Goal: Task Accomplishment & Management: Use online tool/utility

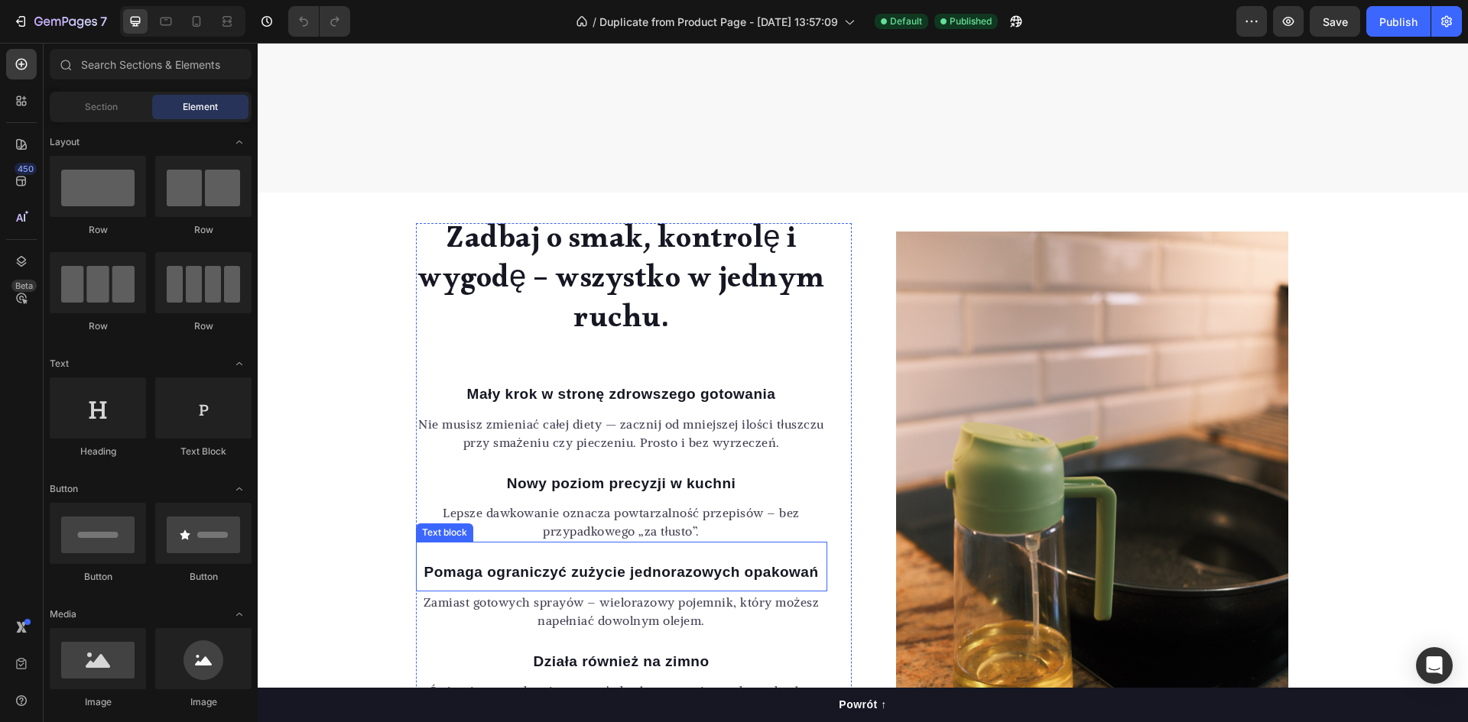
scroll to position [1147, 0]
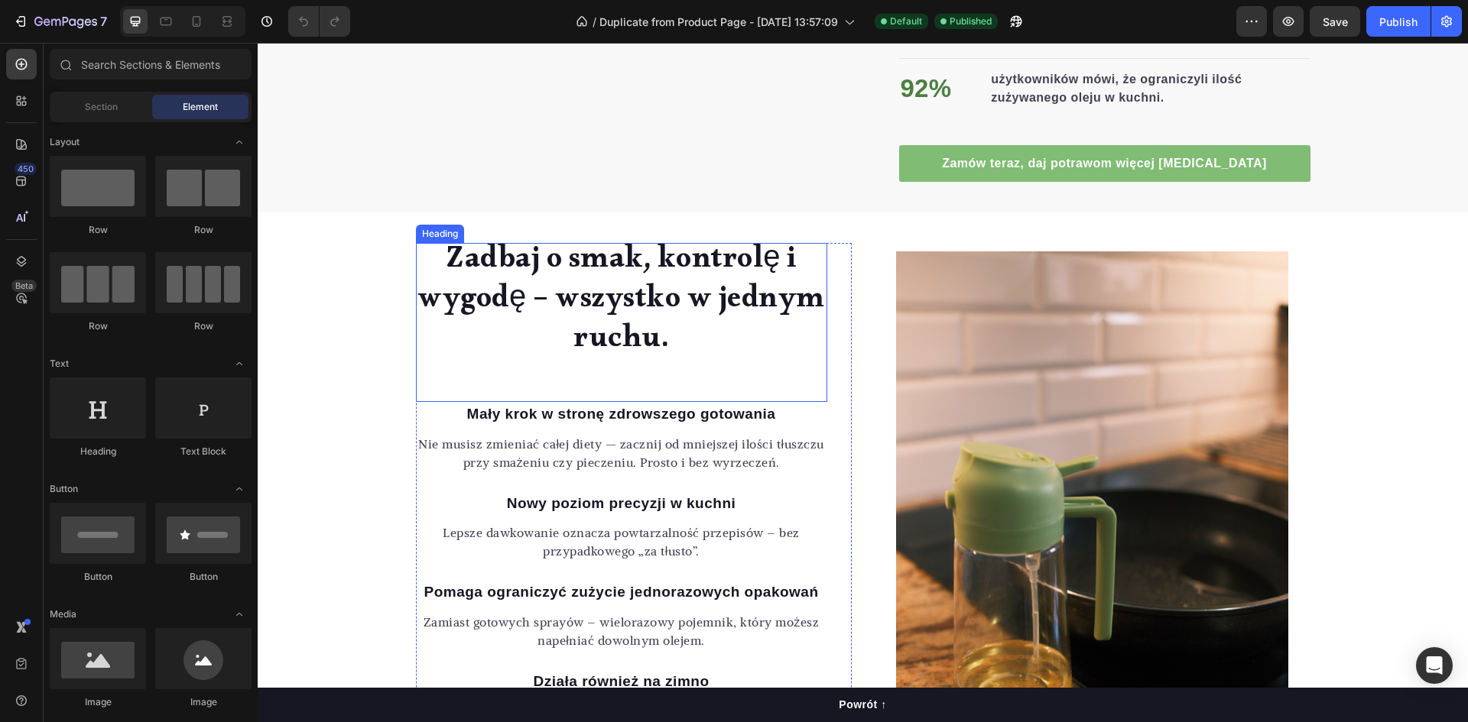
click at [653, 271] on h2 "Zadbaj o smak, kontrolę i wygodę – wszystko w jednym ruchu." at bounding box center [621, 304] width 411 height 122
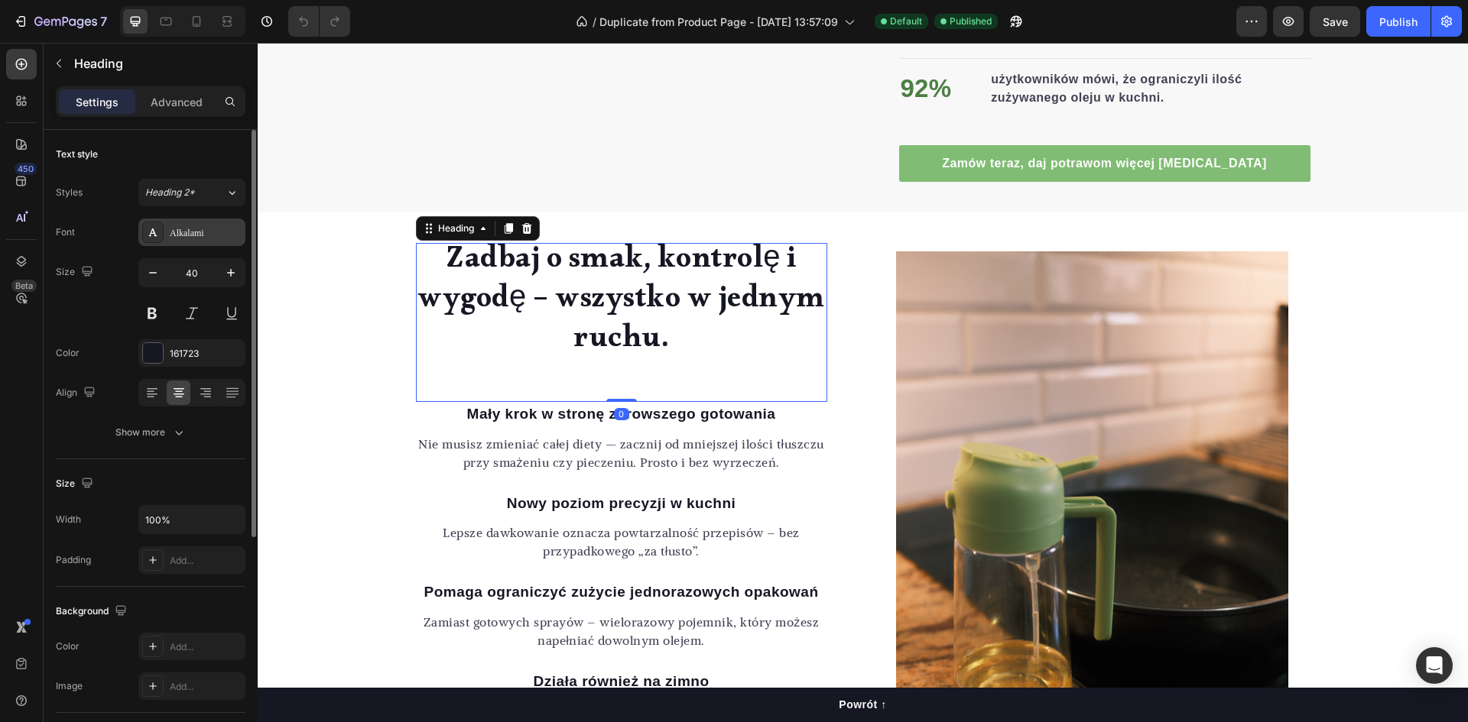
click at [200, 229] on div "Alkalami" at bounding box center [206, 233] width 72 height 14
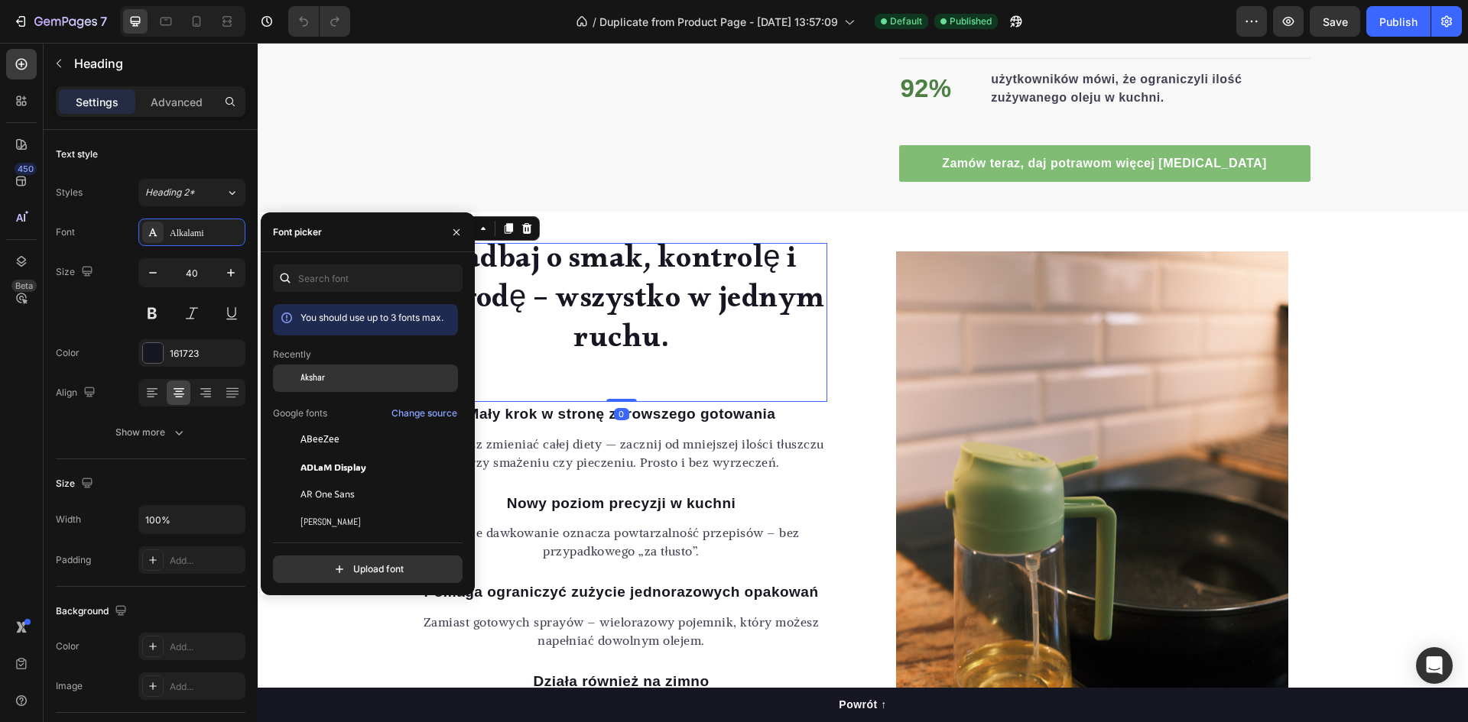
click at [349, 375] on div "Akshar" at bounding box center [377, 379] width 154 height 14
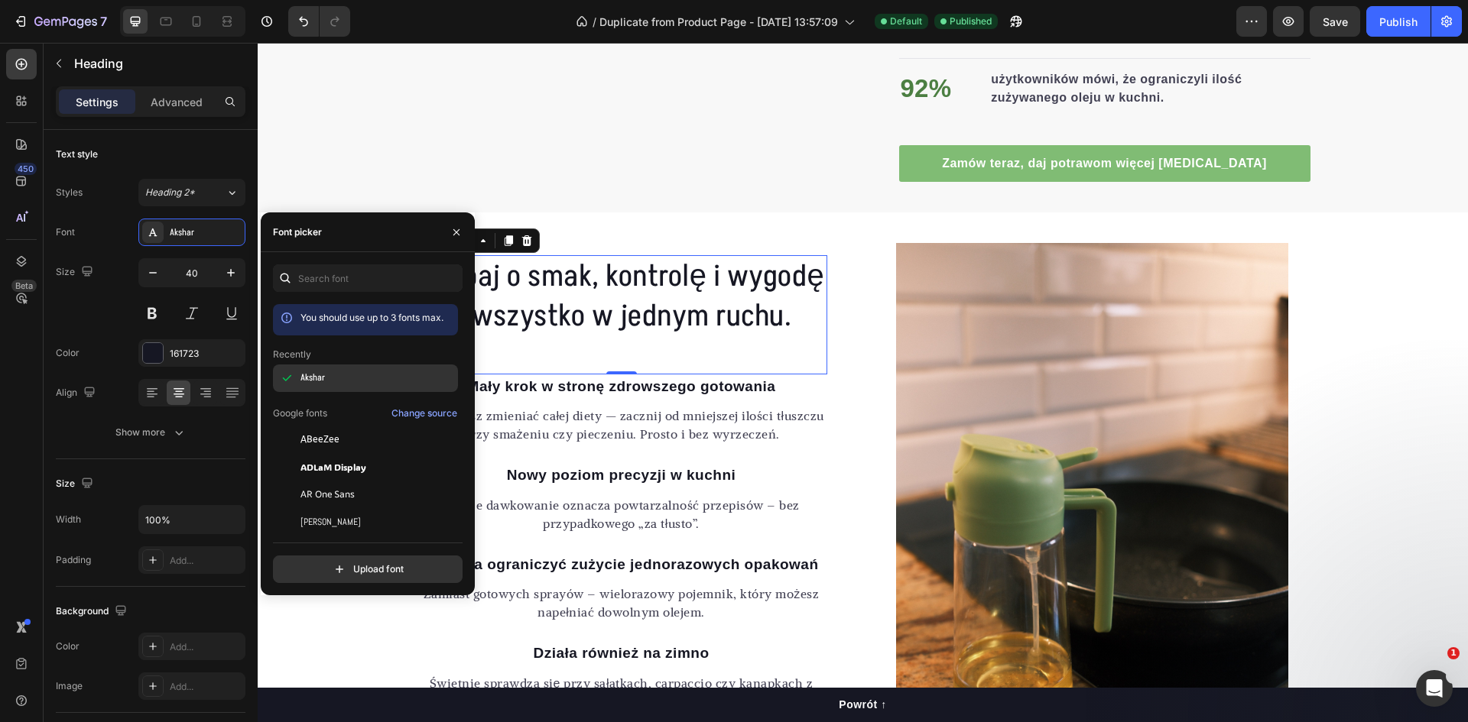
scroll to position [0, 0]
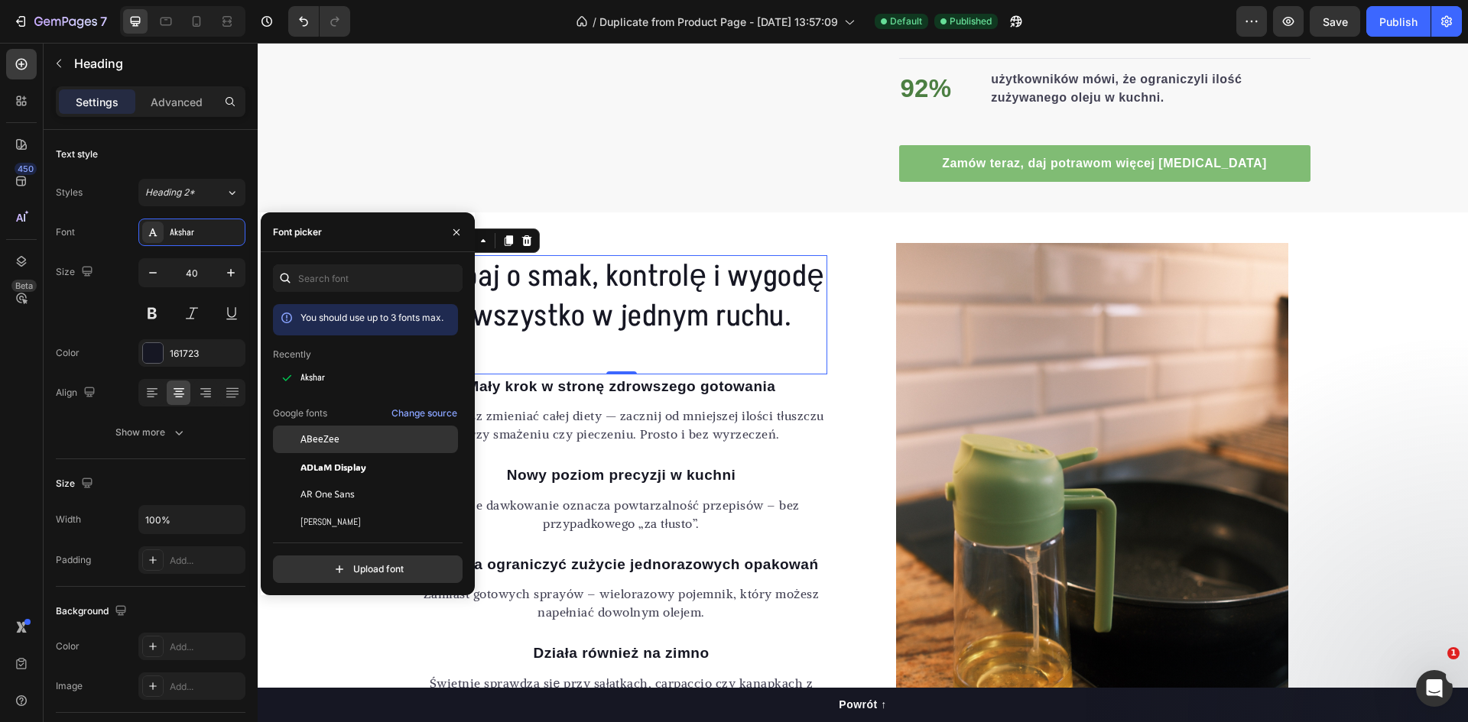
click at [359, 436] on div "ABeeZee" at bounding box center [377, 440] width 154 height 14
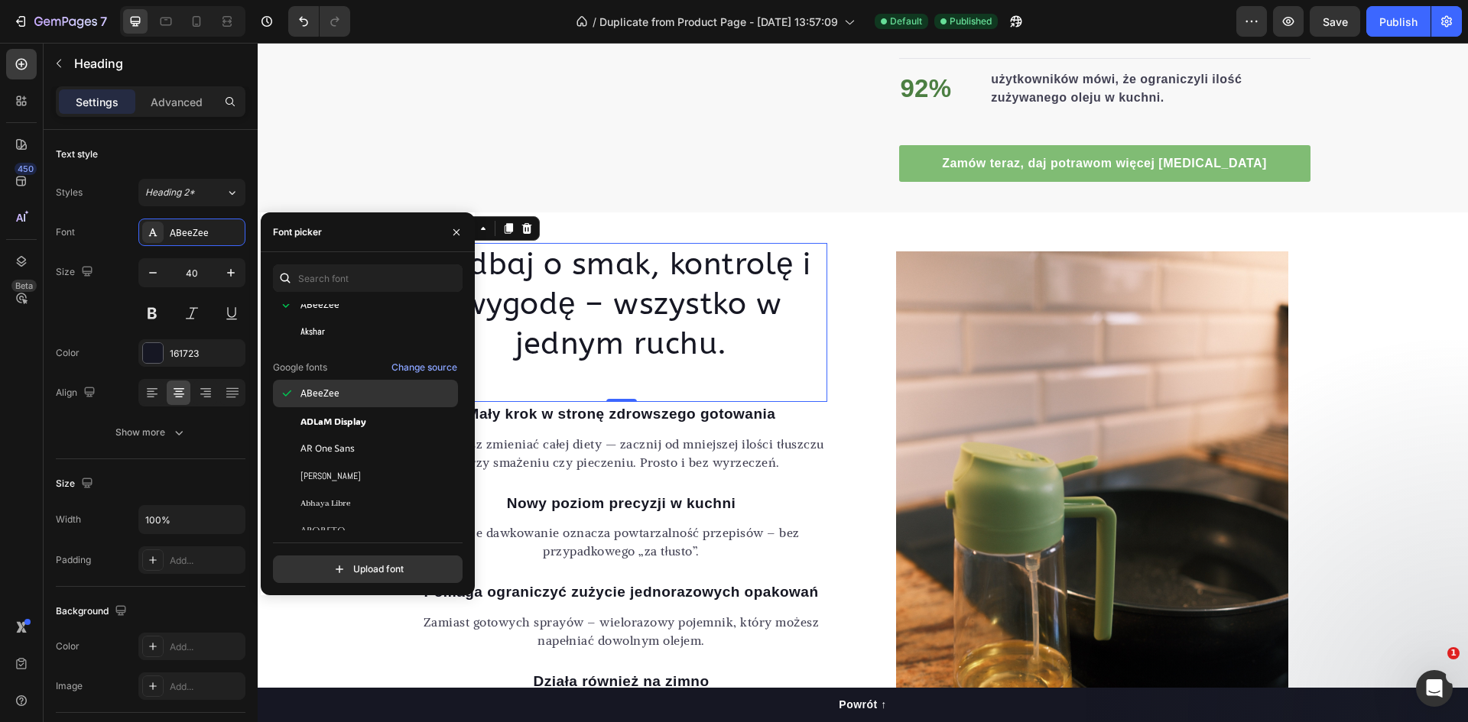
scroll to position [76, 0]
click at [345, 424] on span "ADLaM Display" at bounding box center [333, 418] width 66 height 14
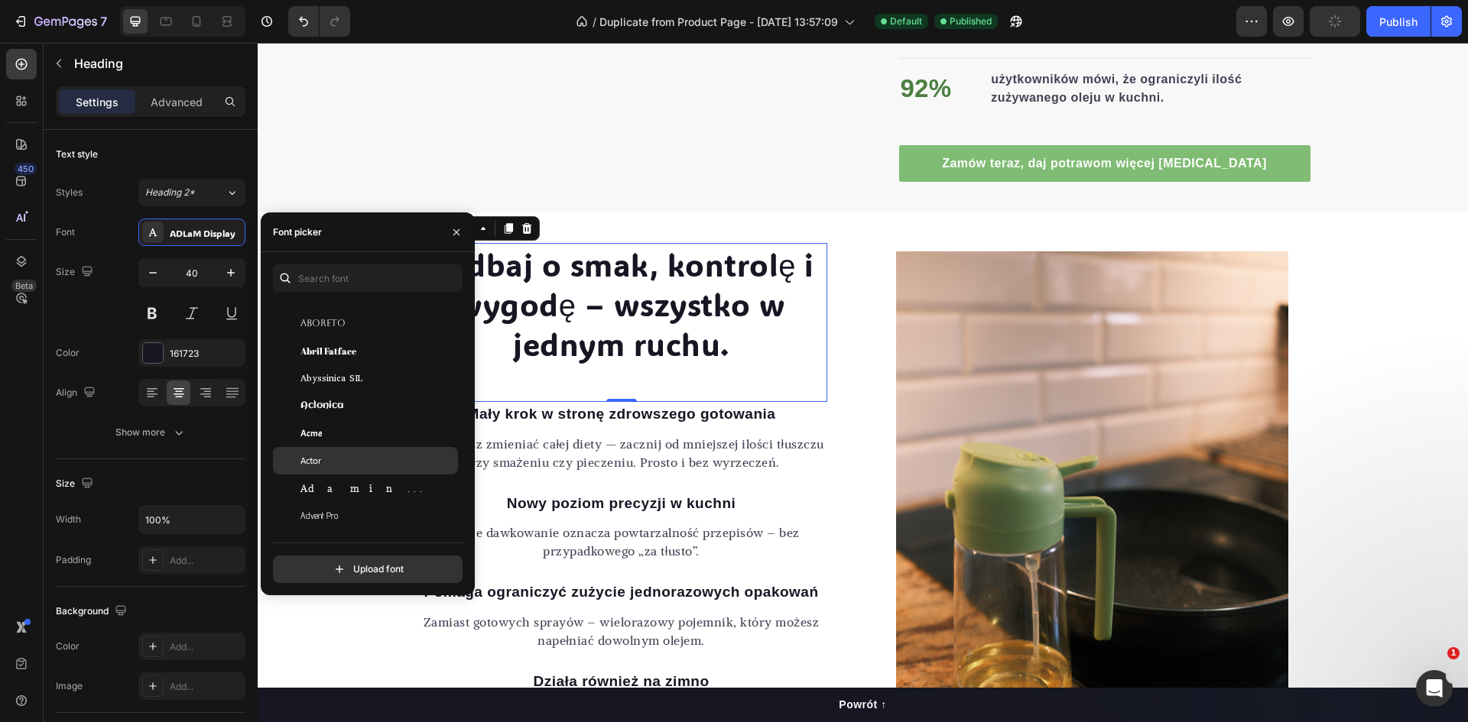
scroll to position [306, 0]
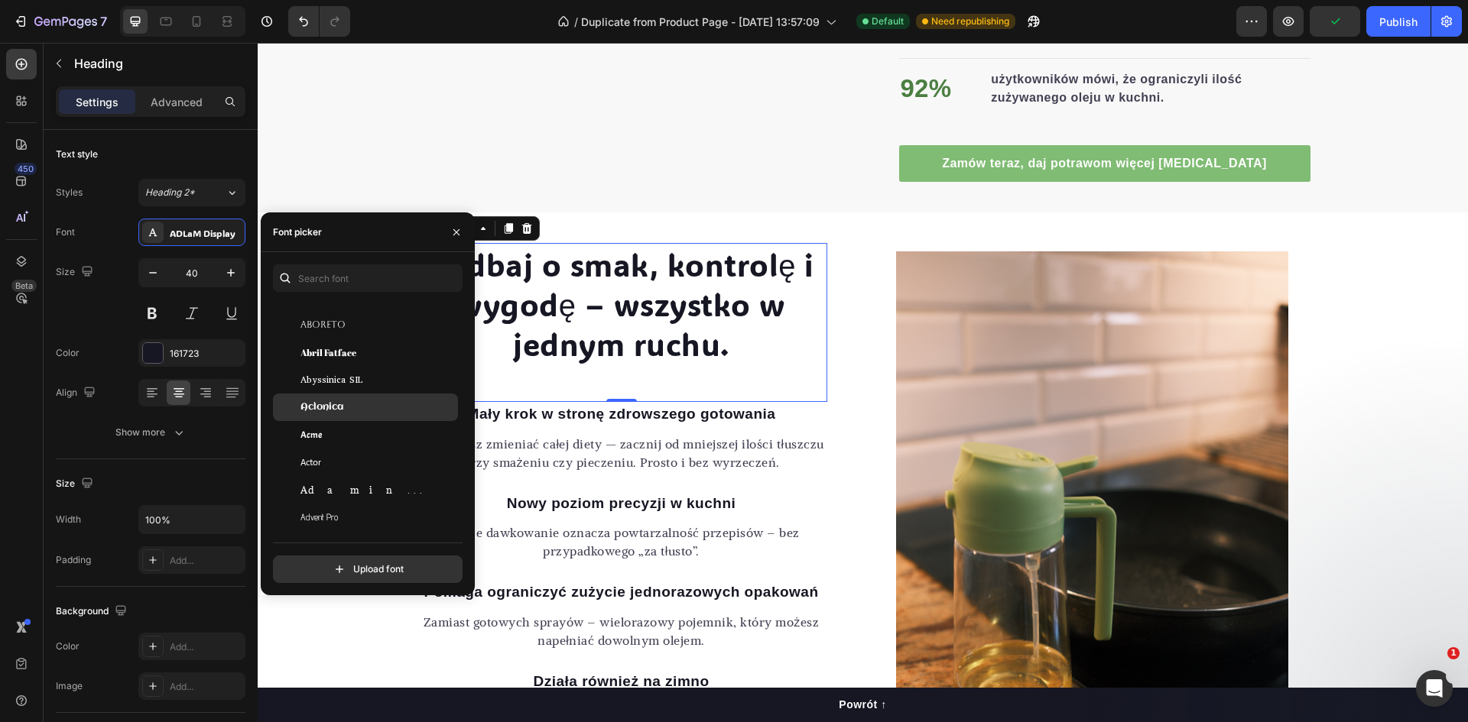
click at [345, 406] on div "Aclonica" at bounding box center [377, 408] width 154 height 14
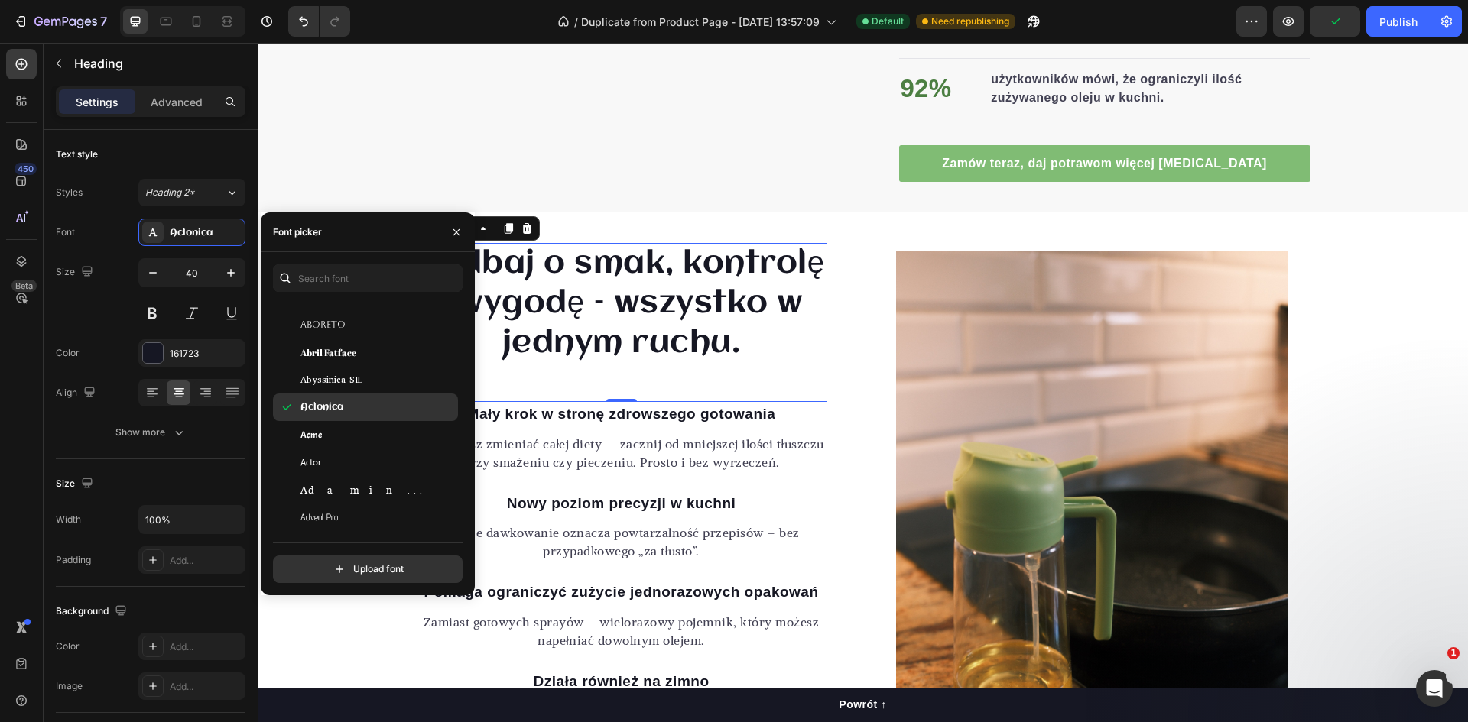
scroll to position [382, 0]
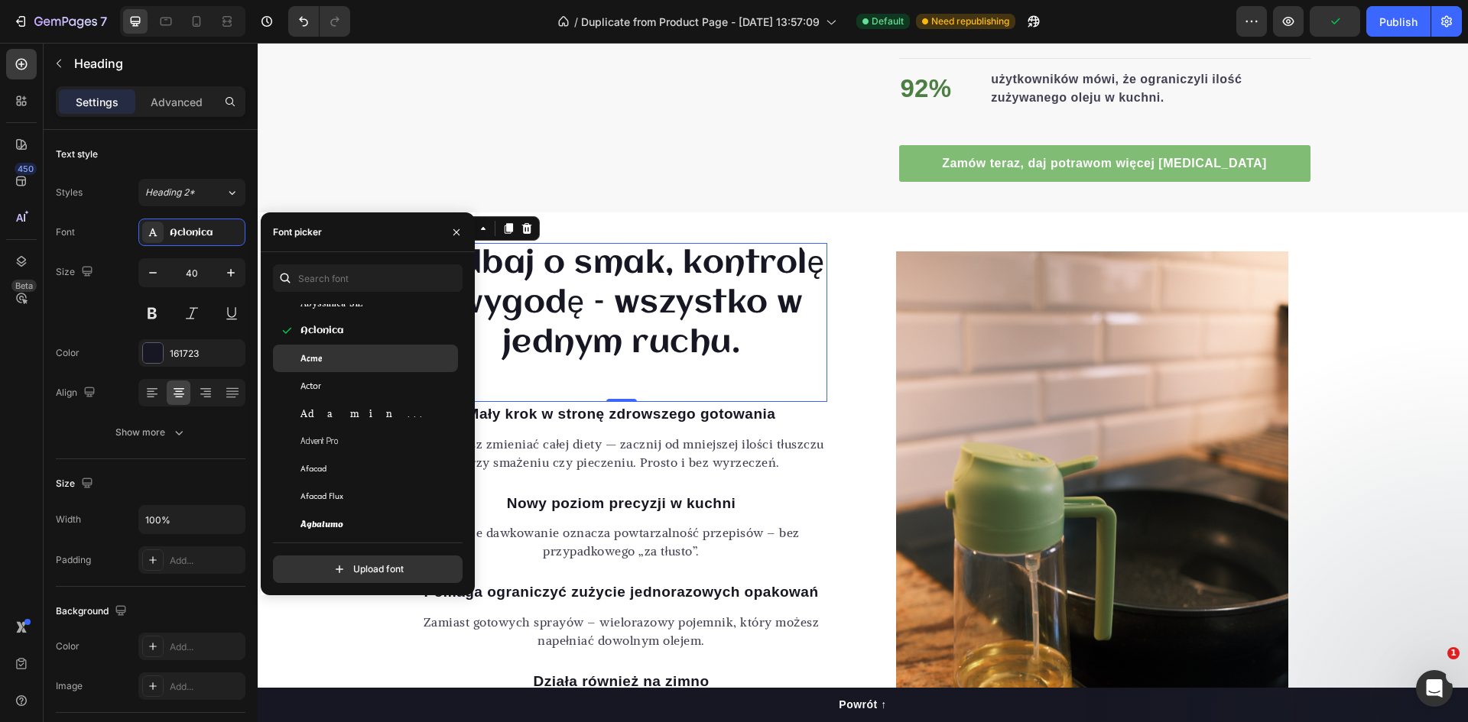
click at [326, 363] on div "Acme" at bounding box center [377, 359] width 154 height 14
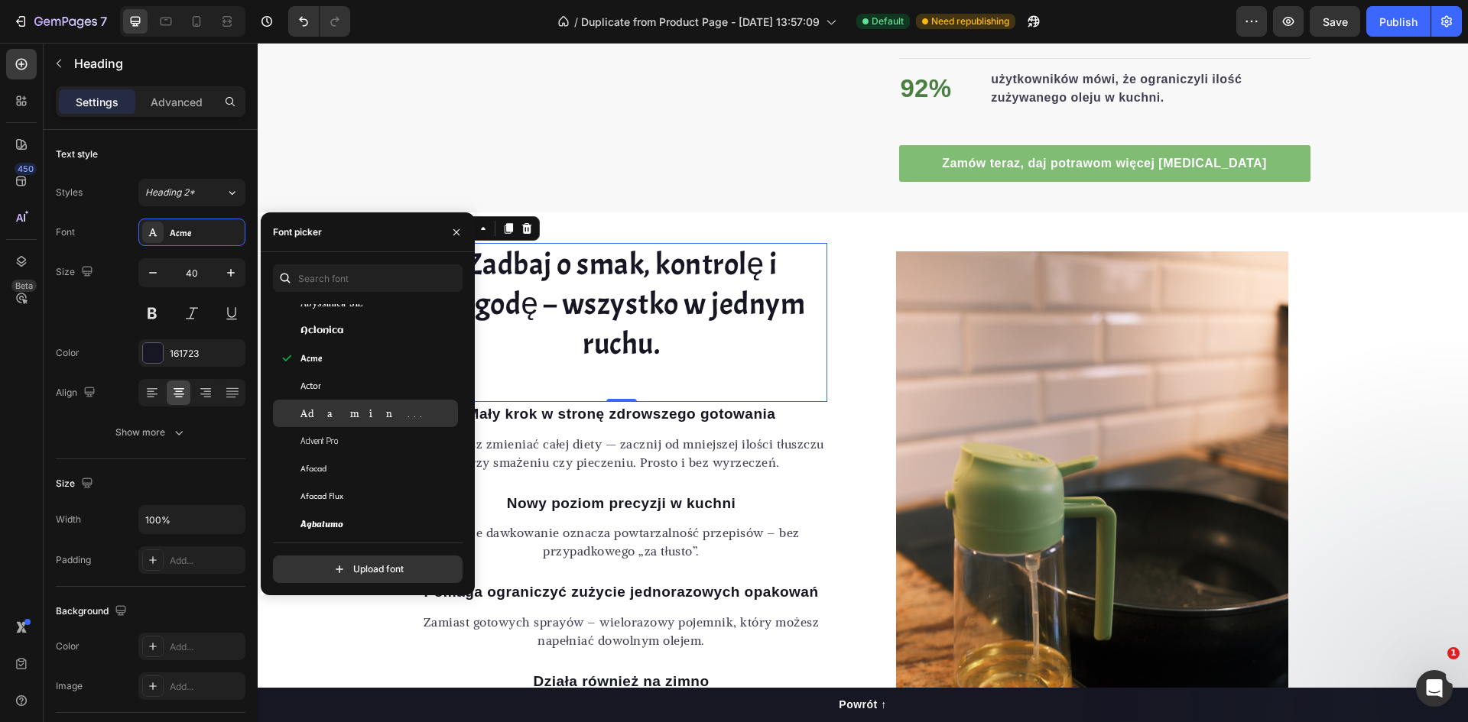
click at [362, 409] on div "Adamina" at bounding box center [377, 414] width 154 height 14
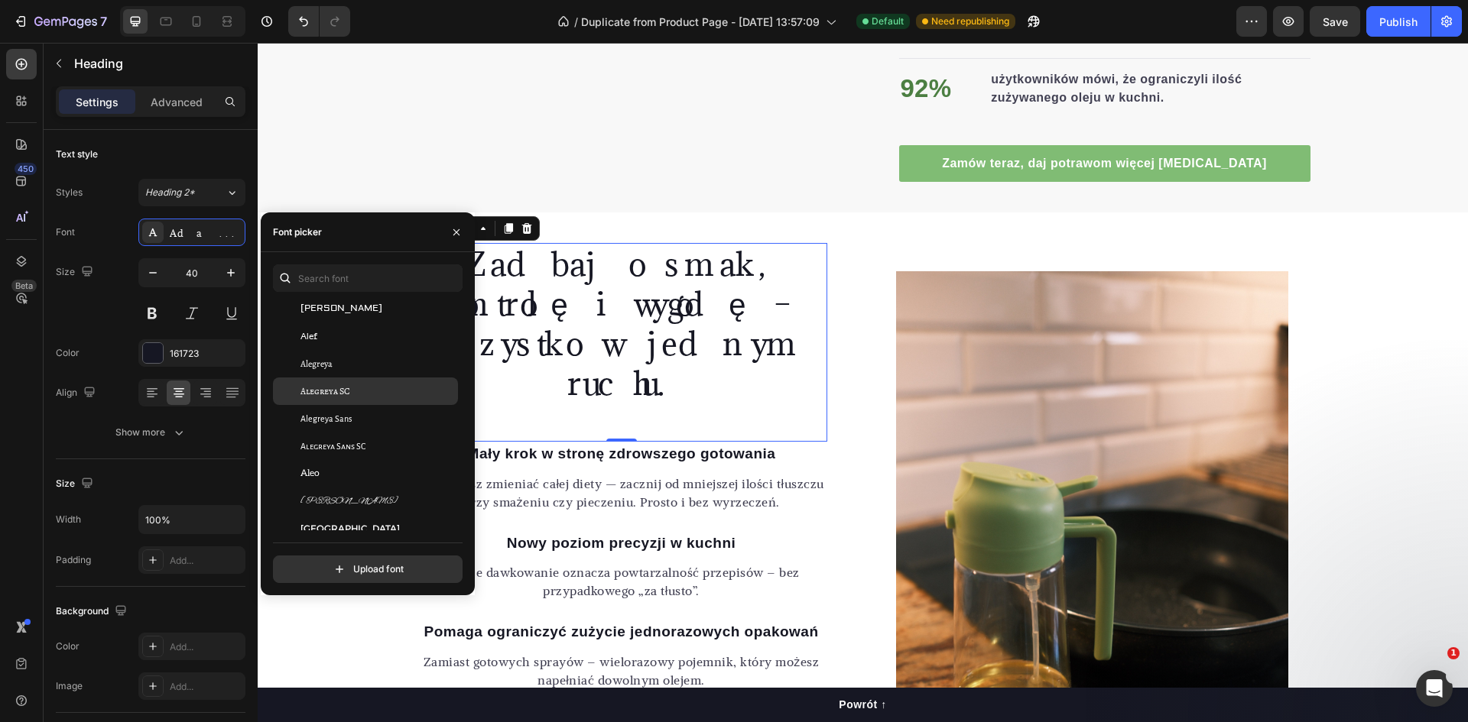
scroll to position [917, 0]
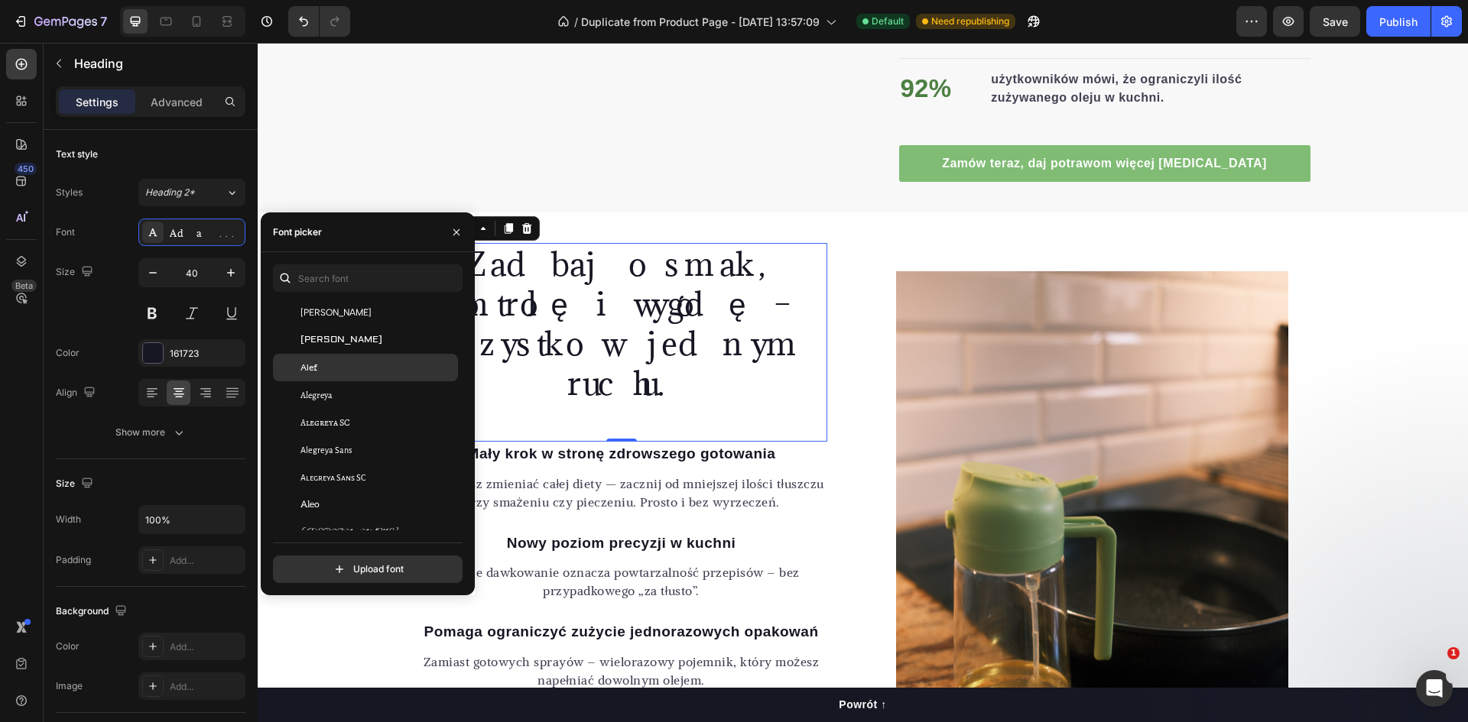
click at [340, 366] on div "Alef" at bounding box center [377, 368] width 154 height 14
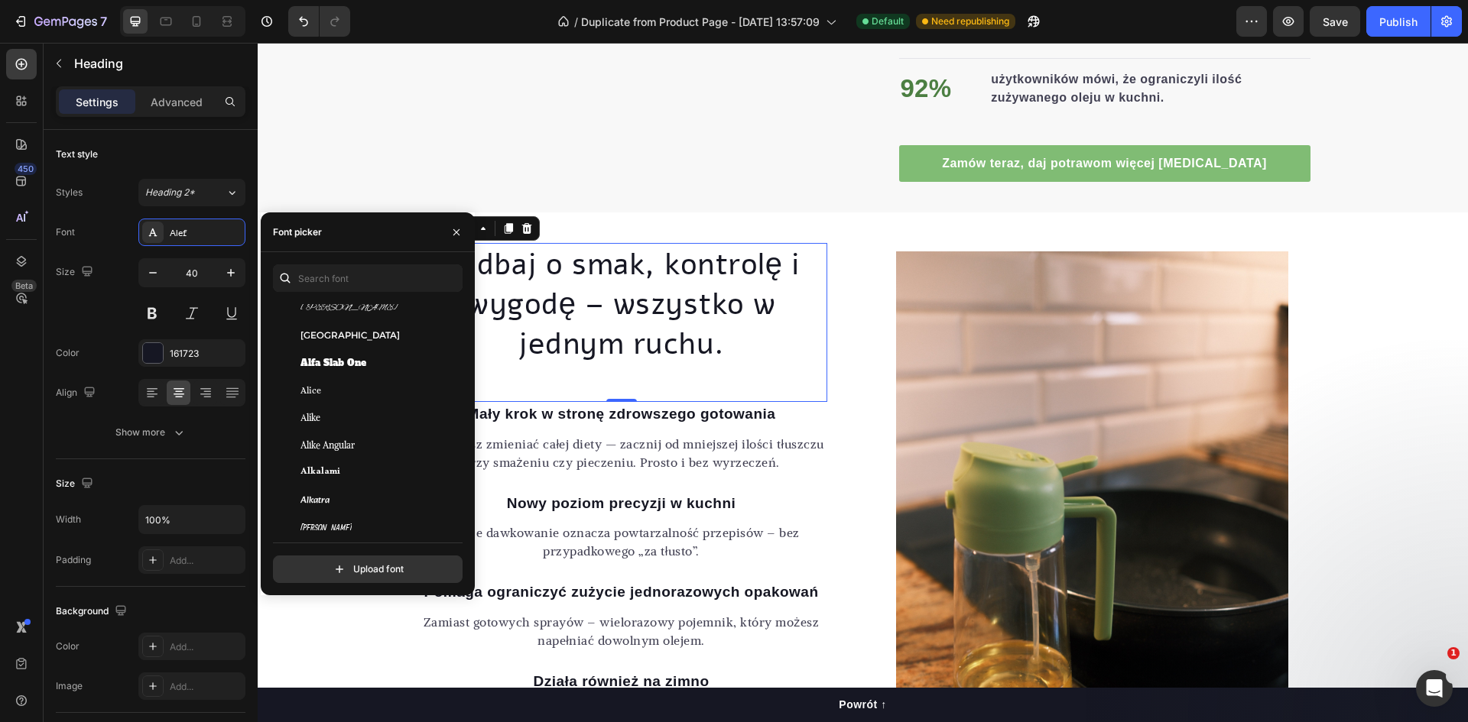
scroll to position [1223, 0]
click at [349, 498] on span "Allerta Stencil" at bounding box center [332, 502] width 65 height 14
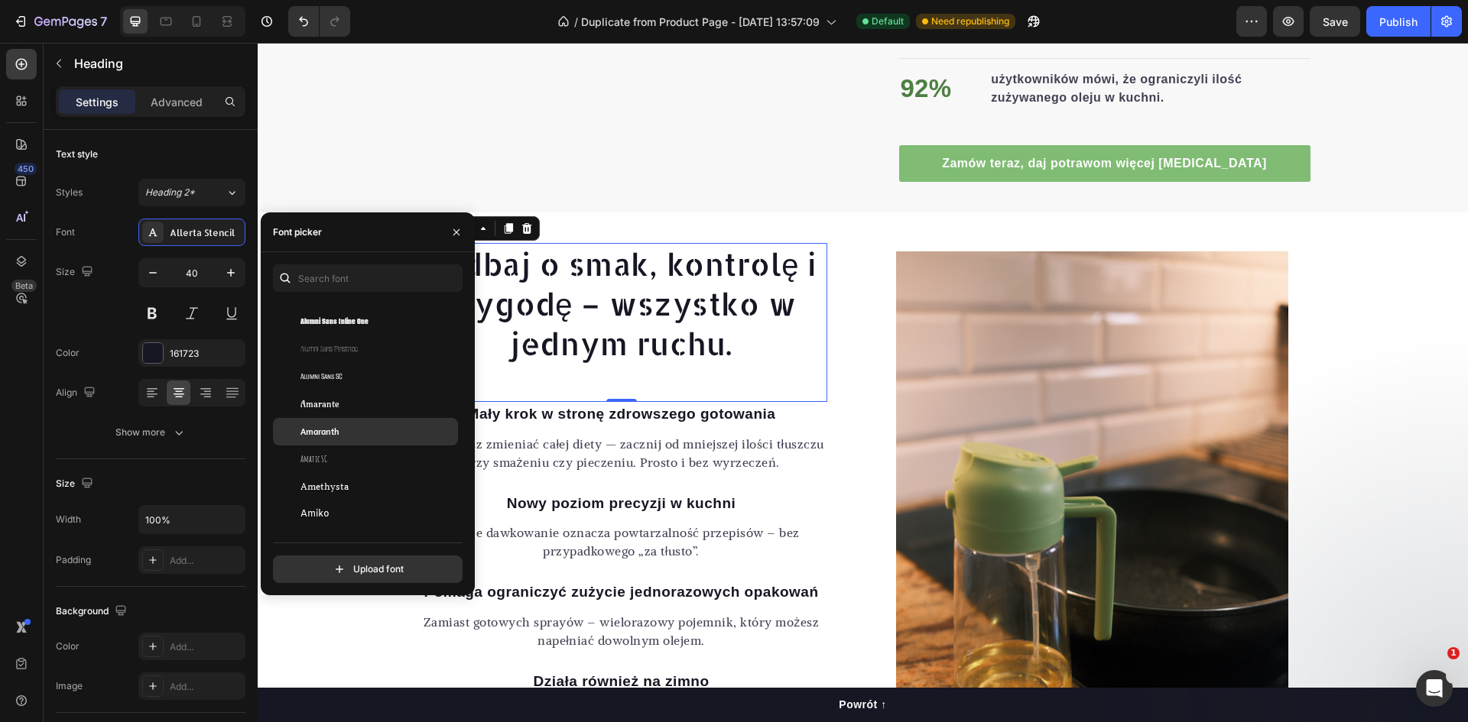
scroll to position [1682, 0]
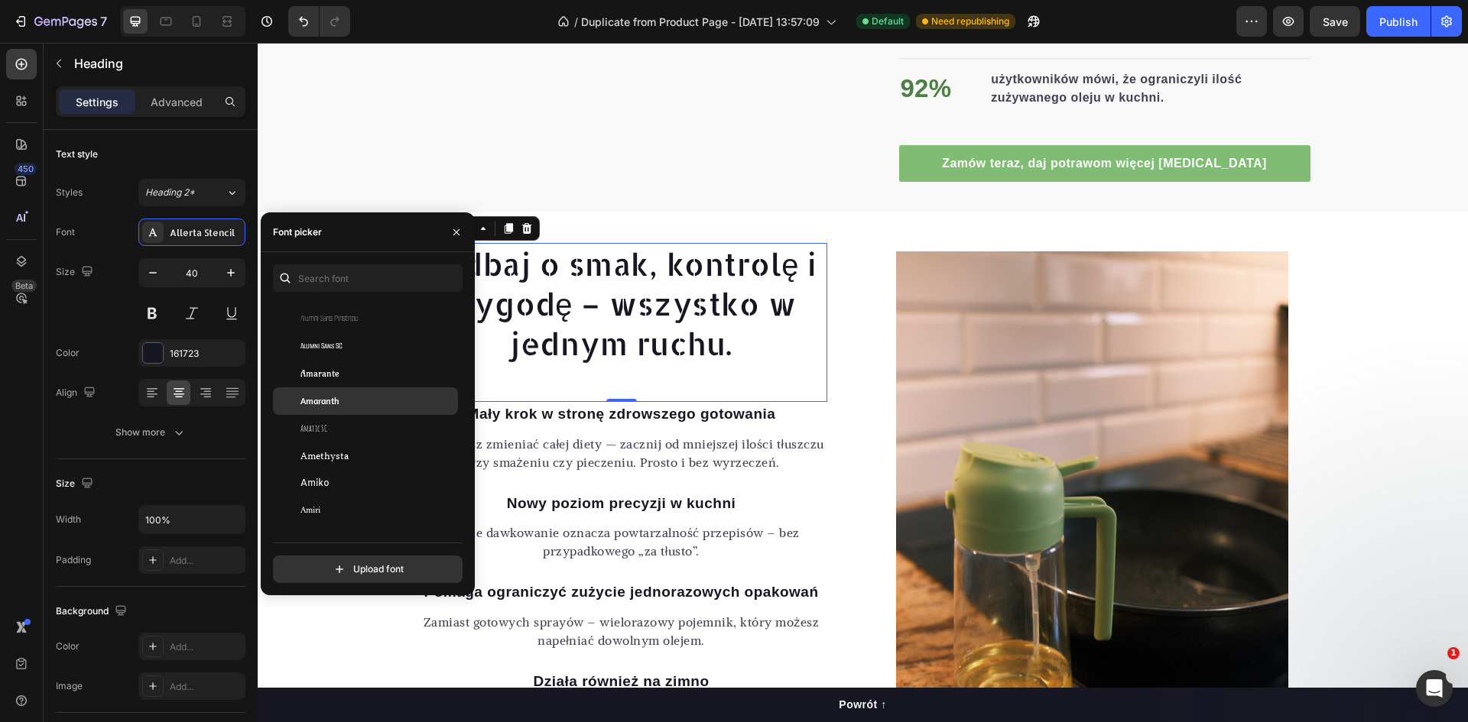
click at [347, 400] on div "Amaranth" at bounding box center [377, 401] width 154 height 14
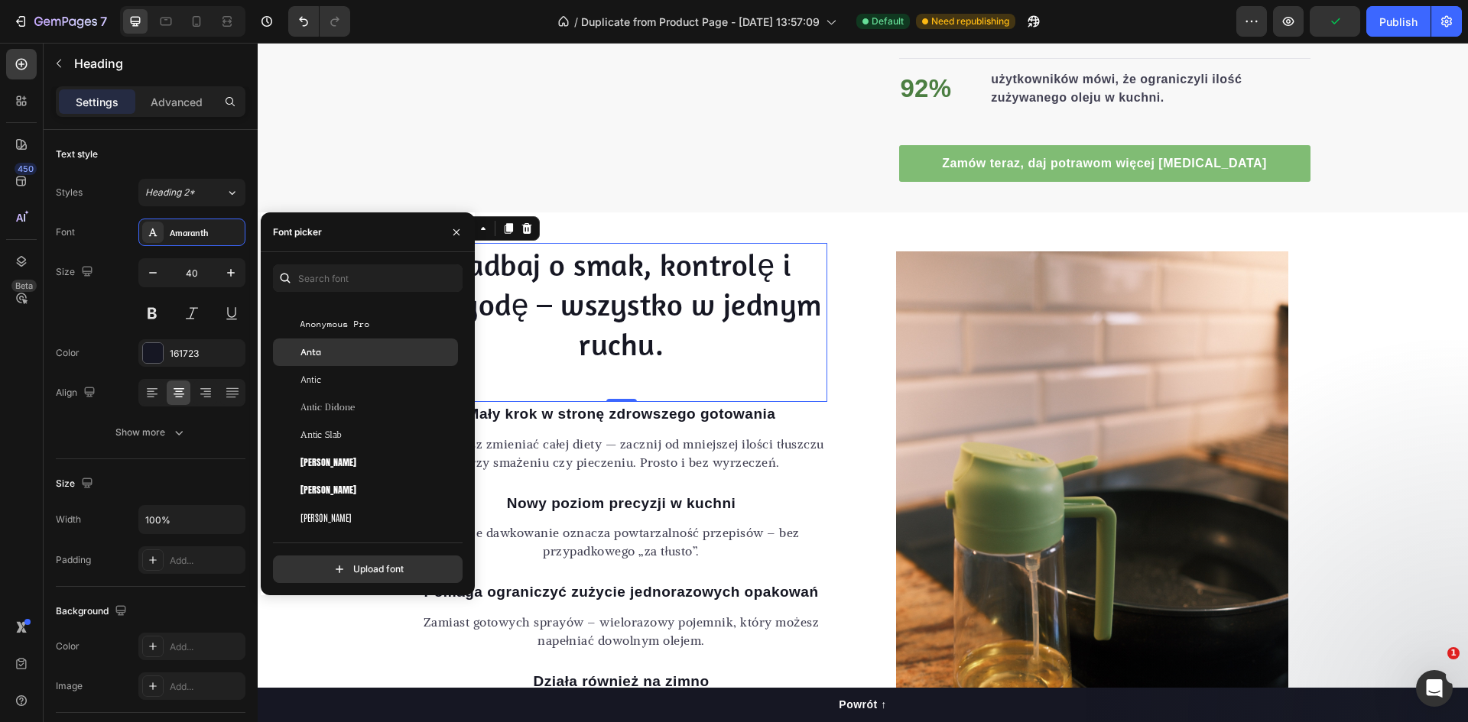
scroll to position [2370, 0]
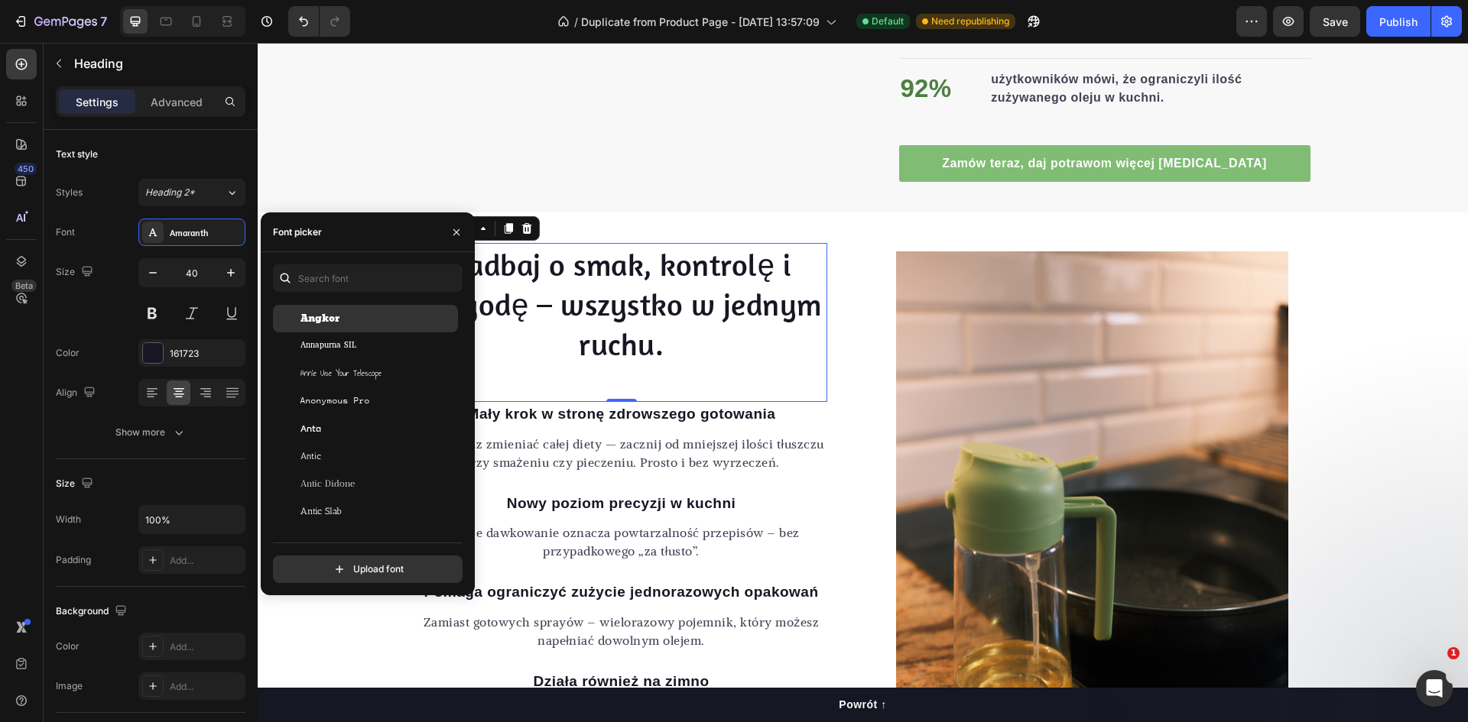
click at [346, 323] on div "Angkor" at bounding box center [377, 319] width 154 height 14
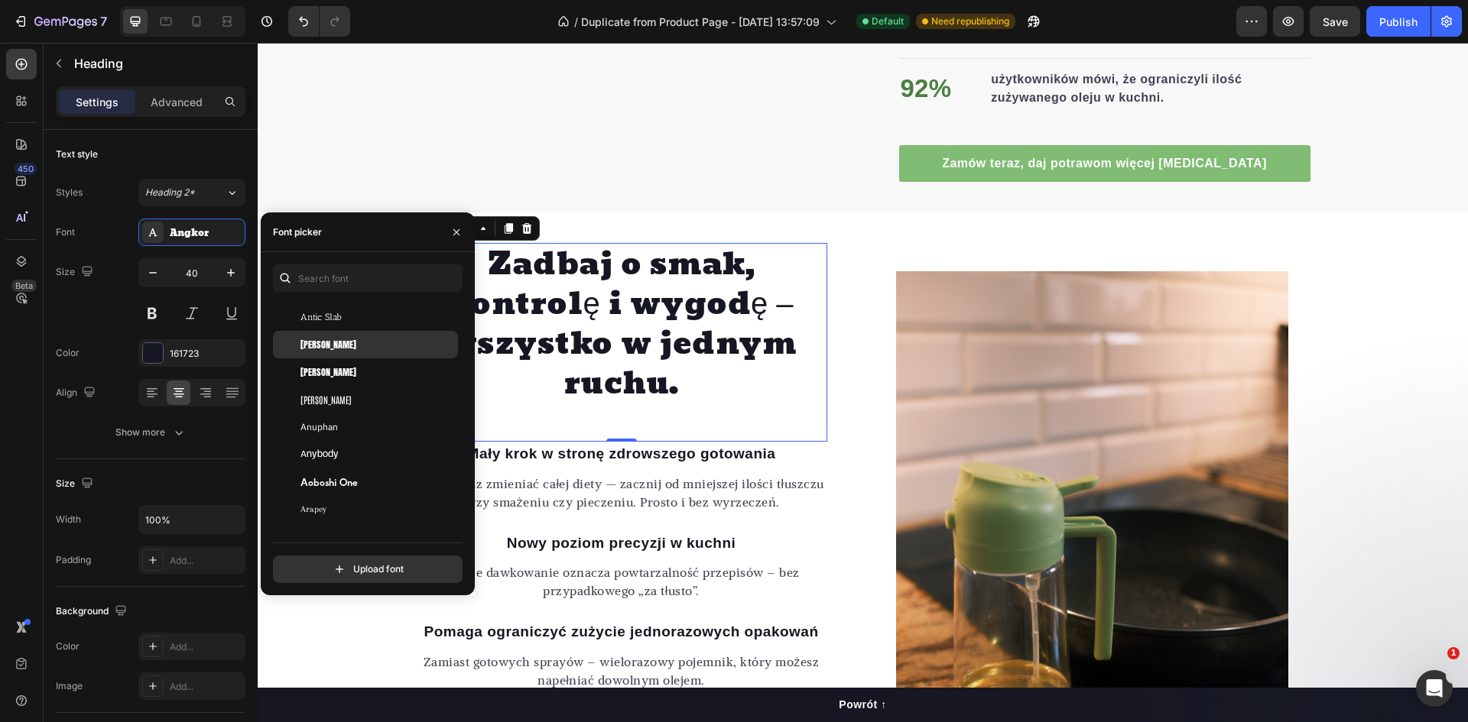
scroll to position [2675, 0]
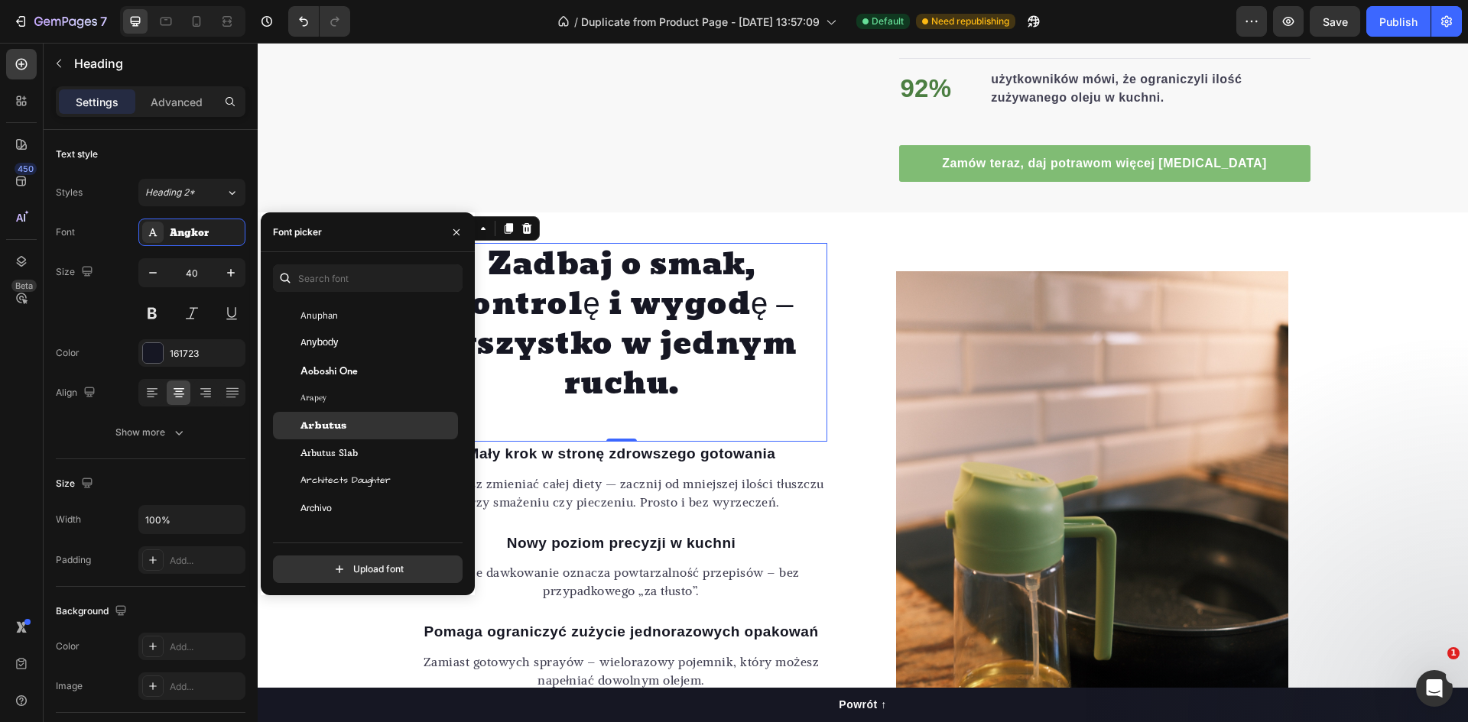
click at [350, 421] on div "Arbutus" at bounding box center [377, 426] width 154 height 14
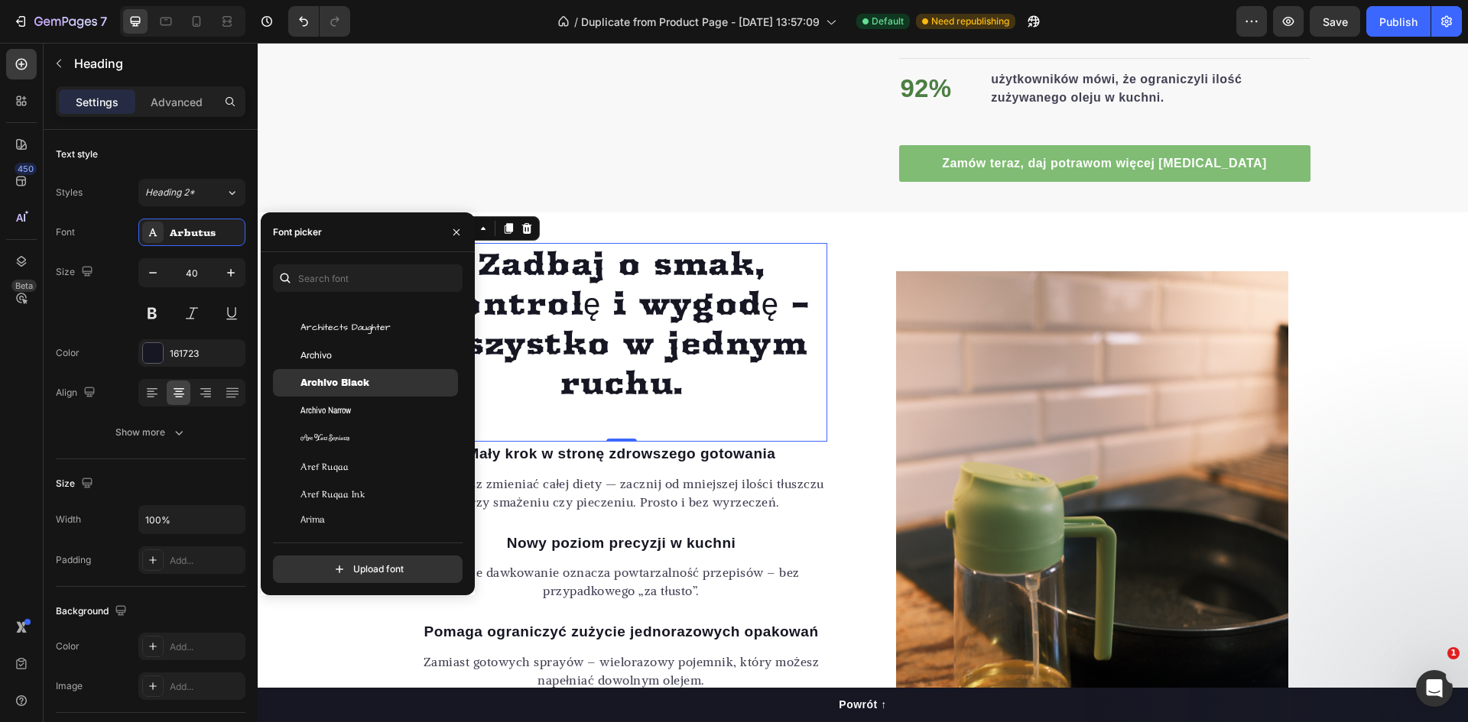
scroll to position [2981, 0]
click at [342, 443] on div "Armata" at bounding box center [377, 450] width 154 height 14
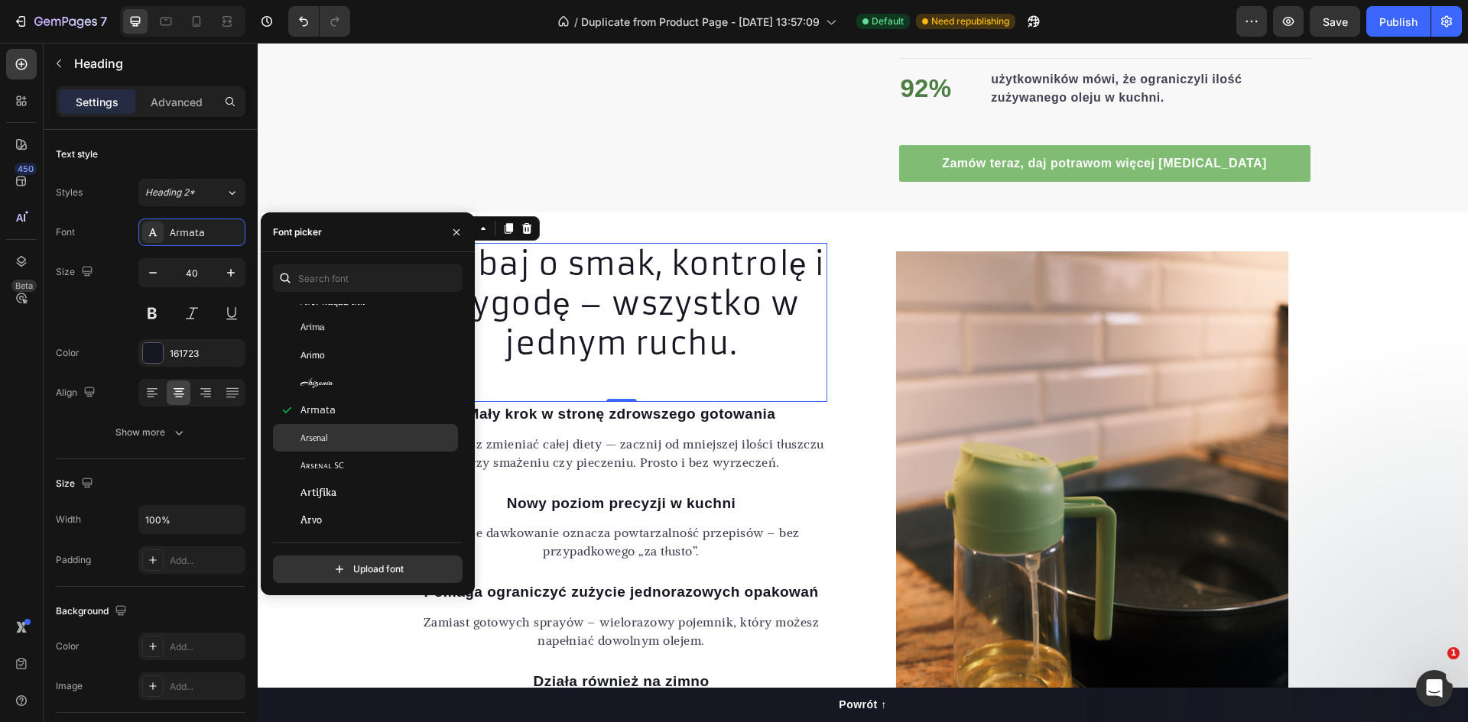
scroll to position [3058, 0]
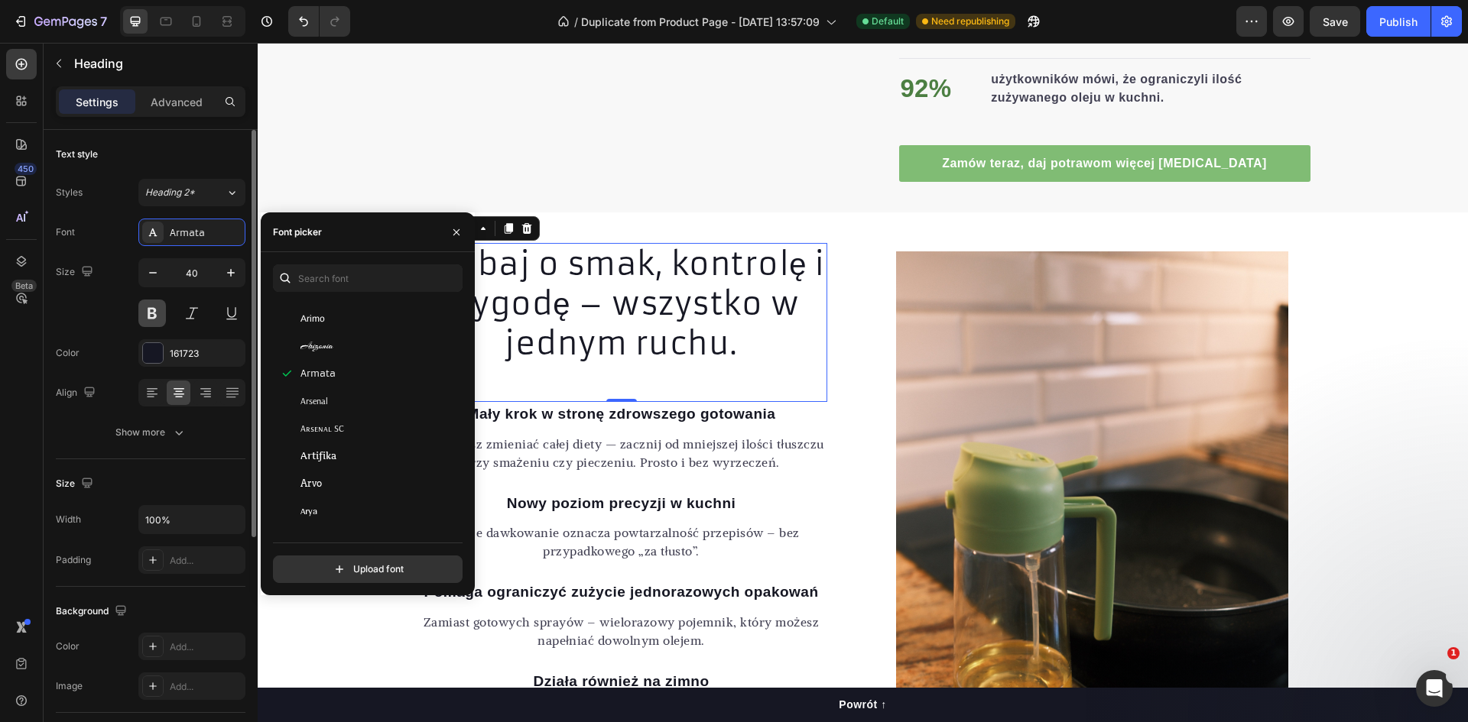
click at [156, 310] on button at bounding box center [152, 314] width 28 height 28
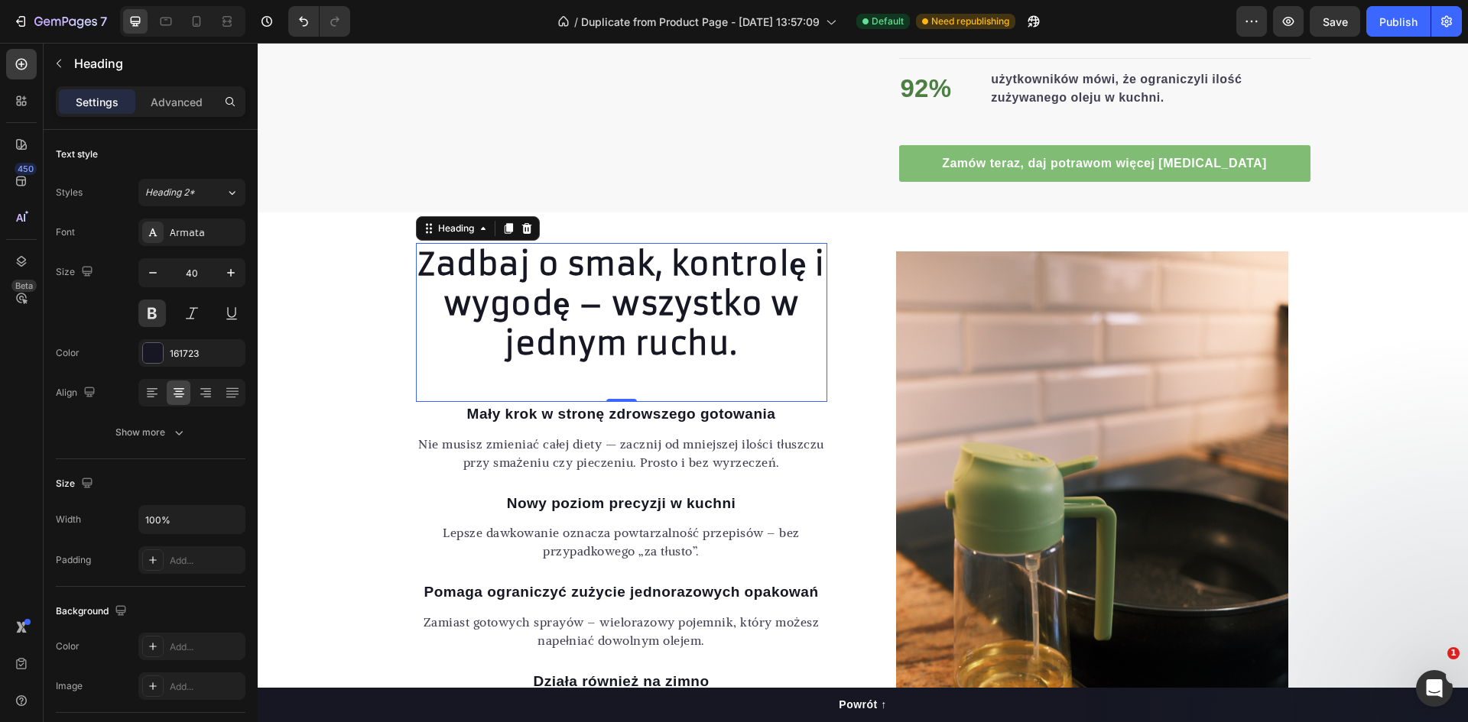
click at [316, 342] on div "Zadbaj o smak, kontrolę i wygodę – wszystko w jednym ruchu. Heading 0 [PERSON_N…" at bounding box center [863, 545] width 1210 height 605
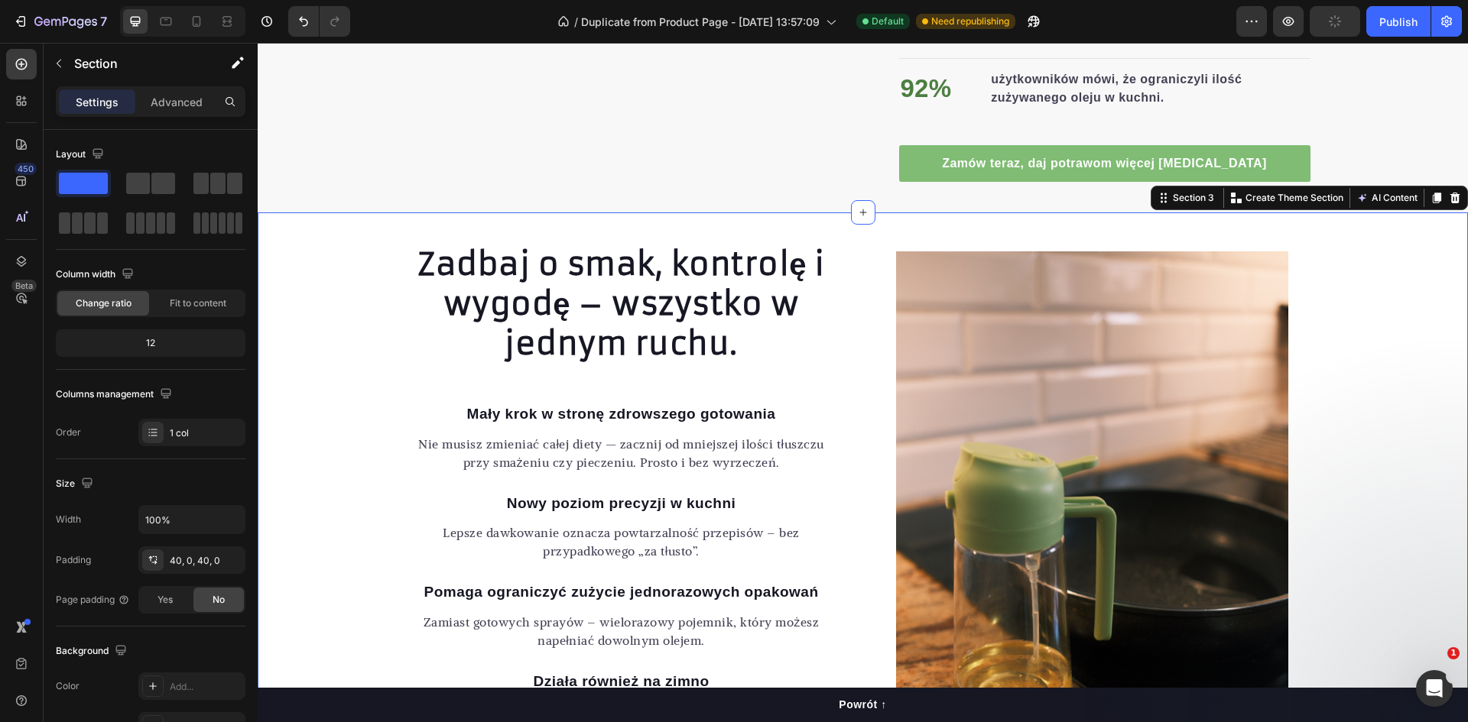
click at [469, 314] on h2 "Zadbaj o smak, kontrolę i wygodę – wszystko w jednym ruchu." at bounding box center [621, 304] width 411 height 122
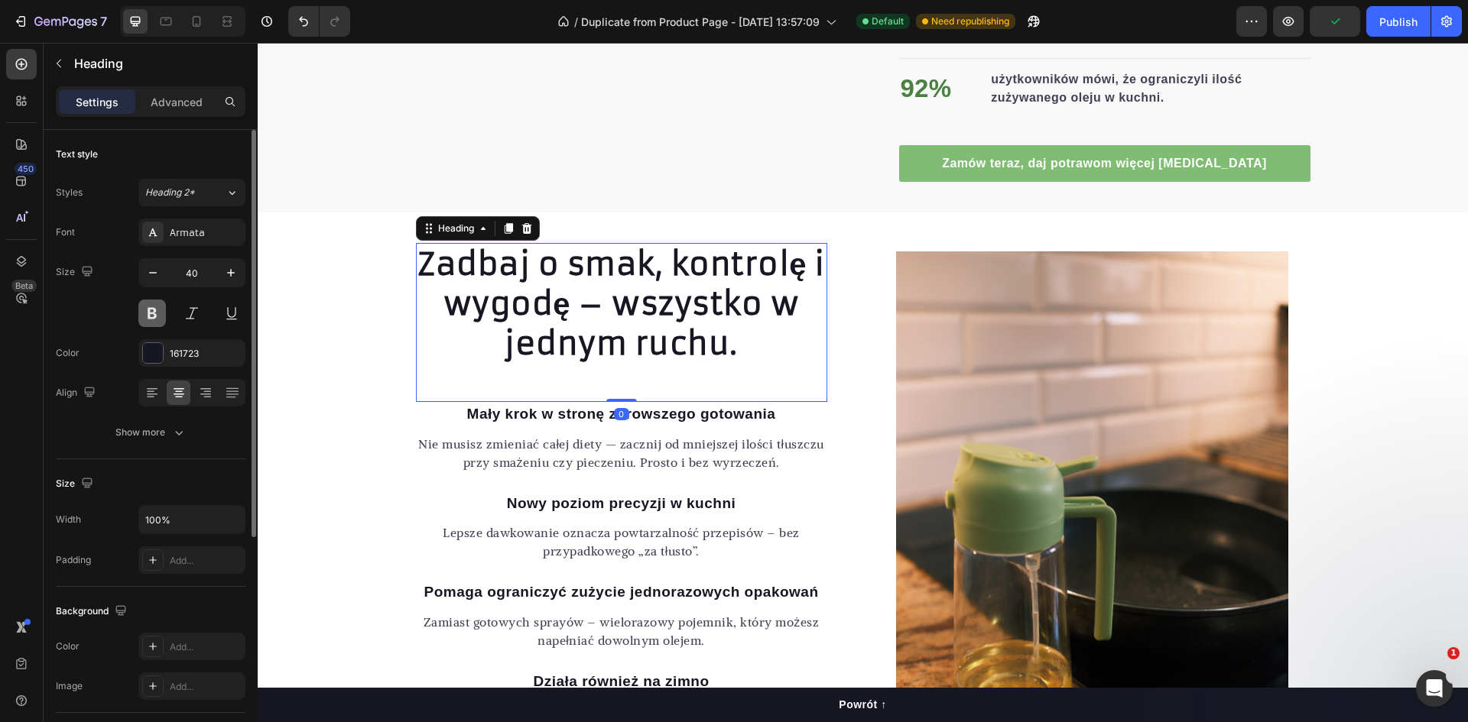
click at [149, 310] on button at bounding box center [152, 314] width 28 height 28
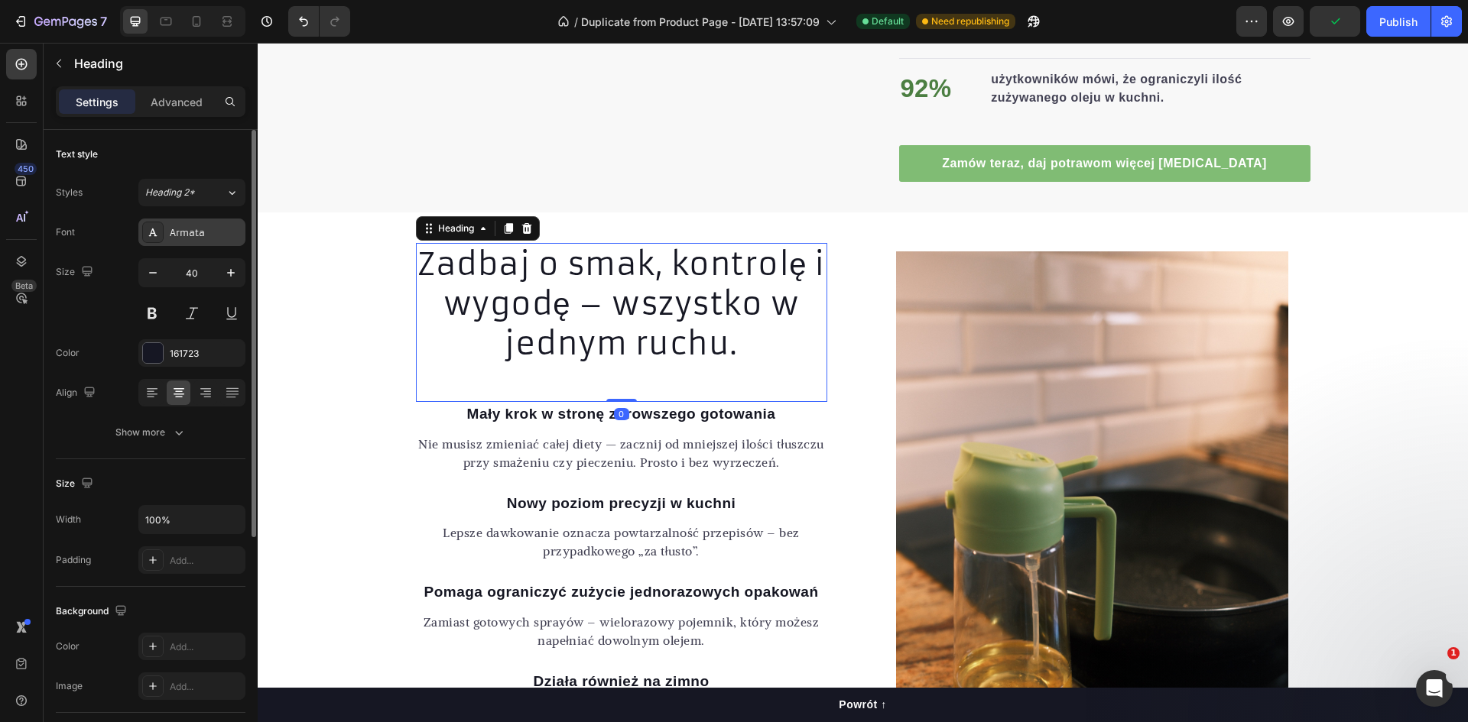
click at [183, 237] on div "Armata" at bounding box center [206, 233] width 72 height 14
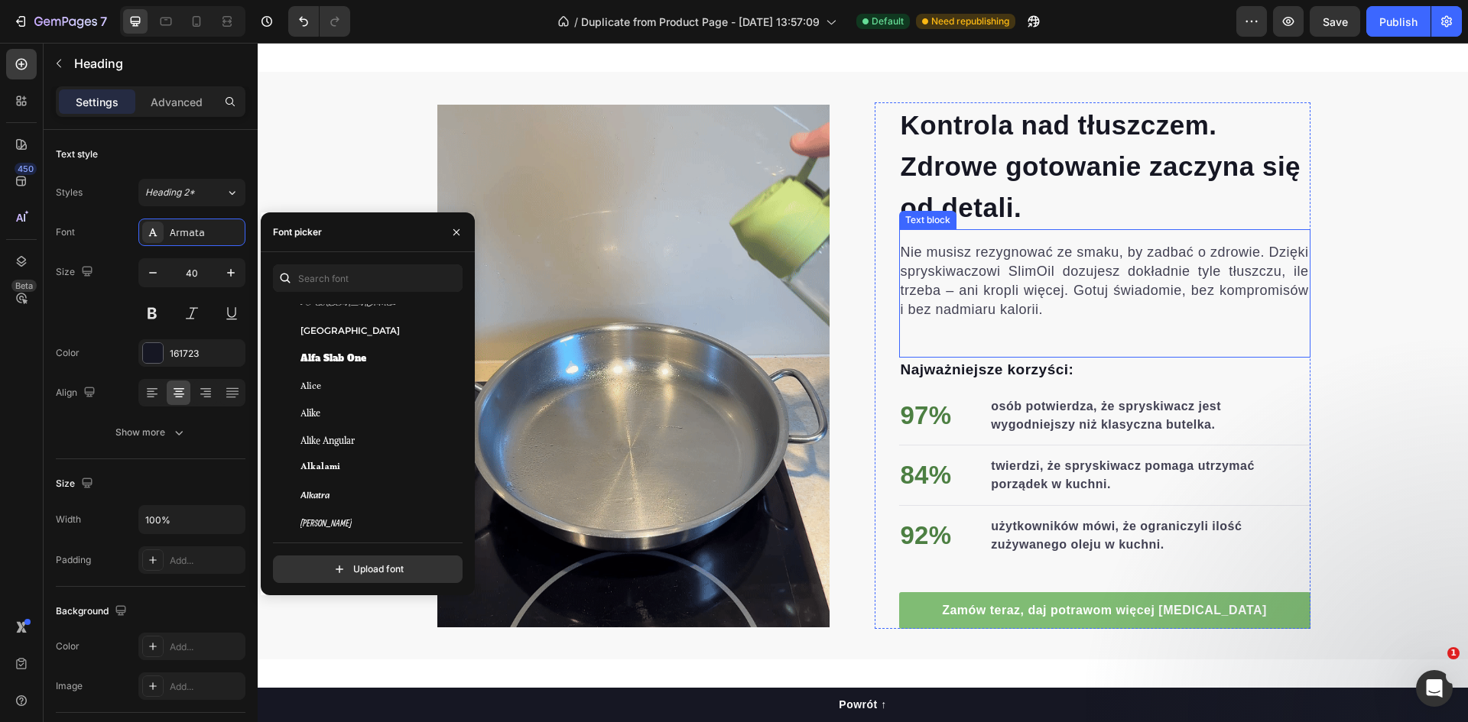
scroll to position [613, 0]
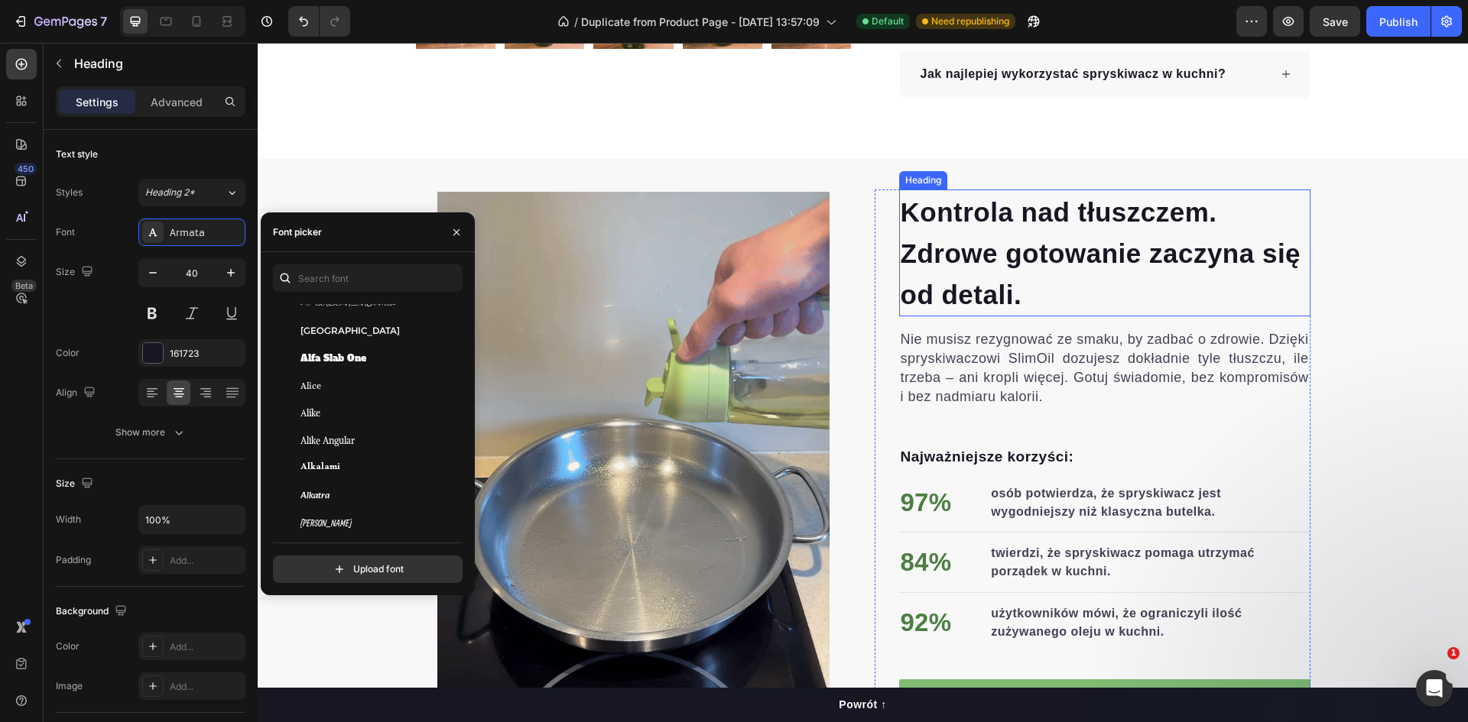
click at [1072, 229] on h2 "Kontrola nad tłuszczem. Zdrowe gotowanie zaczyna się od detali." at bounding box center [1104, 253] width 411 height 127
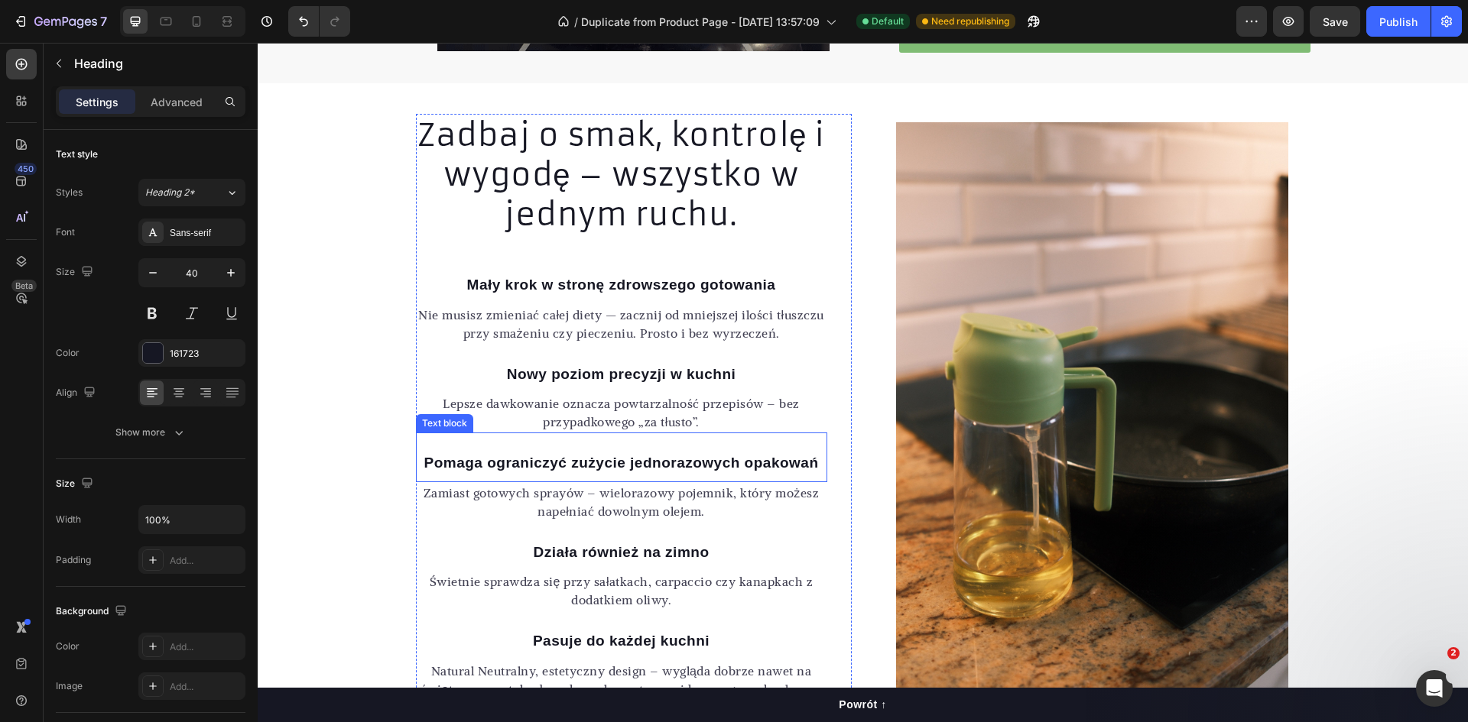
scroll to position [1301, 0]
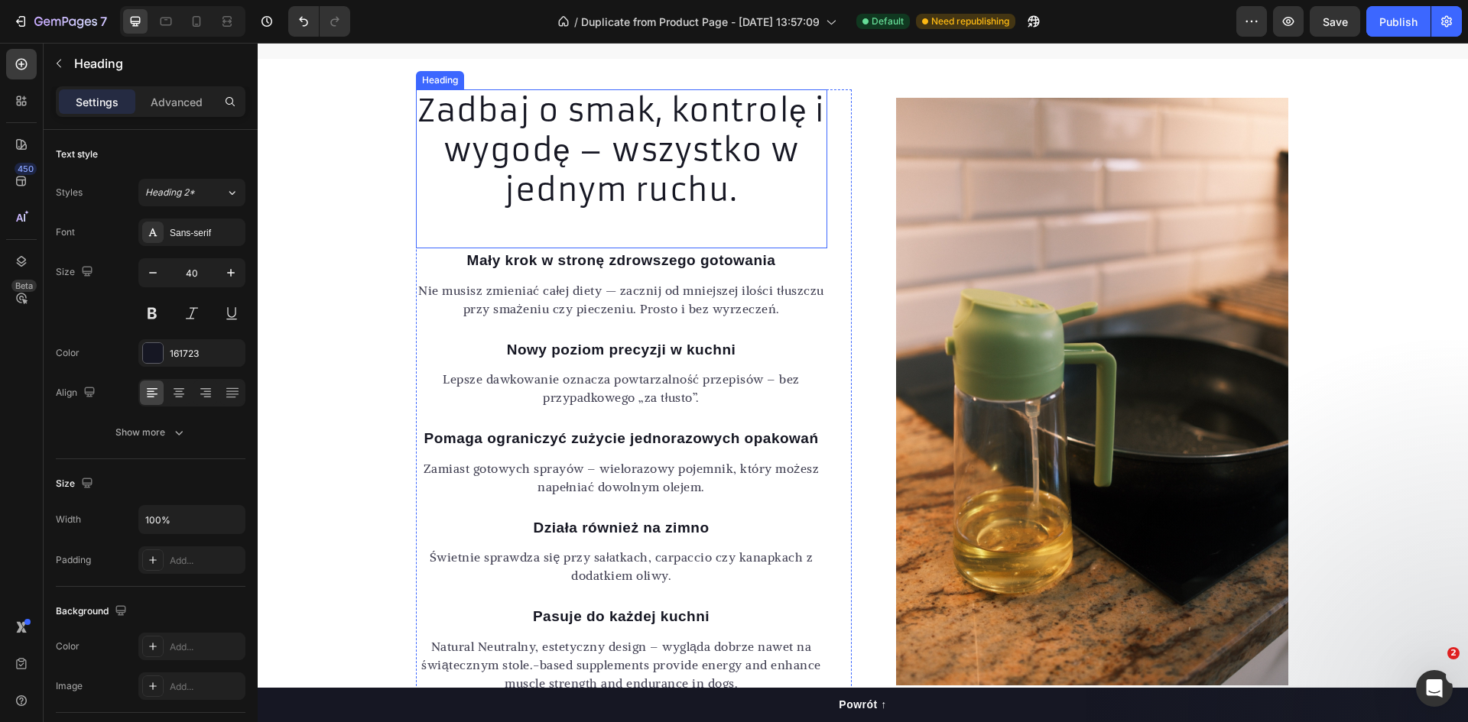
click at [581, 201] on h2 "Zadbaj o smak, kontrolę i wygodę – wszystko w jednym ruchu." at bounding box center [621, 150] width 411 height 122
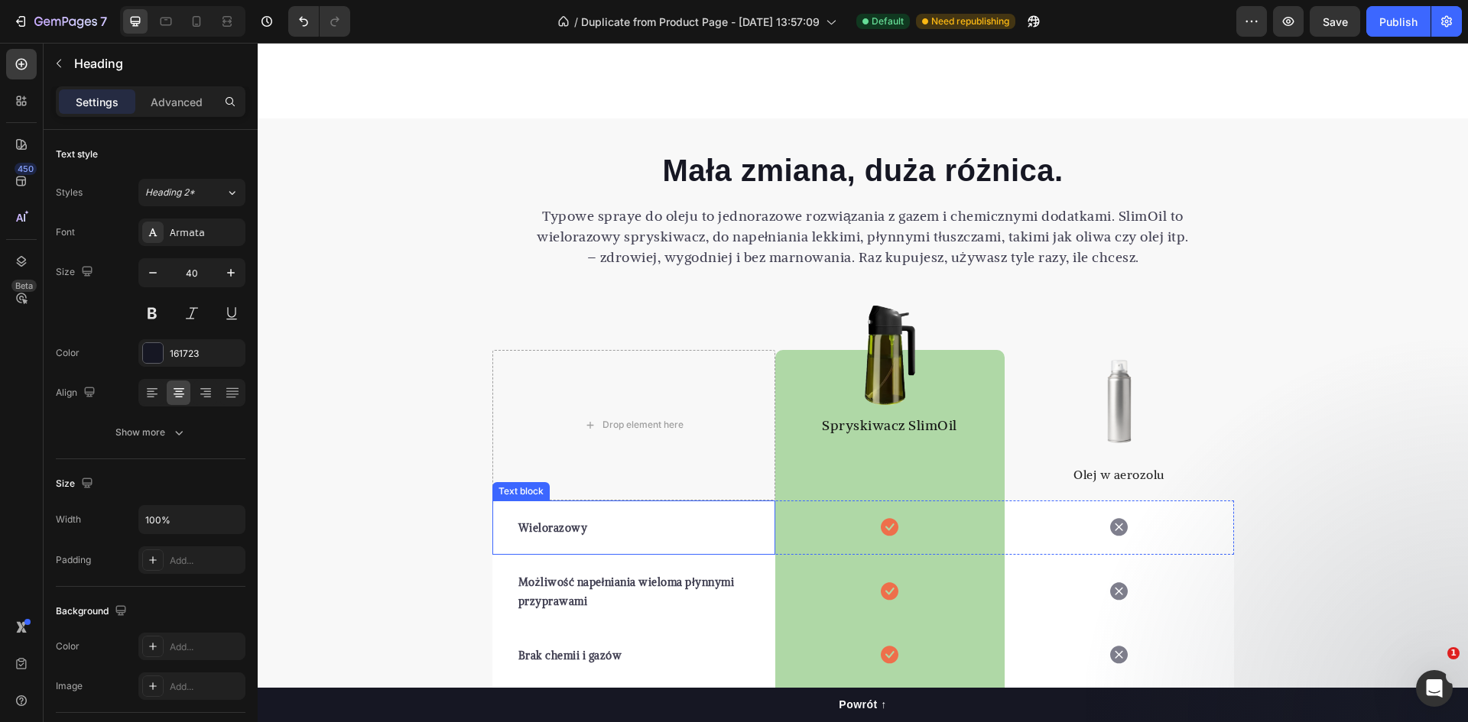
scroll to position [1836, 0]
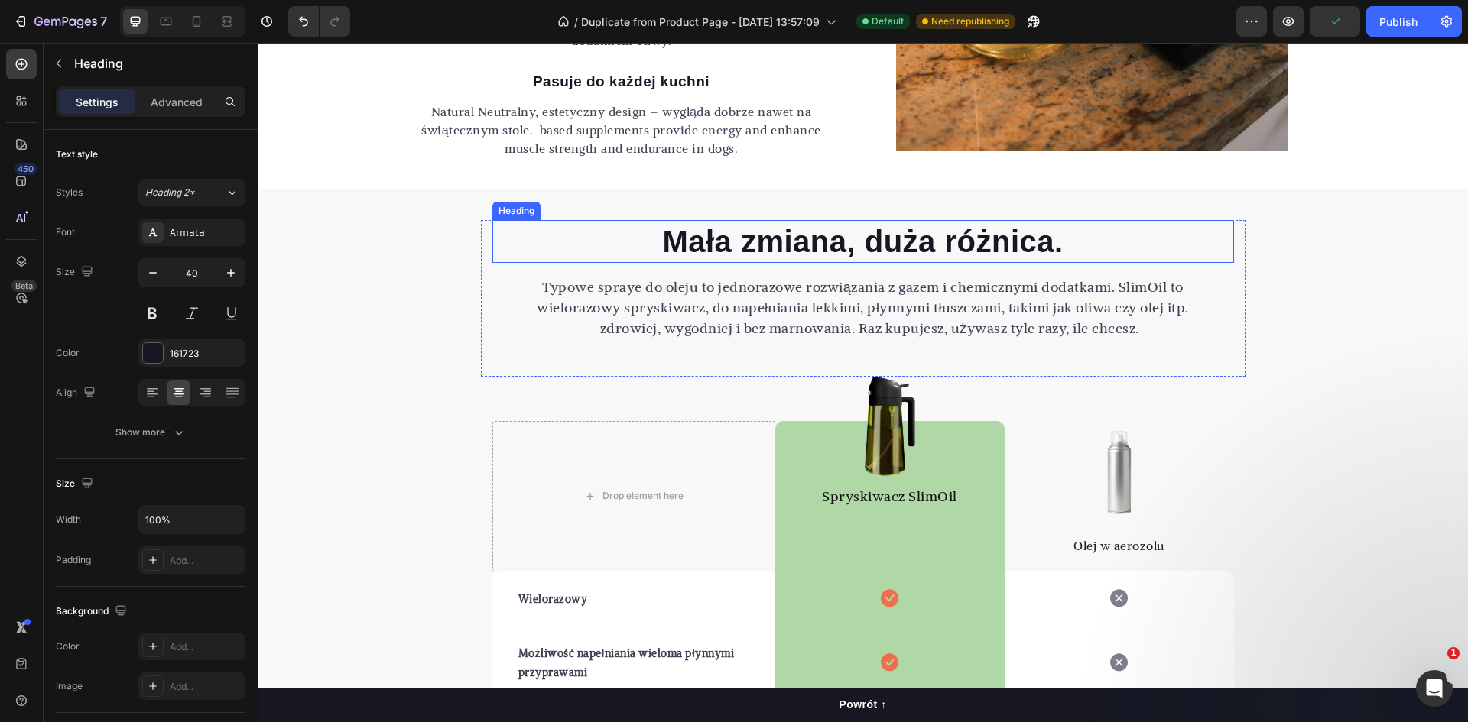
click at [741, 240] on h2 "Mała zmiana, duża różnica." at bounding box center [862, 241] width 741 height 43
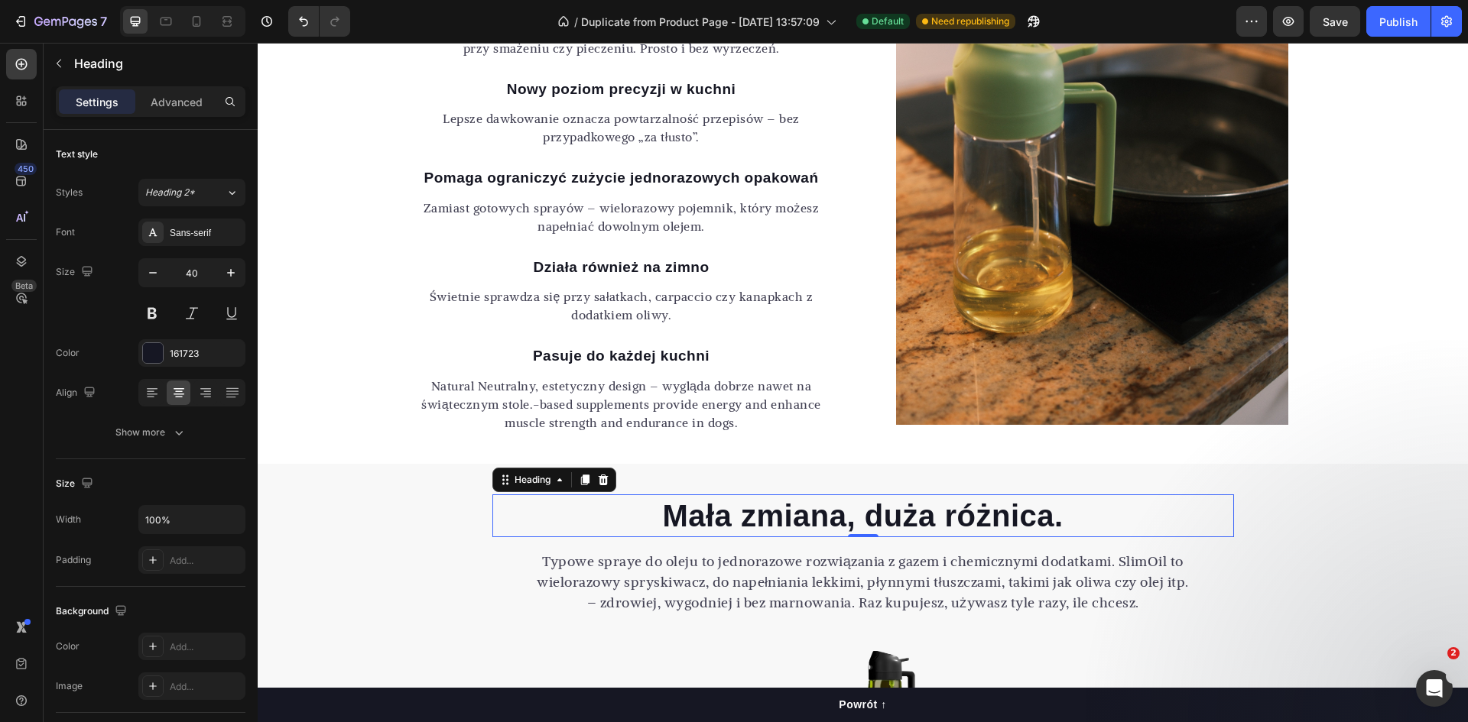
scroll to position [1530, 0]
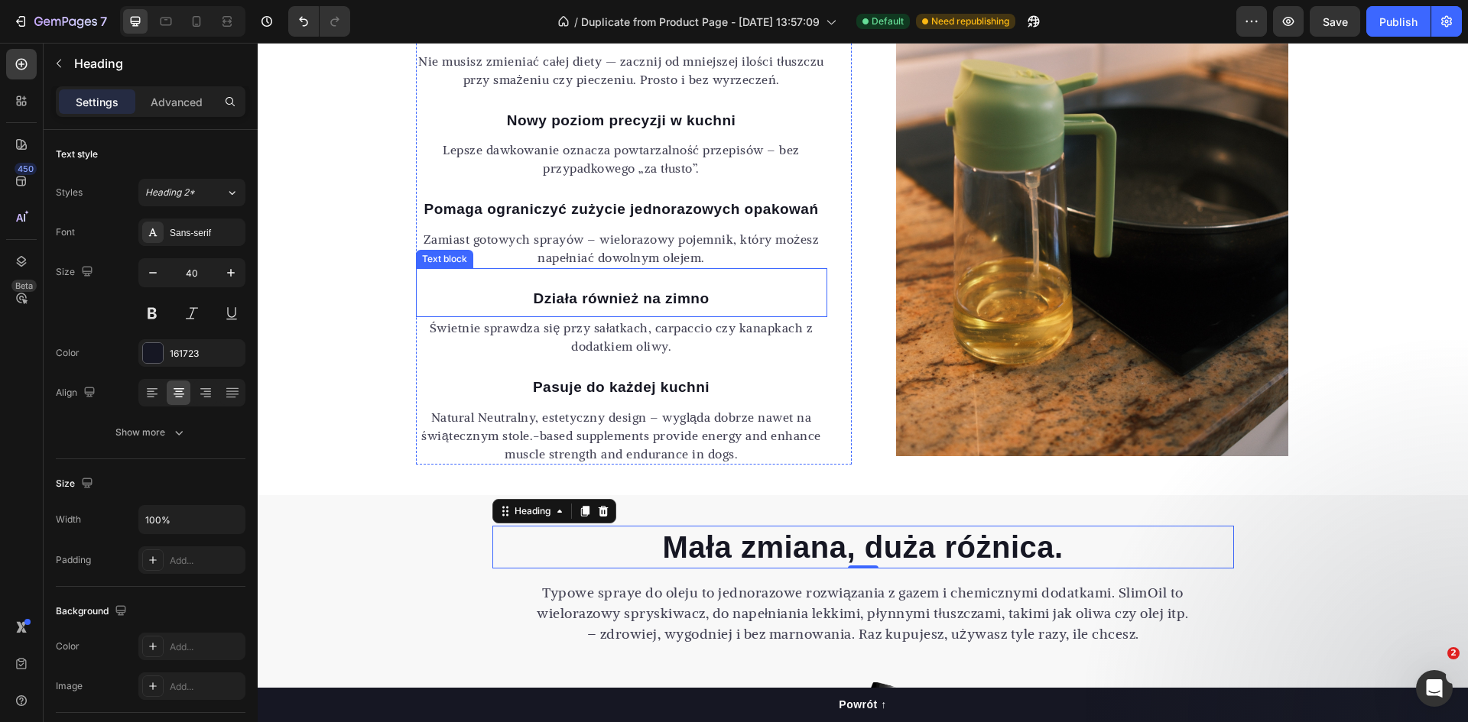
click at [637, 296] on p "Działa również na zimno" at bounding box center [621, 299] width 408 height 22
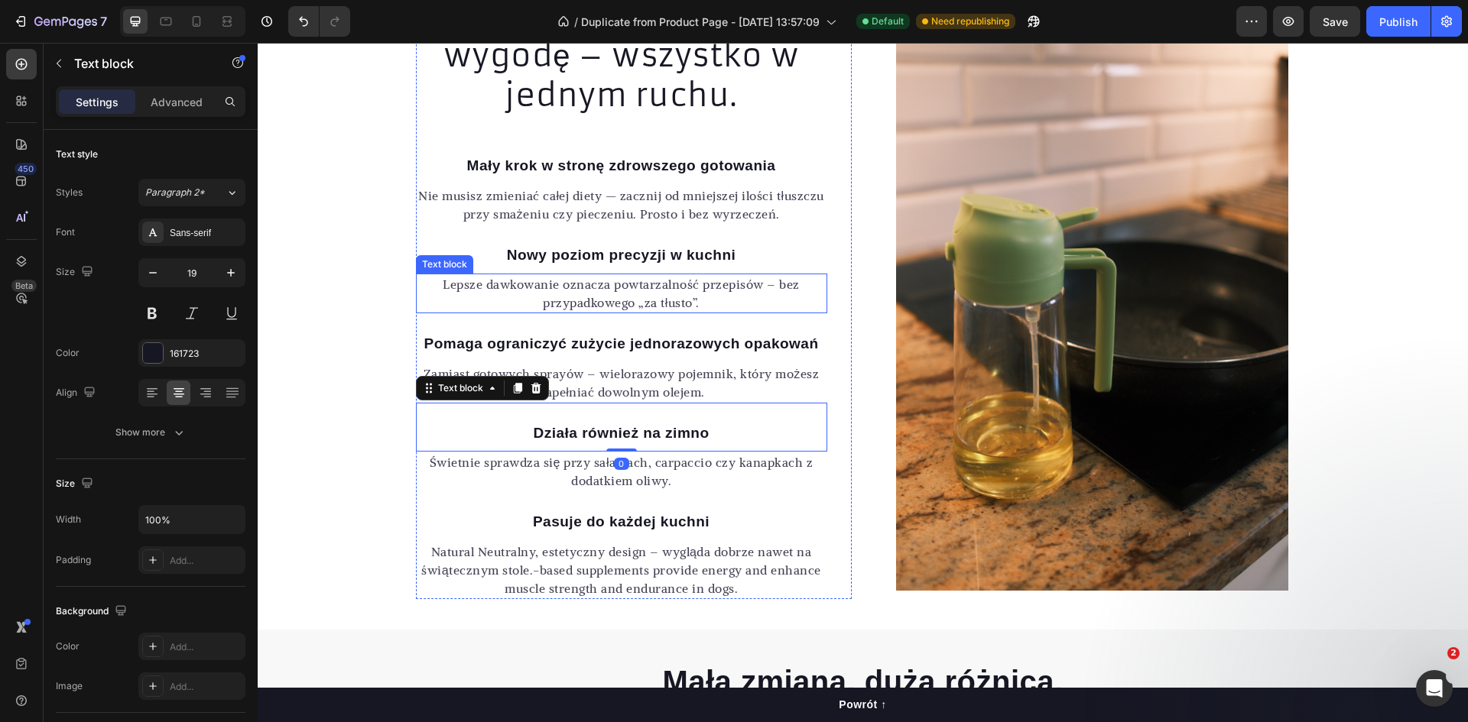
scroll to position [1377, 0]
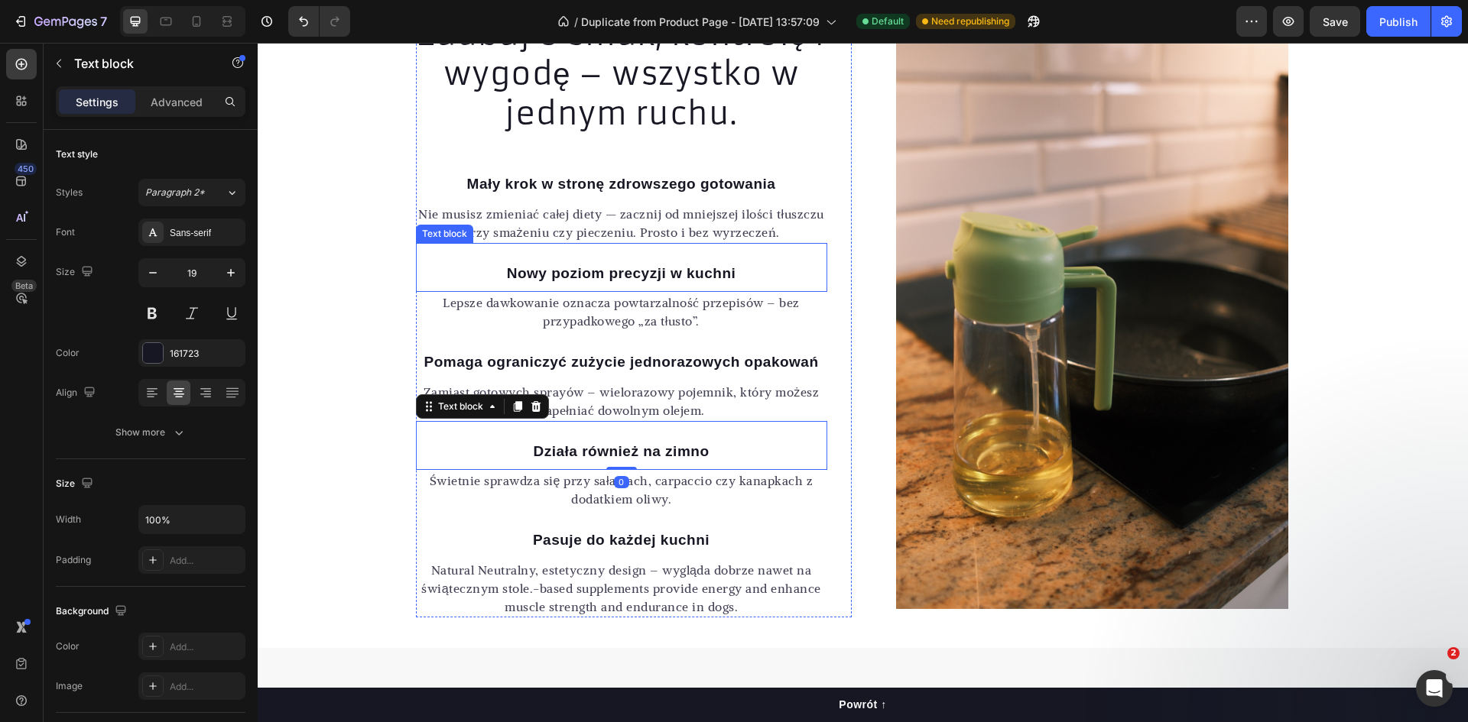
click at [571, 282] on p "Nowy poziom precyzji w kuchni" at bounding box center [621, 274] width 408 height 22
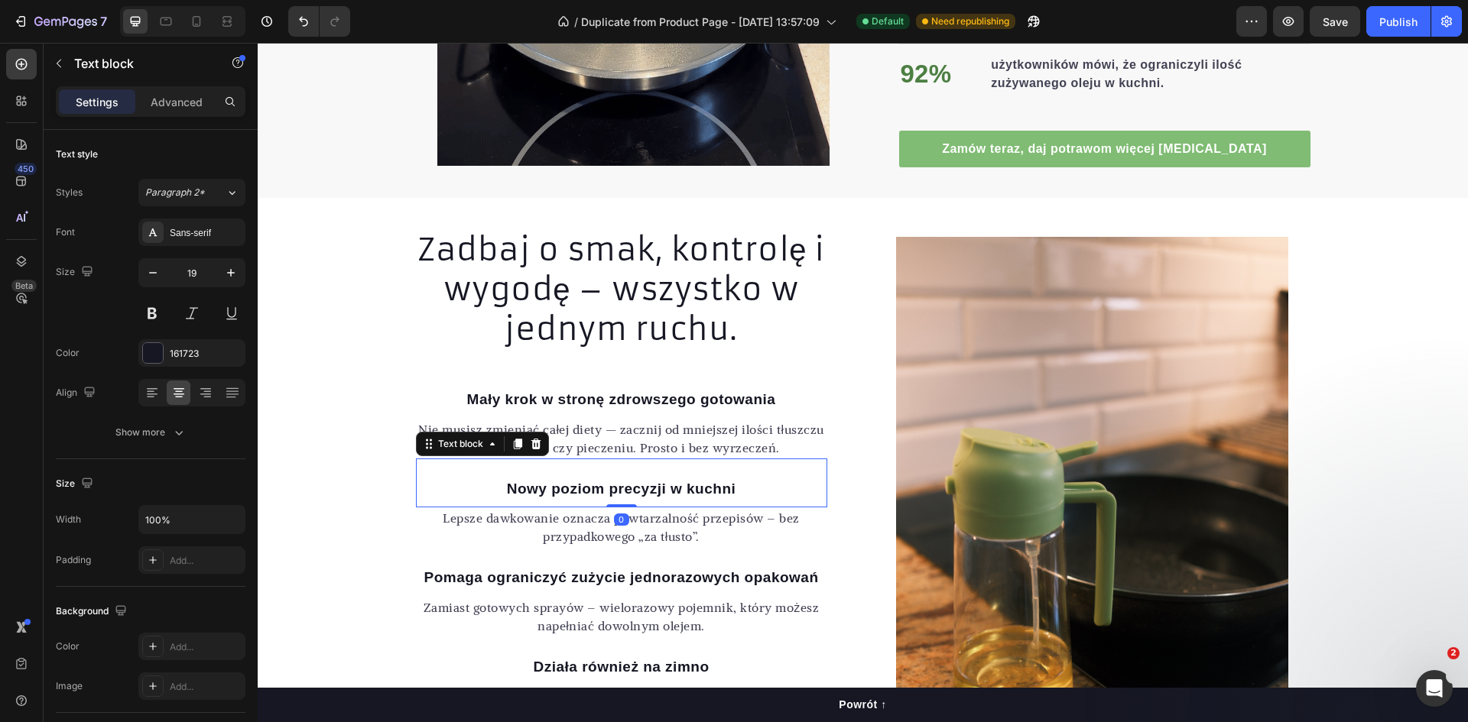
scroll to position [1149, 0]
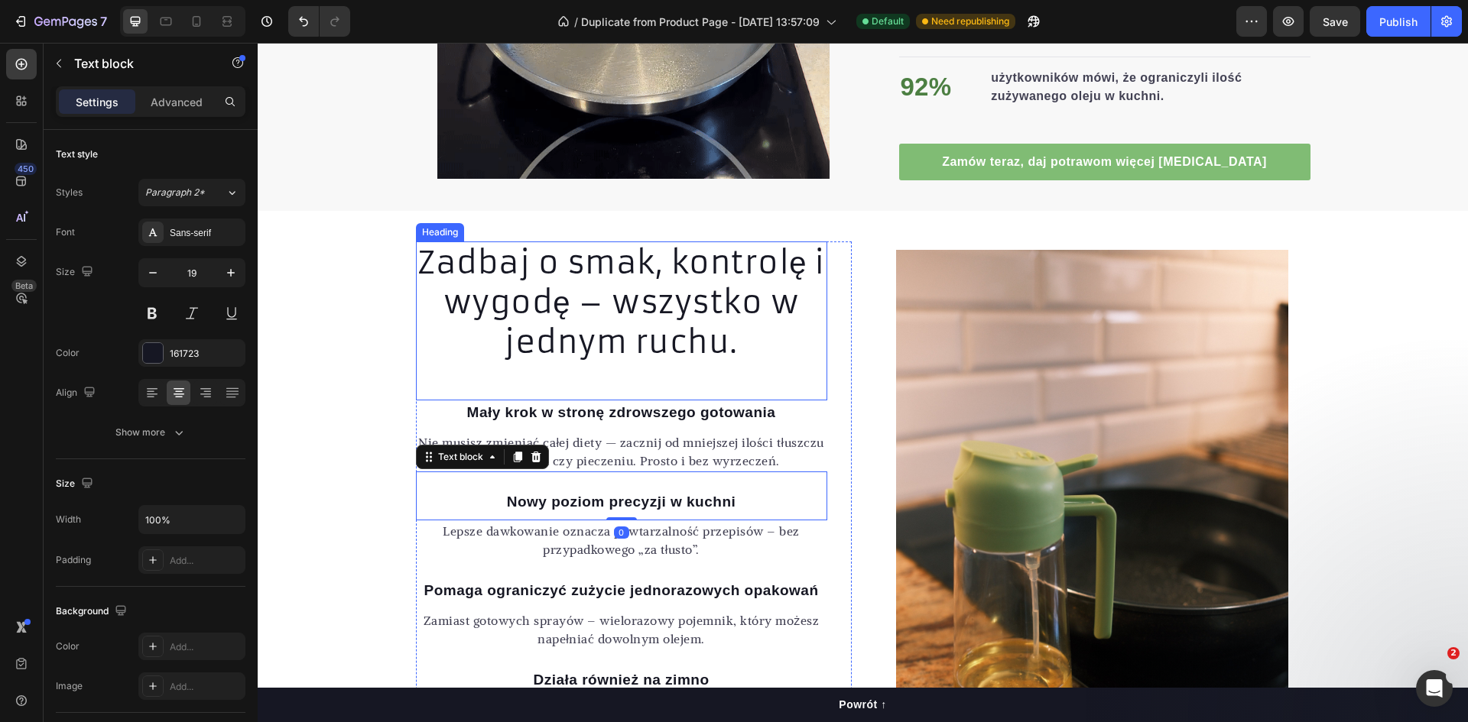
click at [575, 273] on h2 "Zadbaj o smak, kontrolę i wygodę – wszystko w jednym ruchu." at bounding box center [621, 303] width 411 height 122
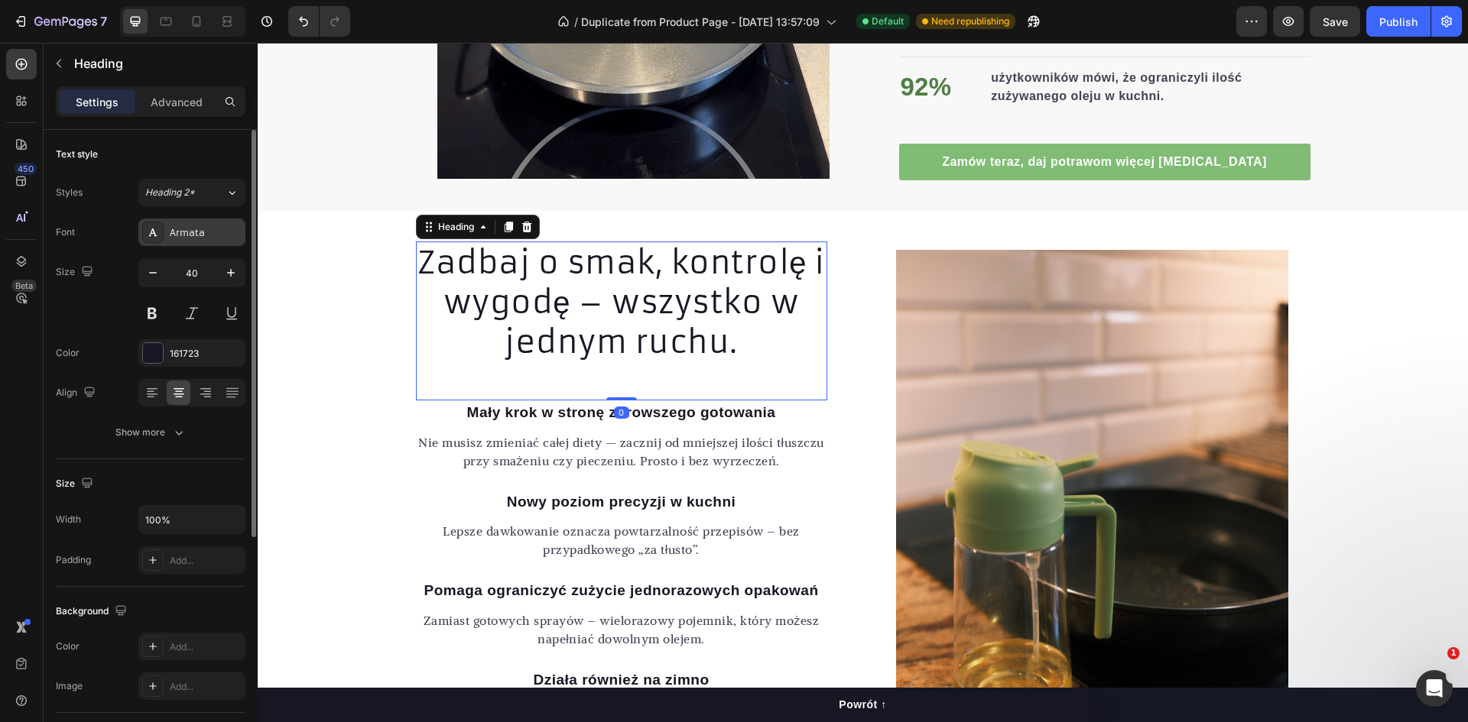
click at [224, 235] on div "Armata" at bounding box center [206, 233] width 72 height 14
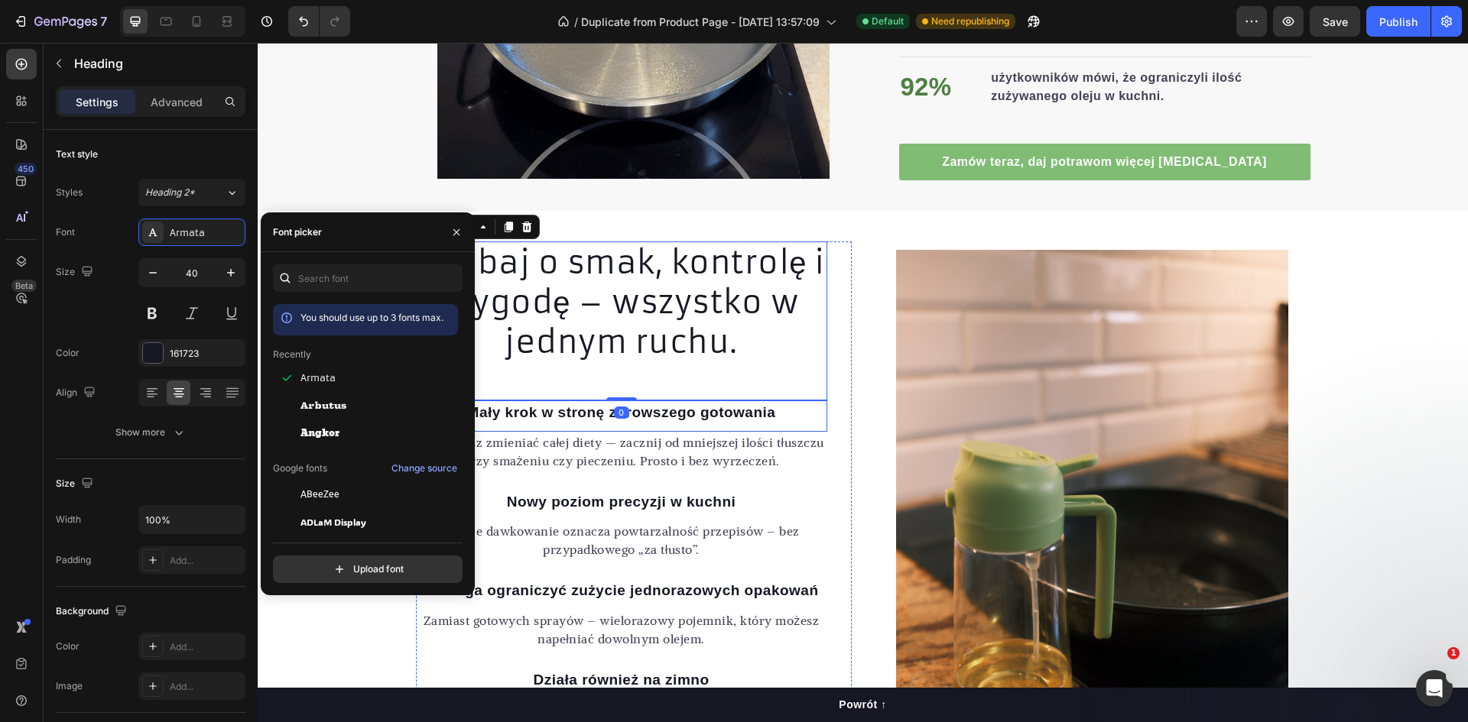
click at [525, 410] on p "Mały krok w stronę zdrowszego gotowania" at bounding box center [621, 413] width 408 height 22
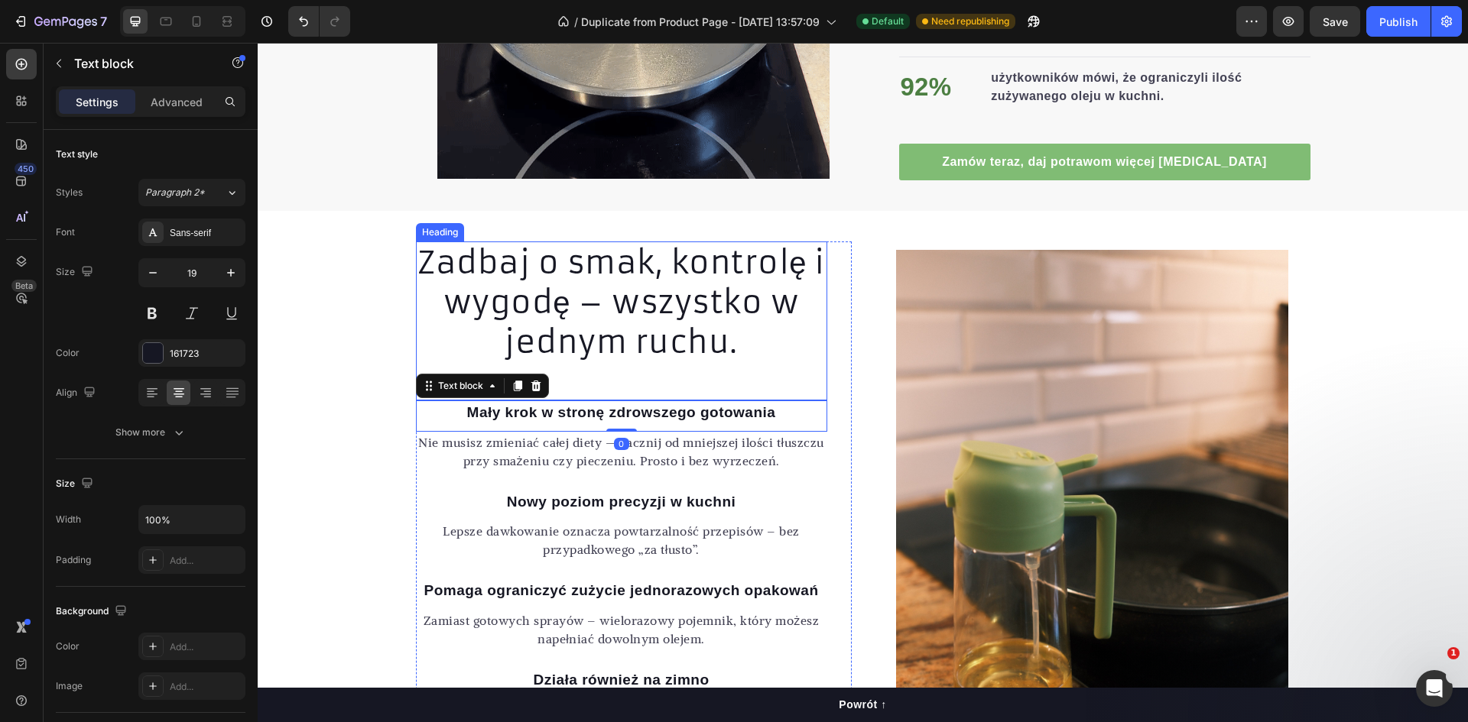
click at [539, 320] on h2 "Zadbaj o smak, kontrolę i wygodę – wszystko w jednym ruchu." at bounding box center [621, 303] width 411 height 122
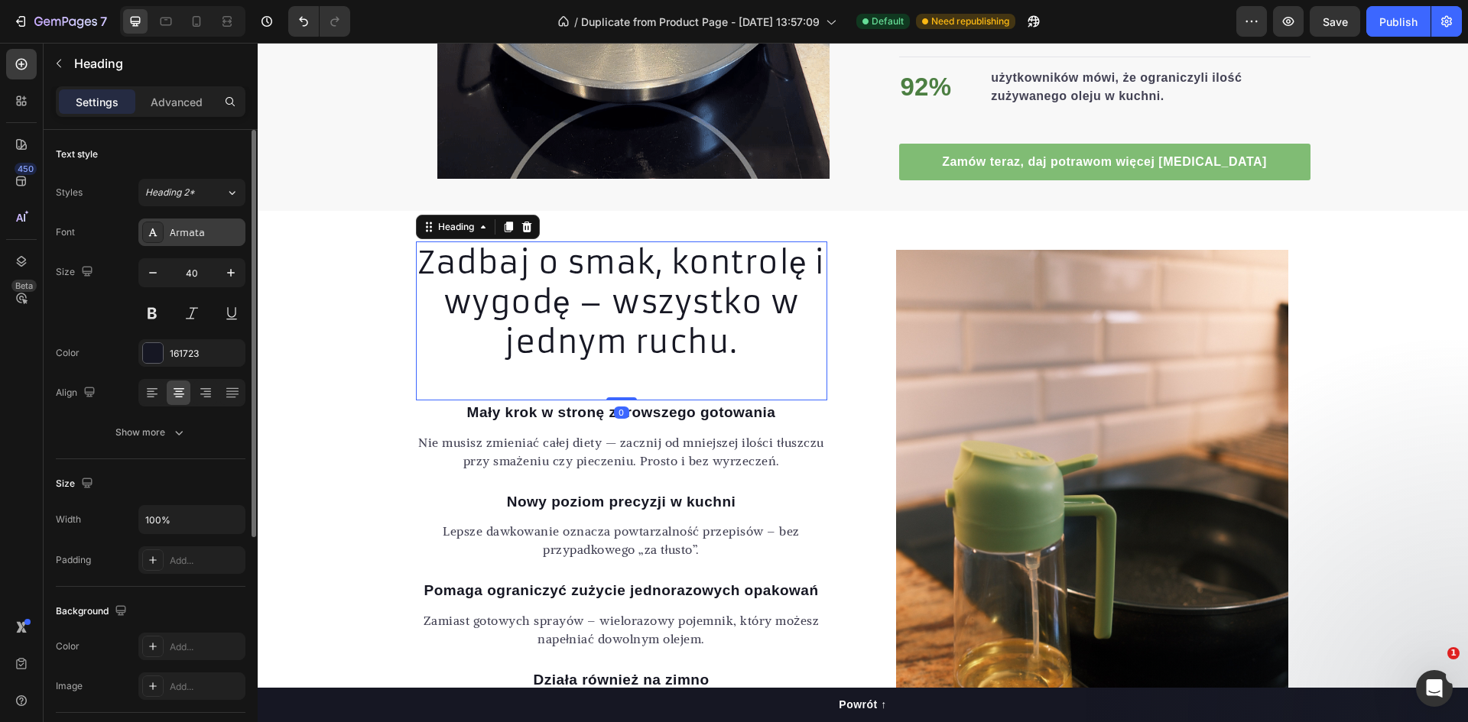
click at [219, 235] on div "Armata" at bounding box center [206, 233] width 72 height 14
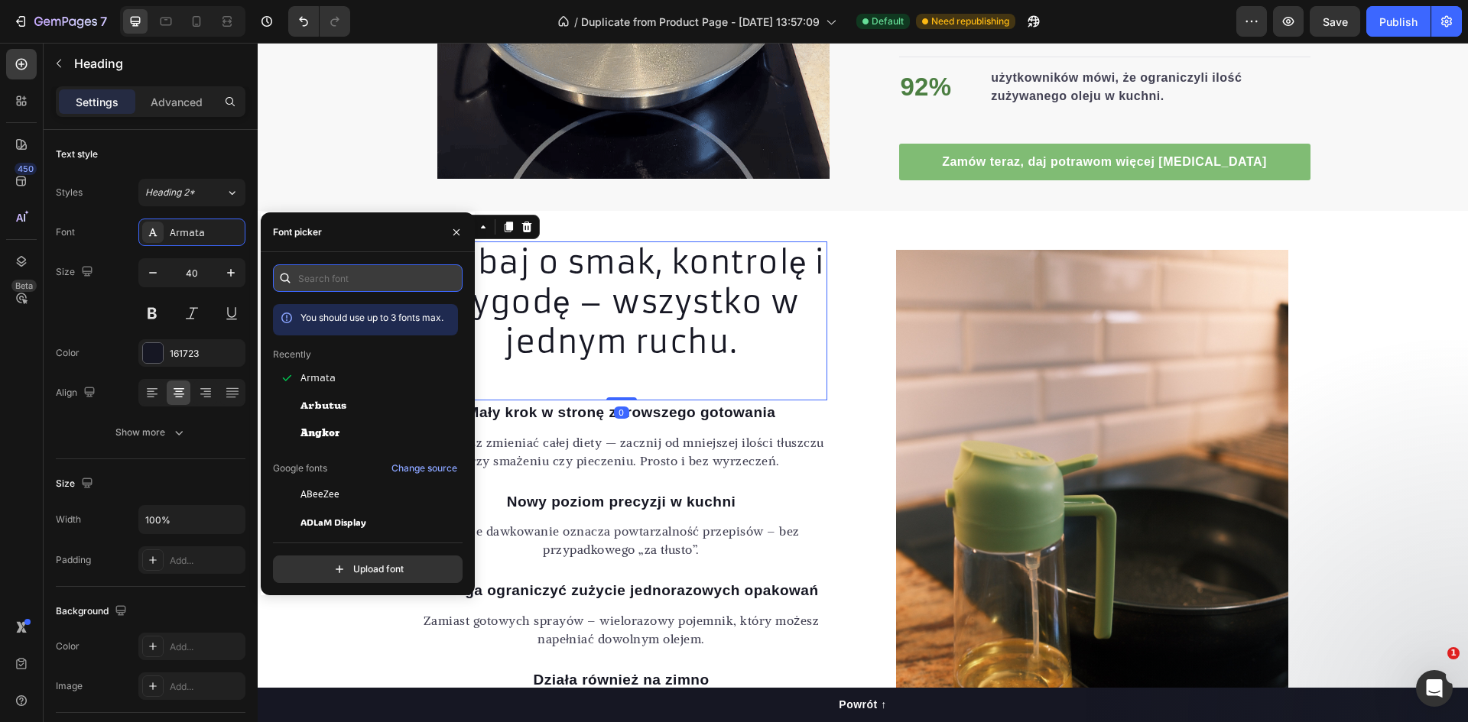
click at [377, 276] on input "text" at bounding box center [368, 278] width 190 height 28
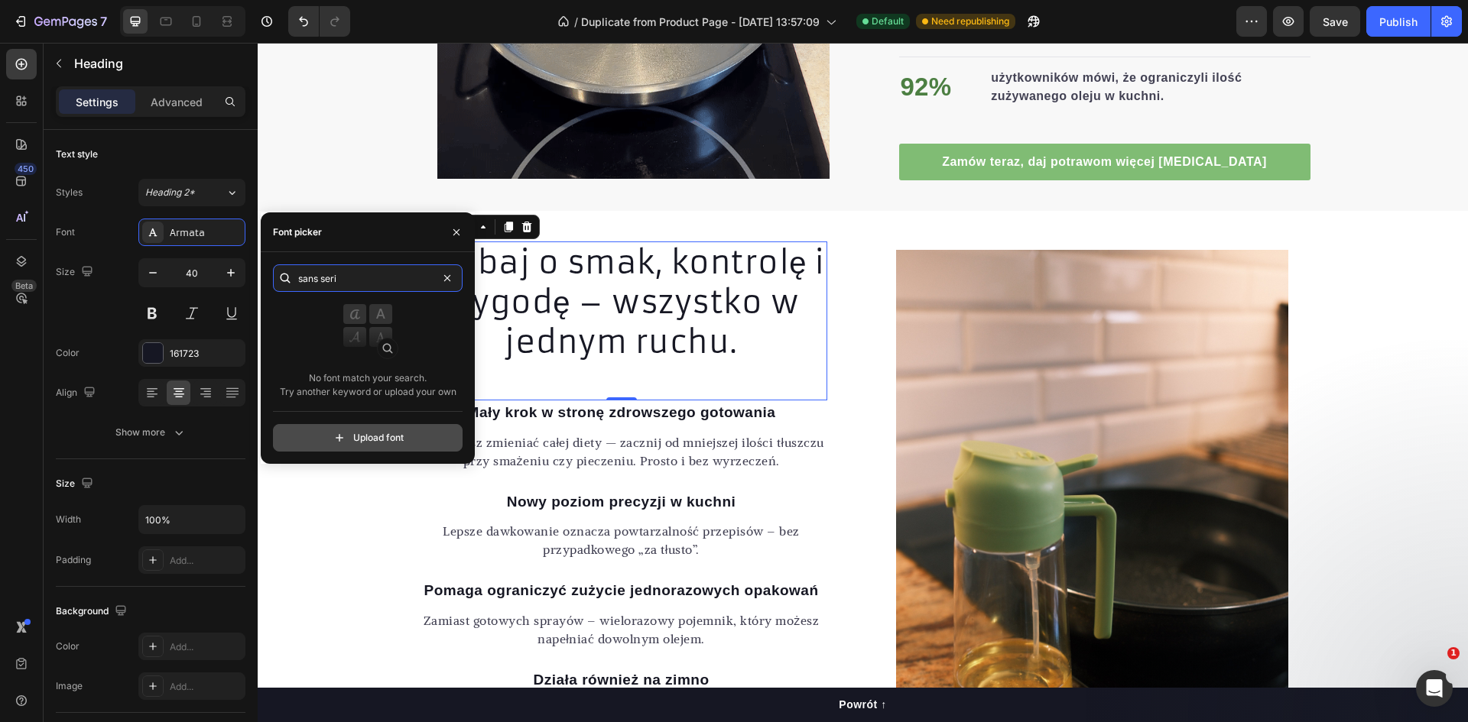
type input "sans serif"
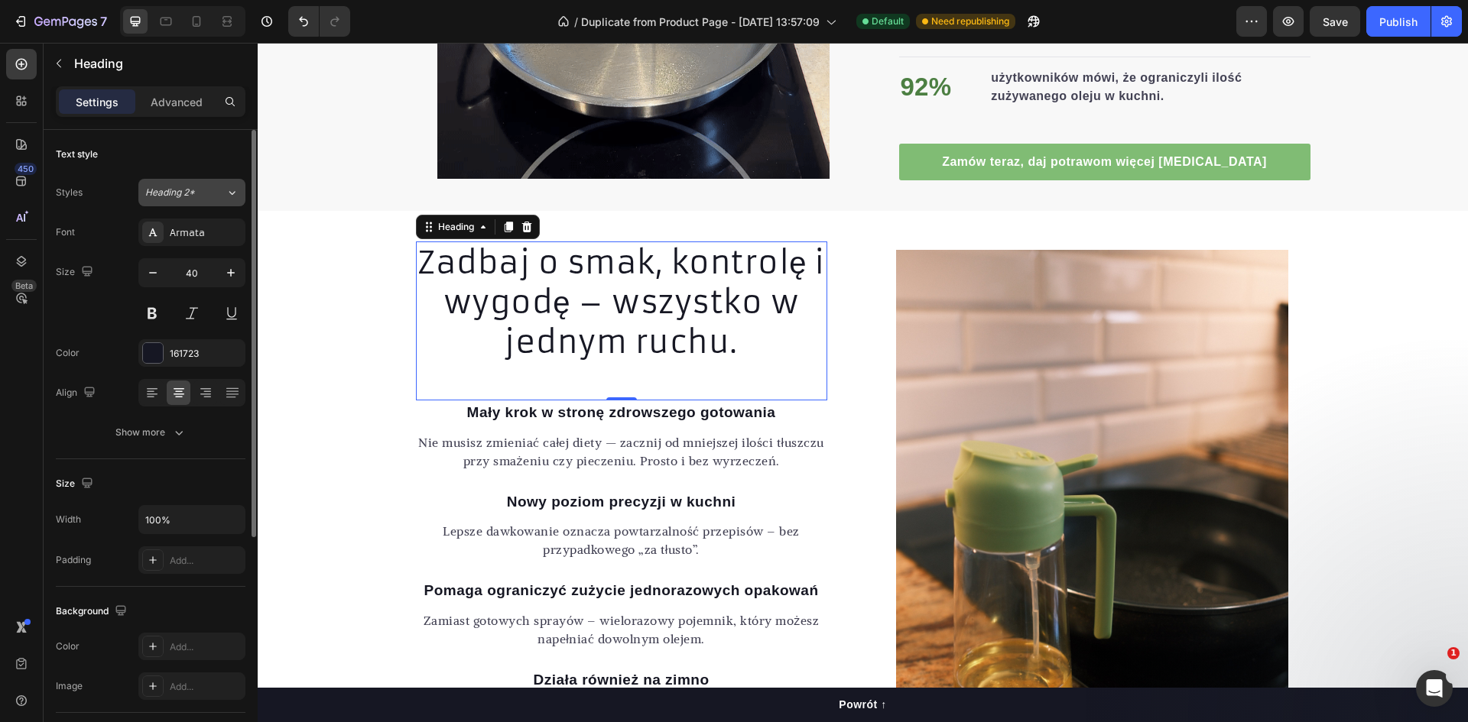
click at [185, 190] on span "Heading 2*" at bounding box center [170, 193] width 50 height 14
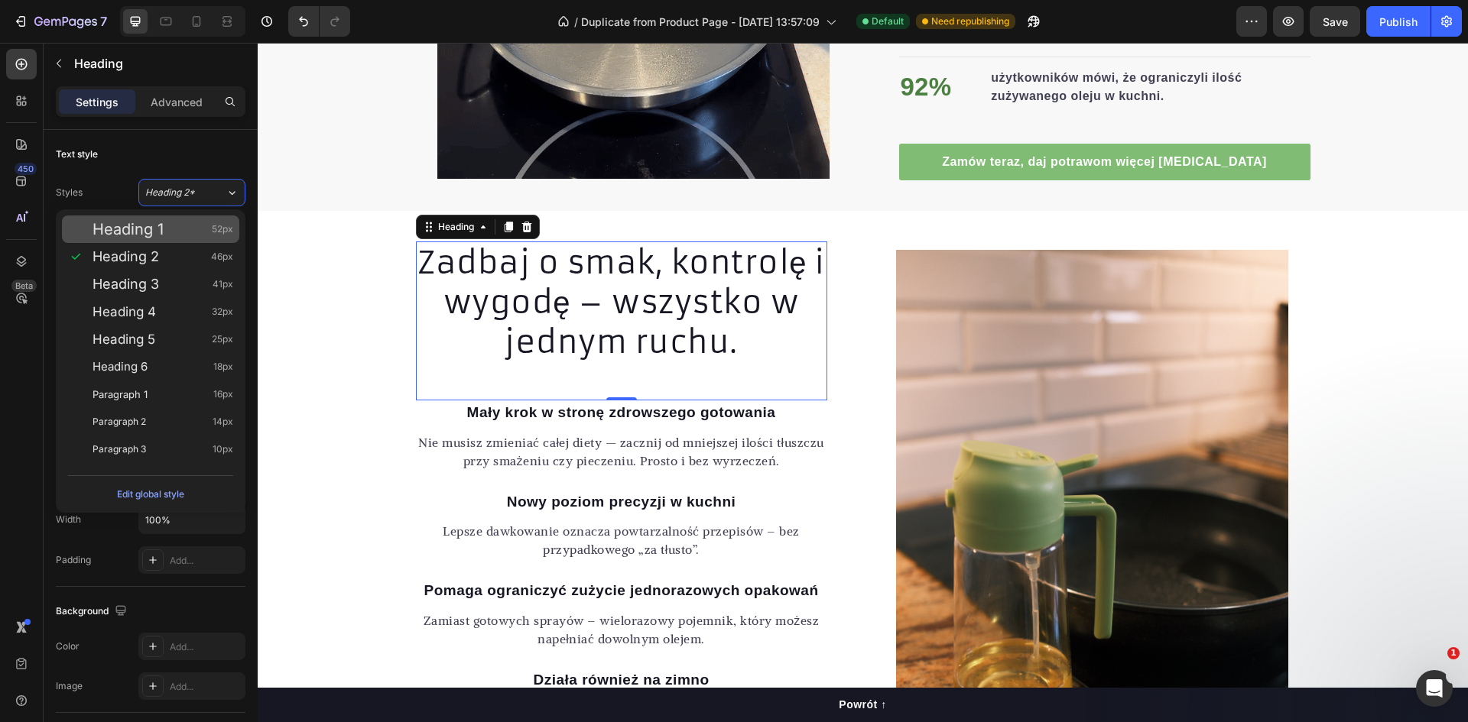
click at [183, 230] on div "Heading 1 52px" at bounding box center [162, 229] width 141 height 15
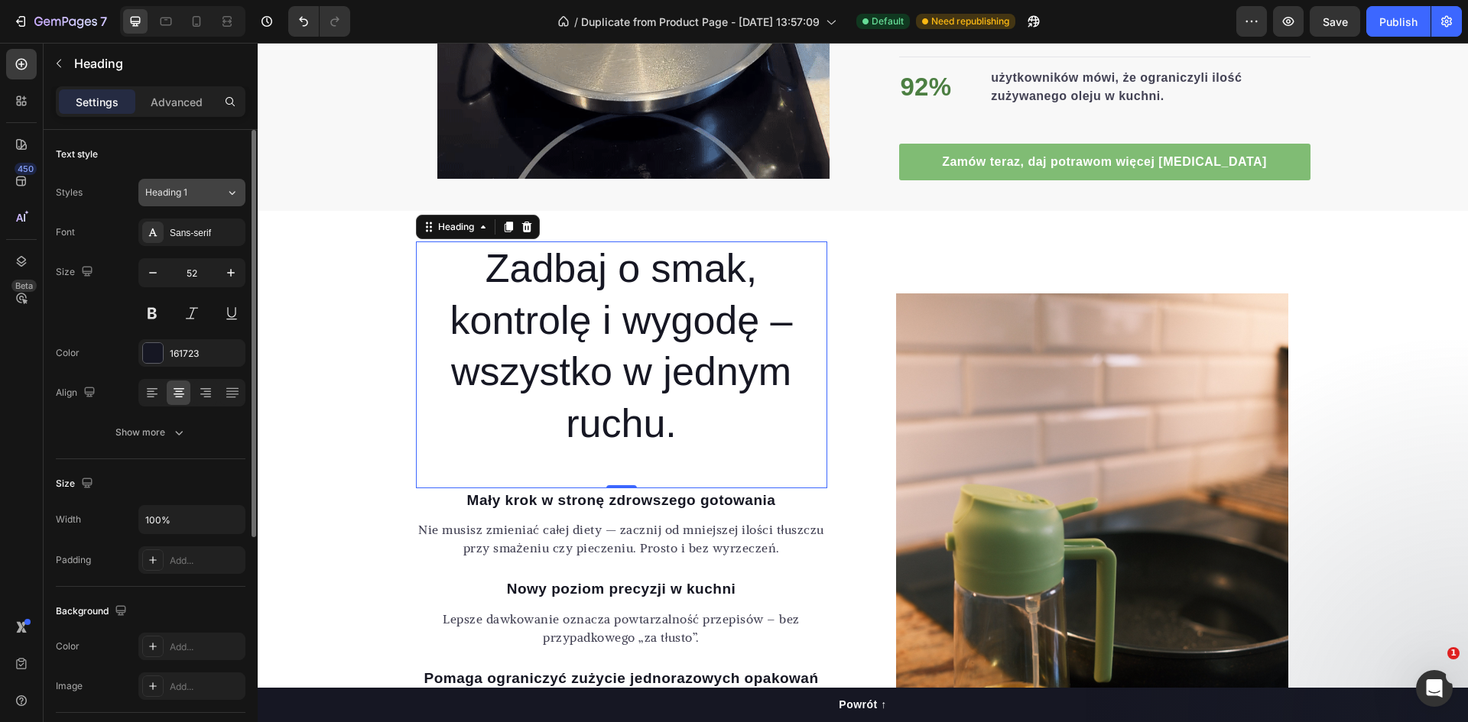
click at [199, 199] on div "Heading 1" at bounding box center [176, 193] width 62 height 14
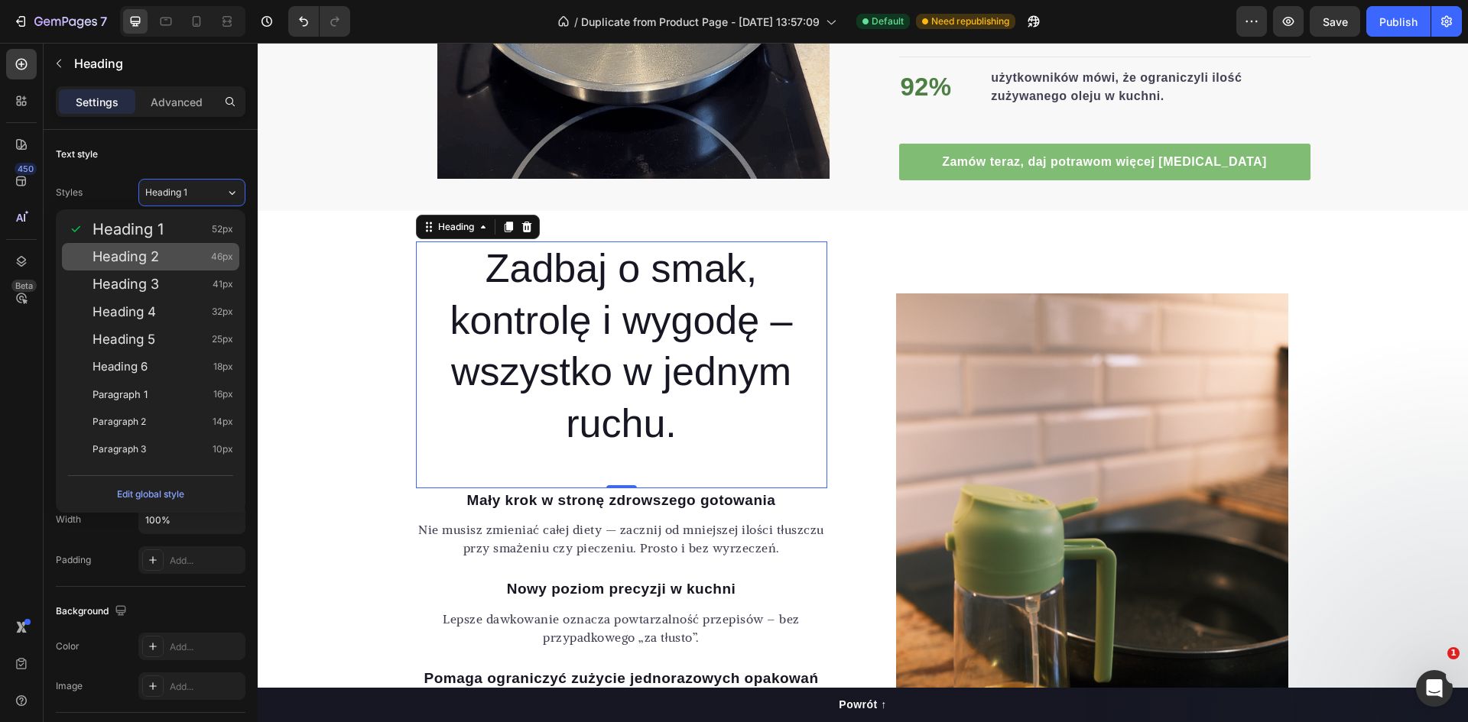
click at [180, 254] on div "Heading 2 46px" at bounding box center [162, 256] width 141 height 15
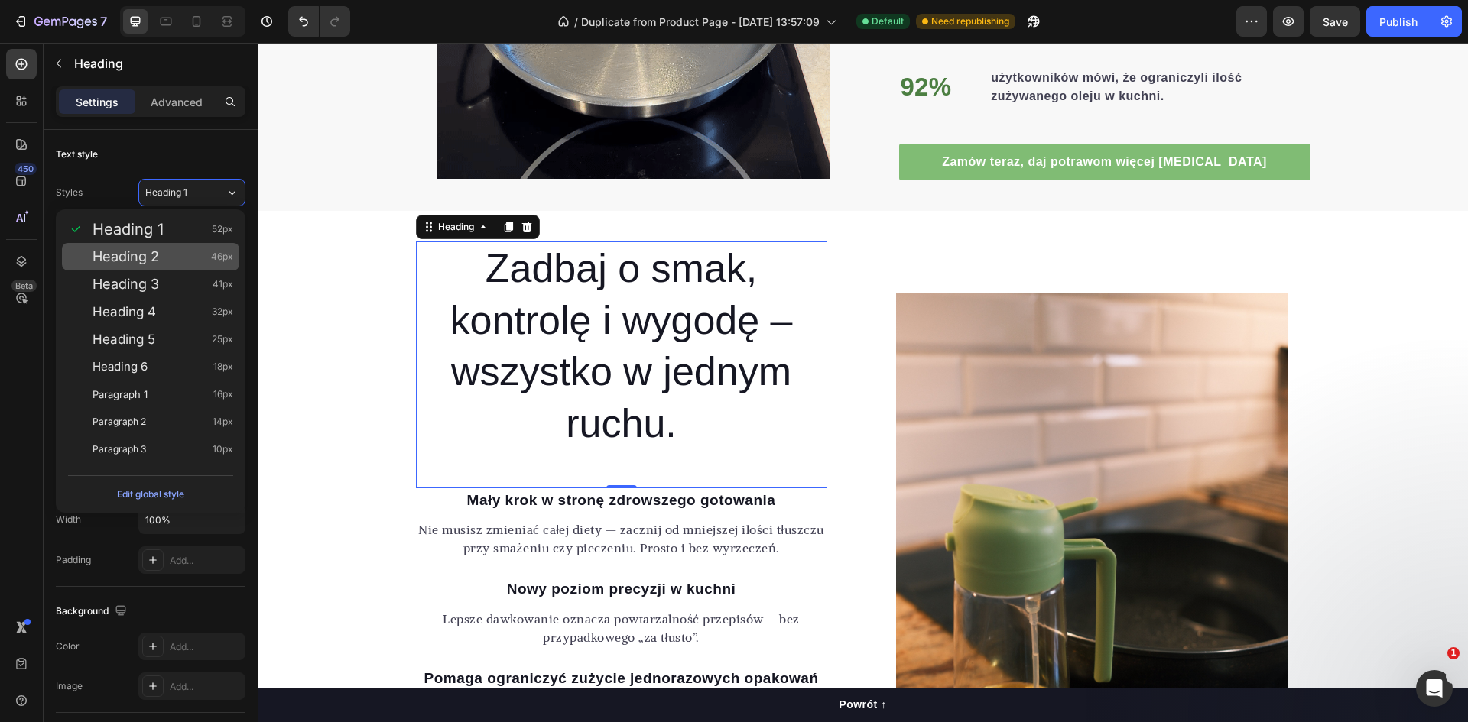
type input "46"
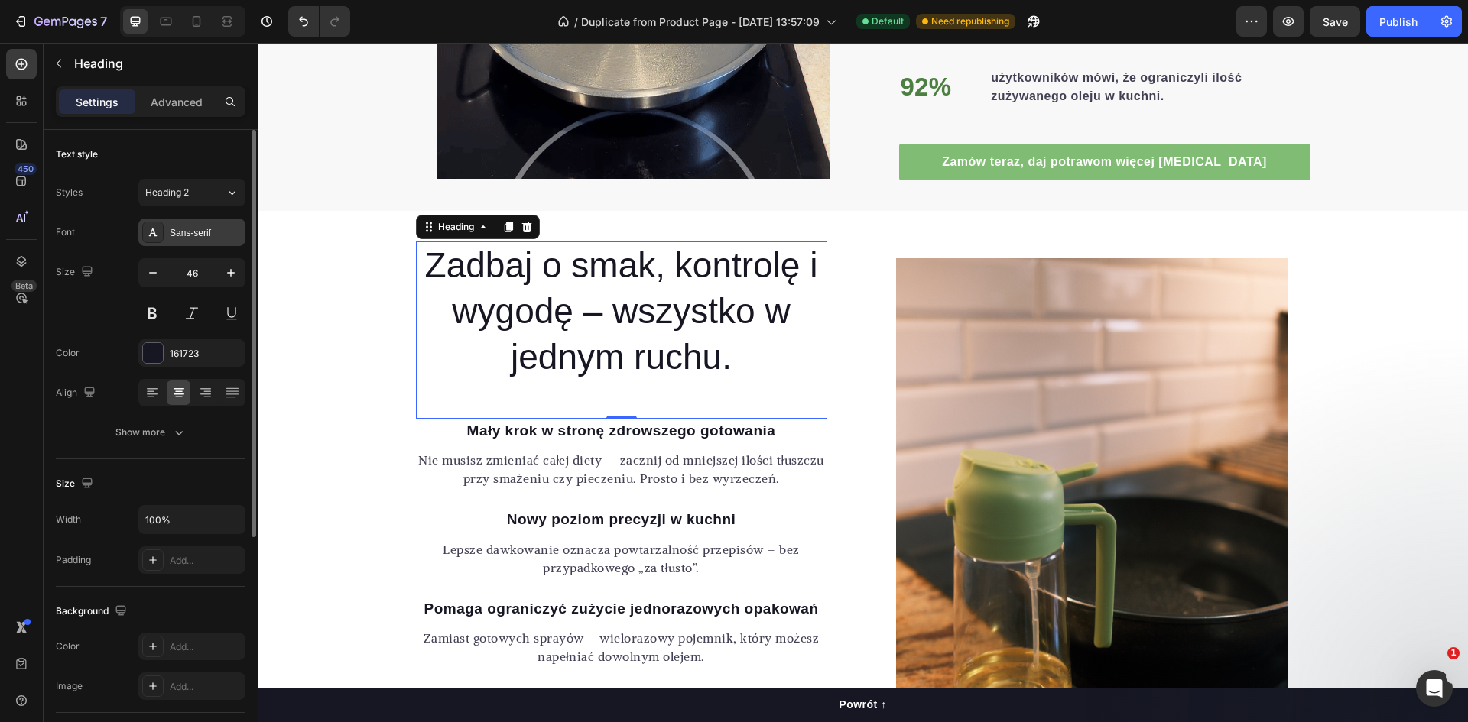
click at [187, 234] on div "Sans-serif" at bounding box center [206, 233] width 72 height 14
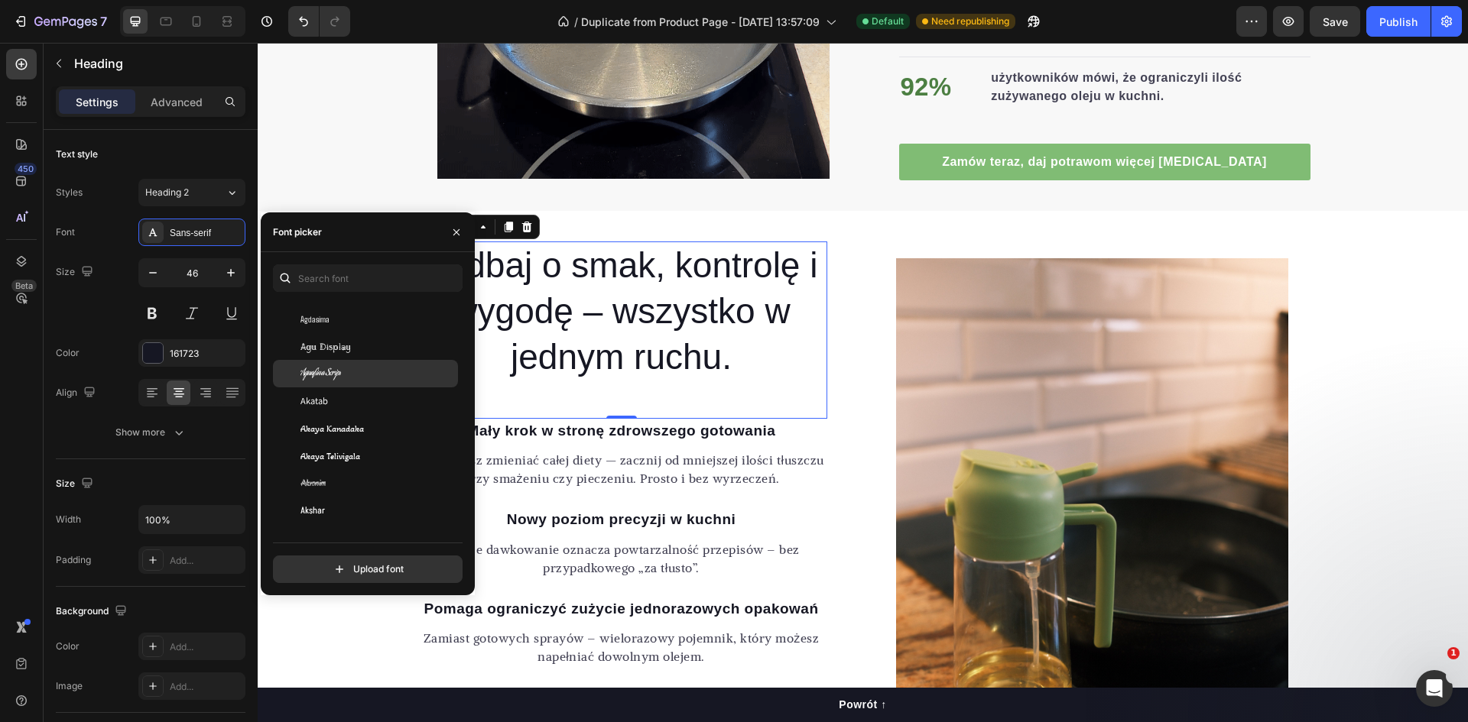
scroll to position [612, 0]
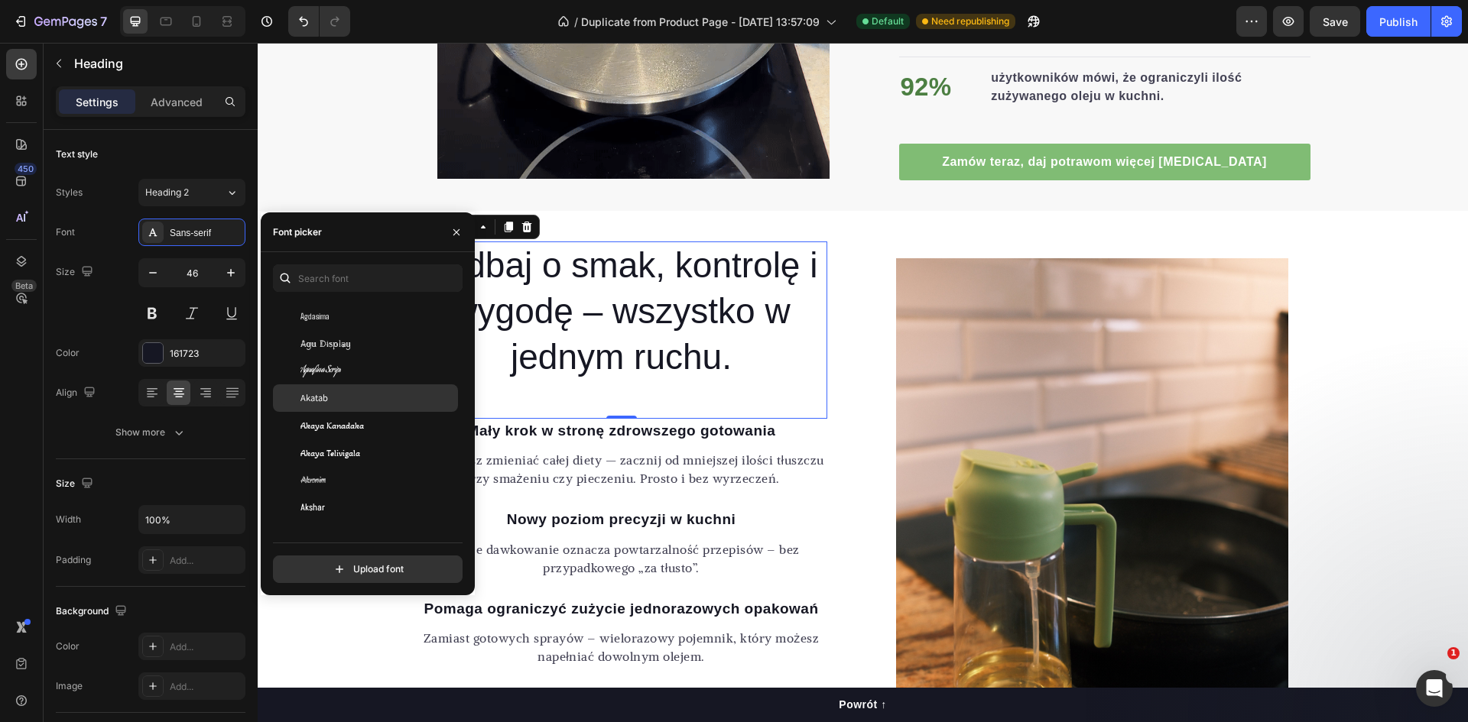
click at [359, 394] on div "Akatab" at bounding box center [377, 398] width 154 height 14
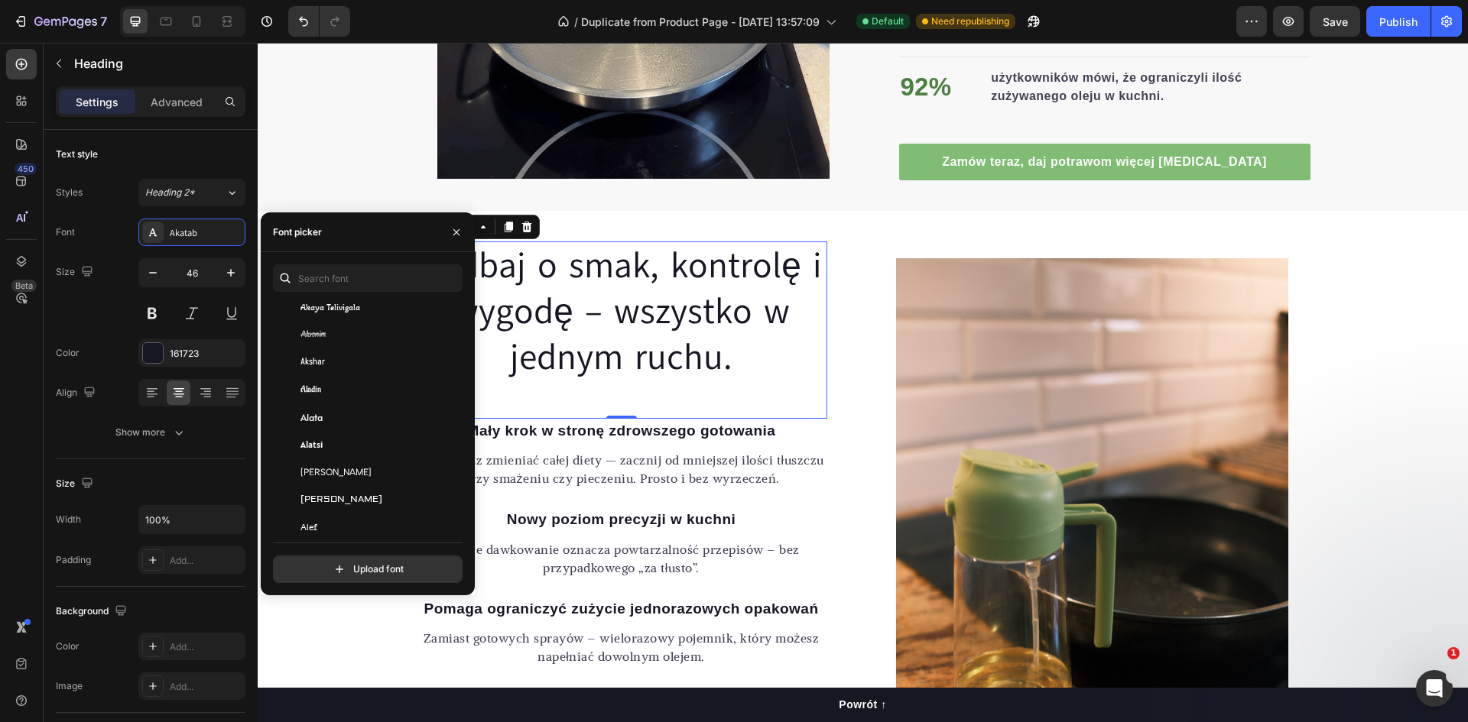
scroll to position [764, 0]
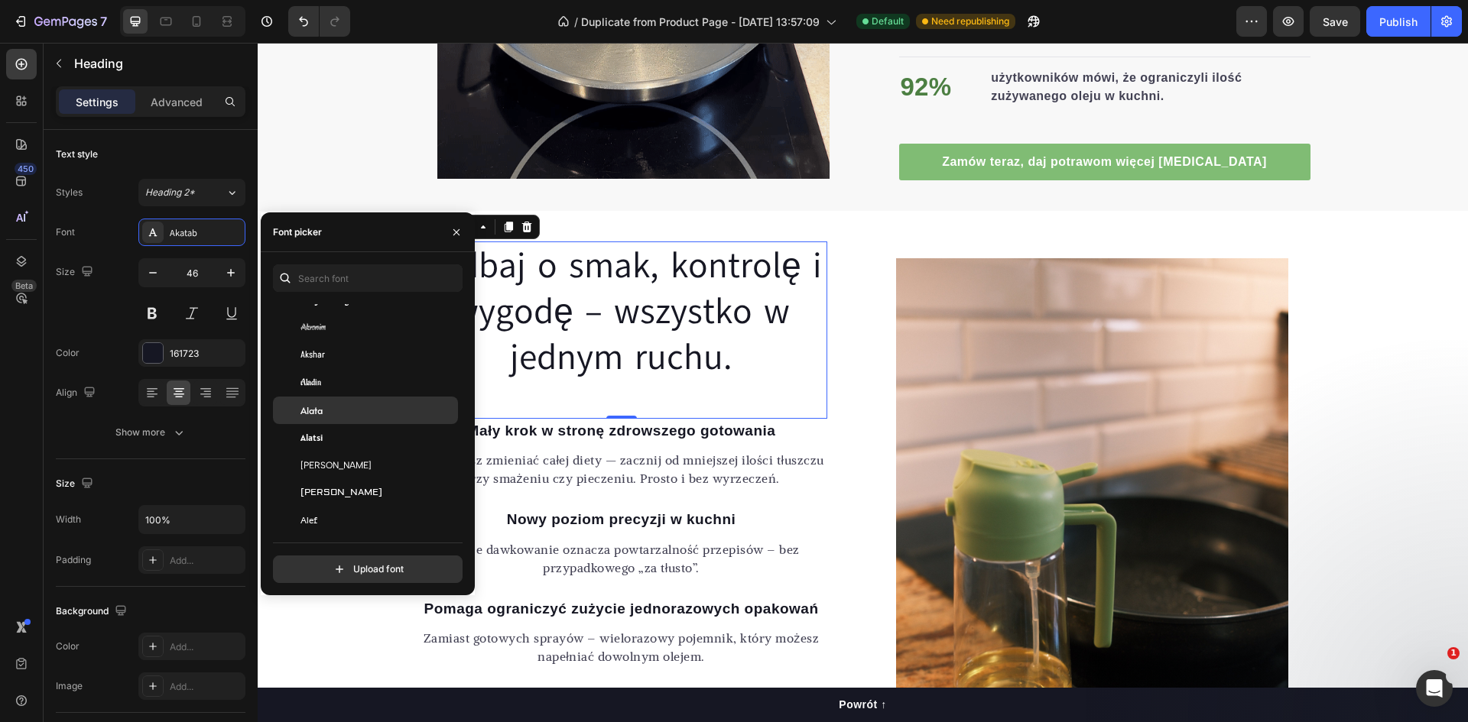
click at [349, 409] on div "Alata" at bounding box center [377, 411] width 154 height 14
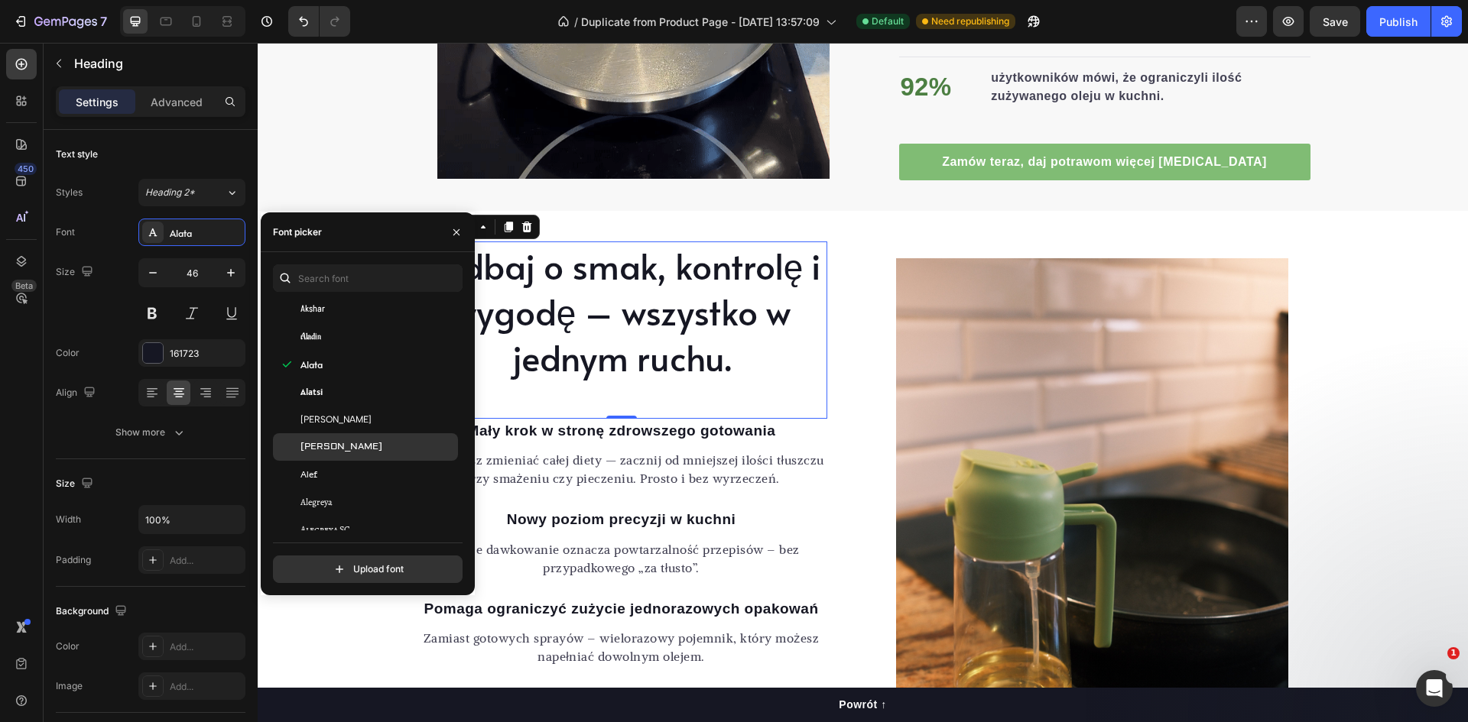
scroll to position [841, 0]
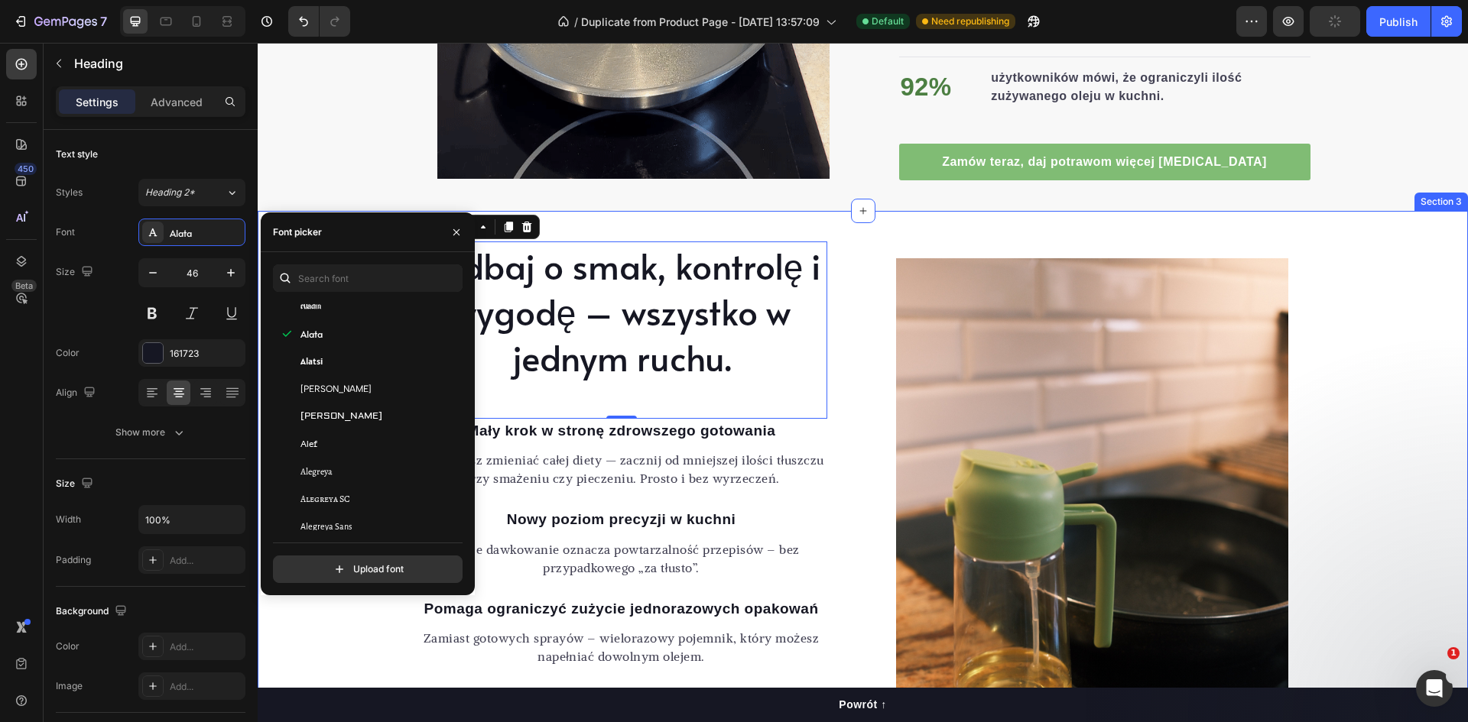
click at [675, 226] on div "Zadbaj o smak, kontrolę i wygodę – wszystko w jednym ruchu. Heading 0 [PERSON_N…" at bounding box center [863, 552] width 1210 height 683
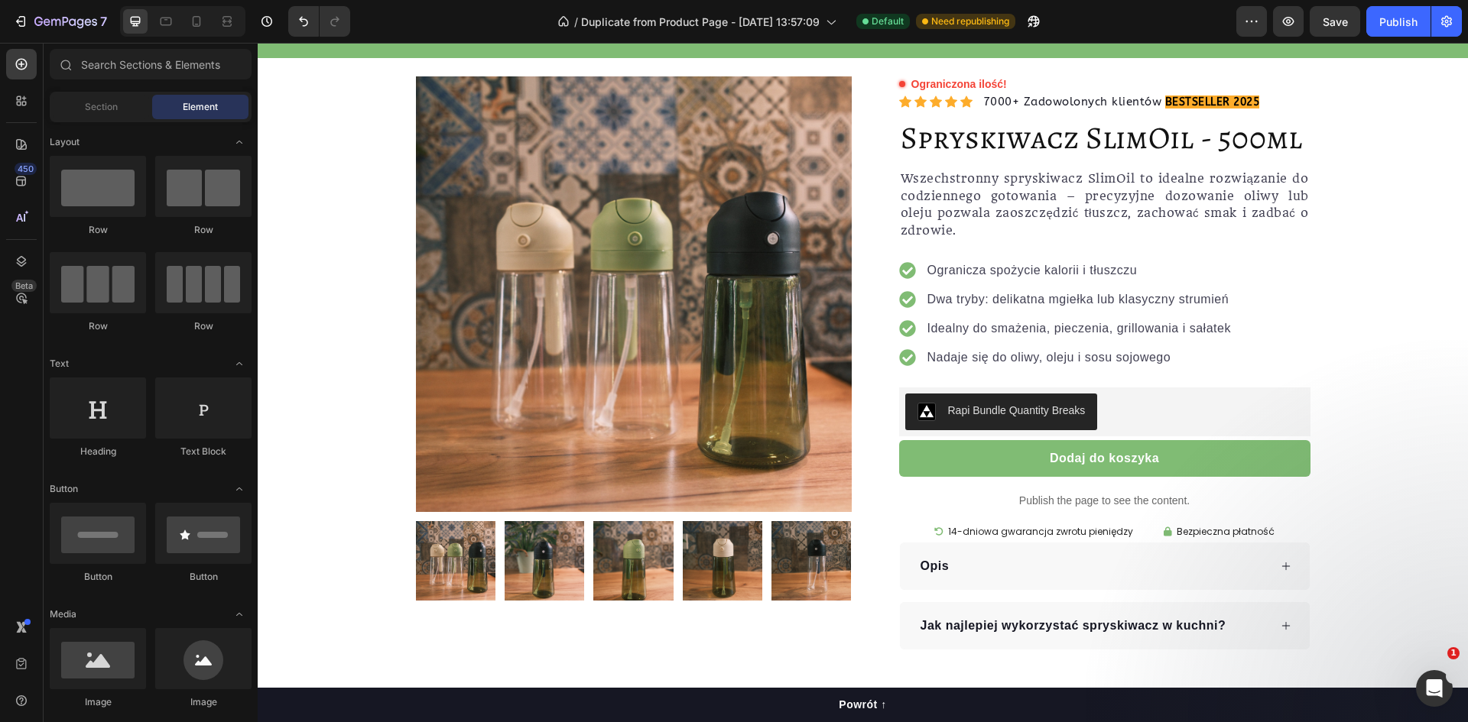
scroll to position [655, 0]
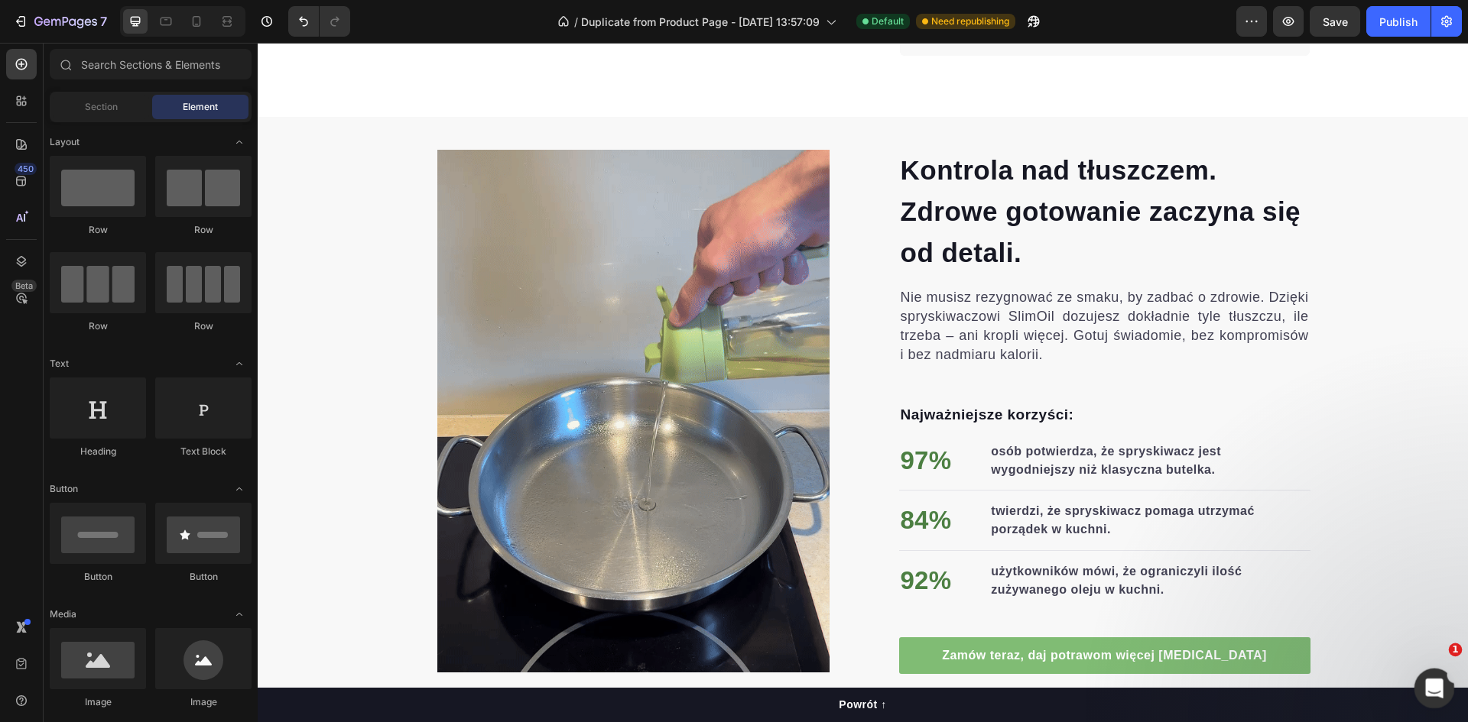
click at [1446, 666] on div "Kontrola nad tłuszczem. Zdrowe gotowanie zaczyna się od detali. Heading Nie mus…" at bounding box center [863, 411] width 1210 height 527
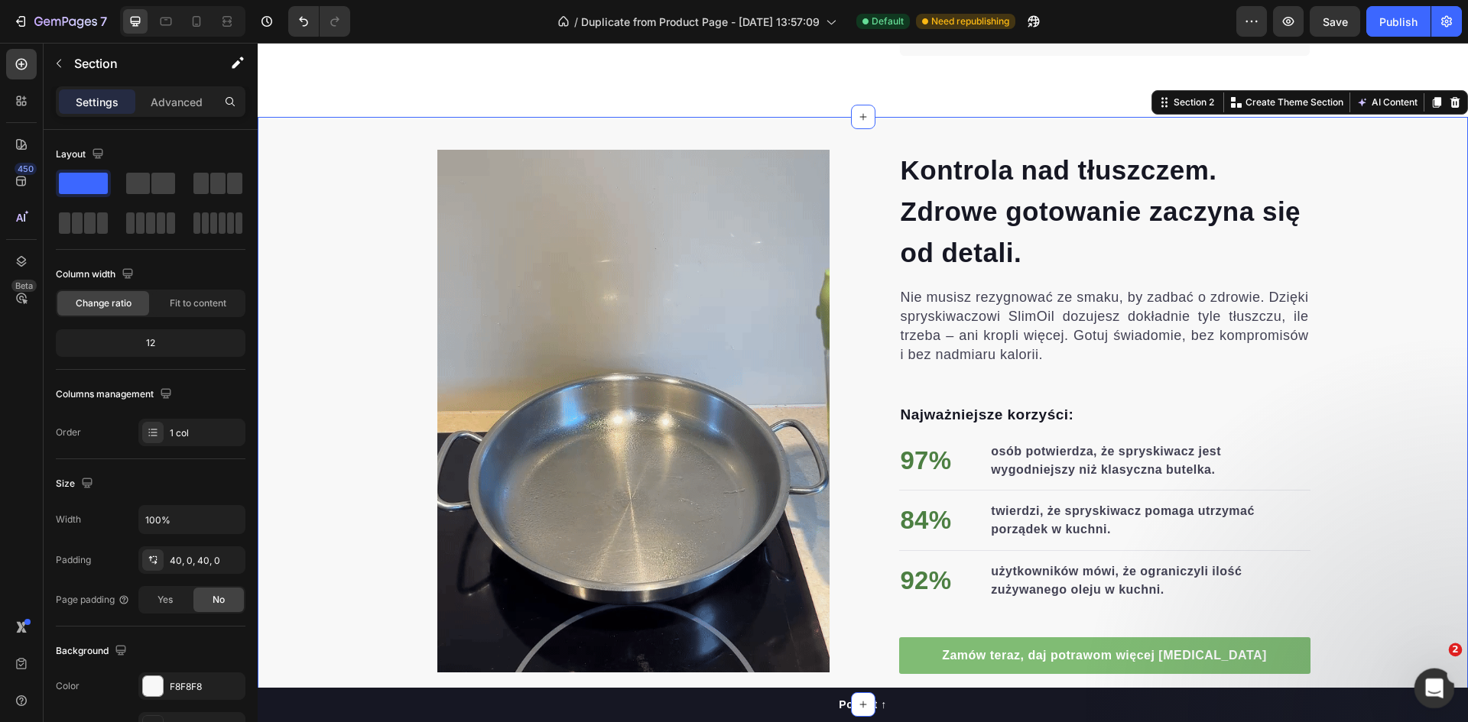
click at [1427, 681] on icon "Open Intercom Messenger" at bounding box center [1432, 686] width 25 height 25
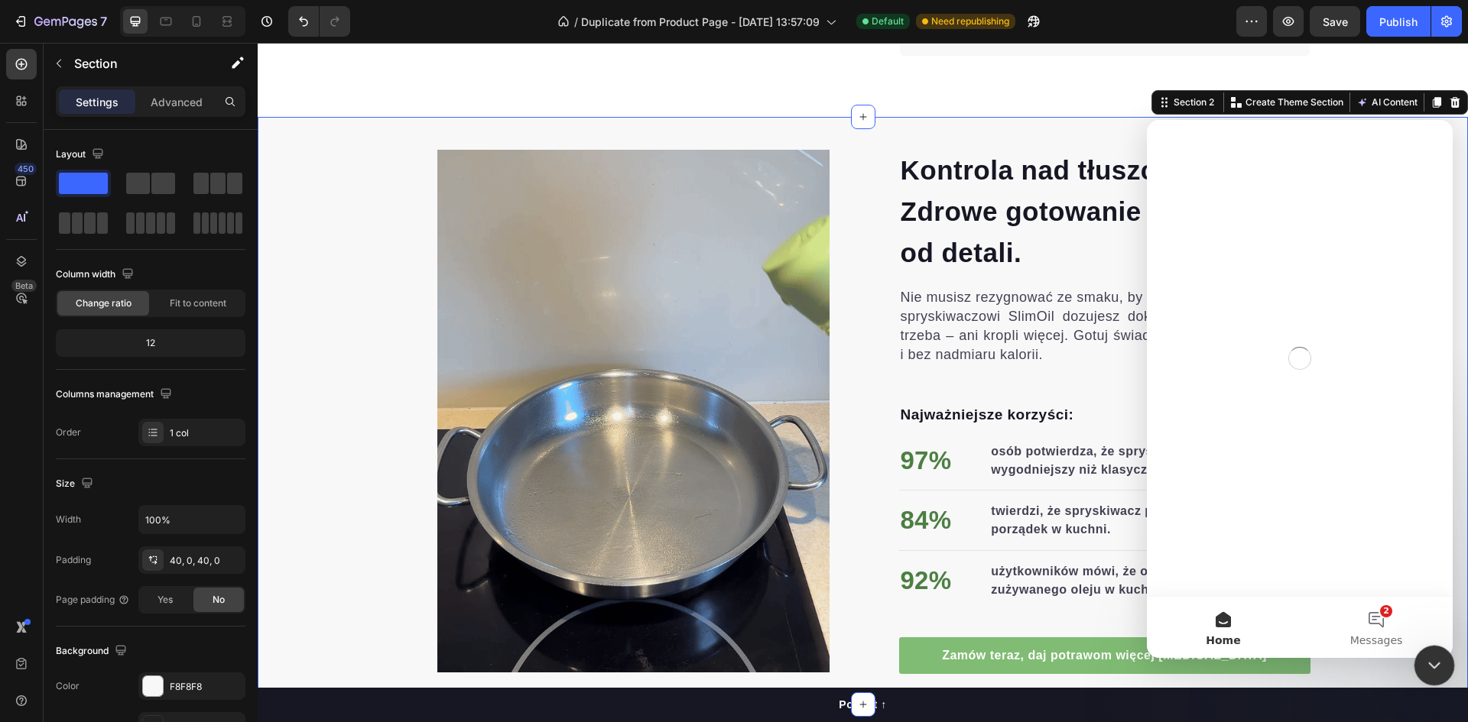
scroll to position [0, 0]
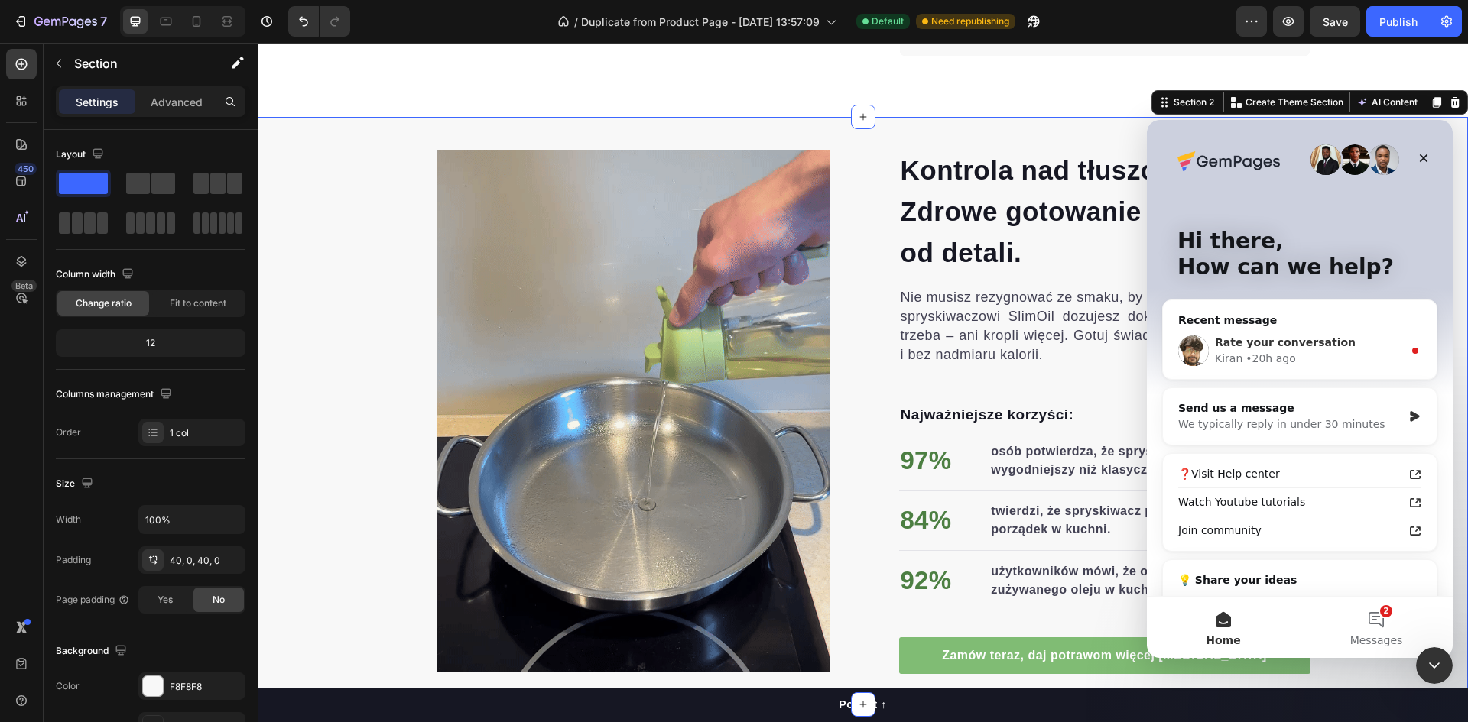
click at [1291, 355] on div "Kiran • 20h ago" at bounding box center [1309, 359] width 188 height 16
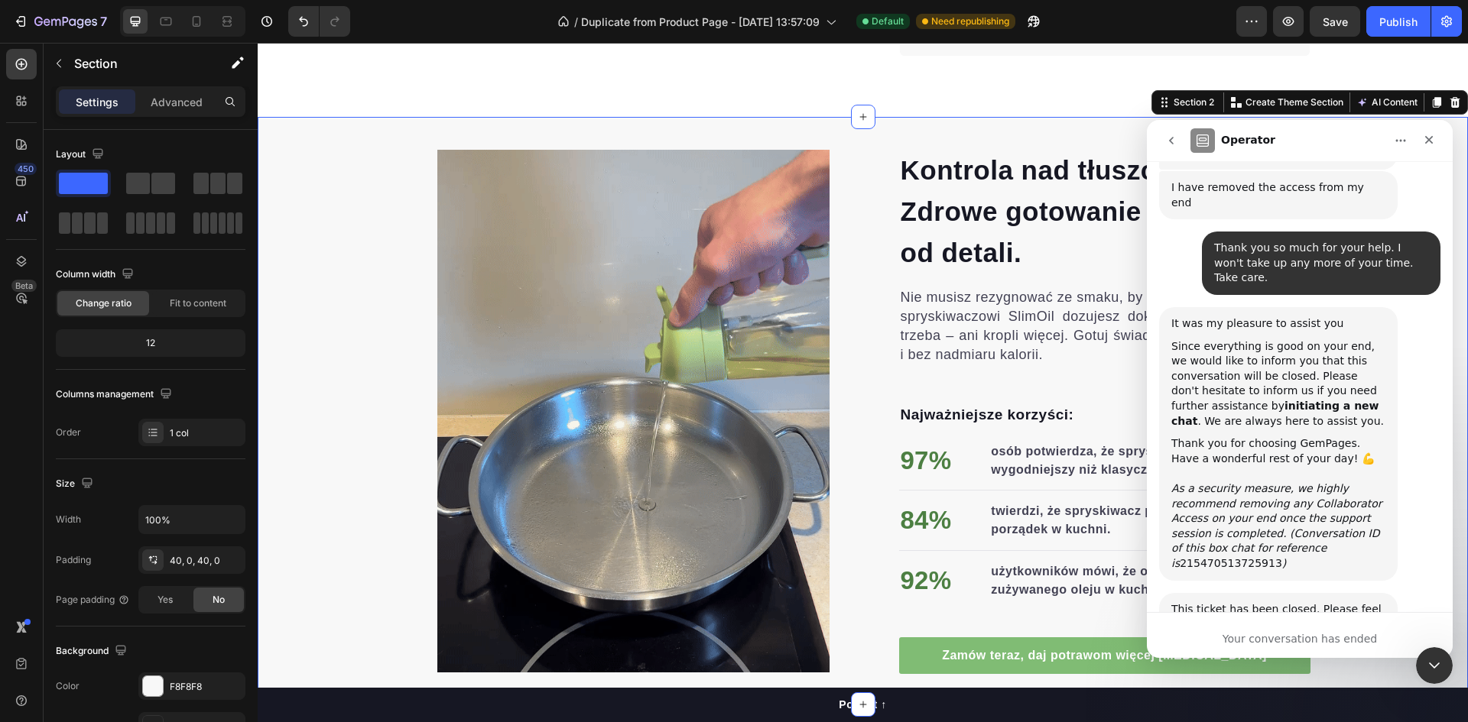
scroll to position [6186, 0]
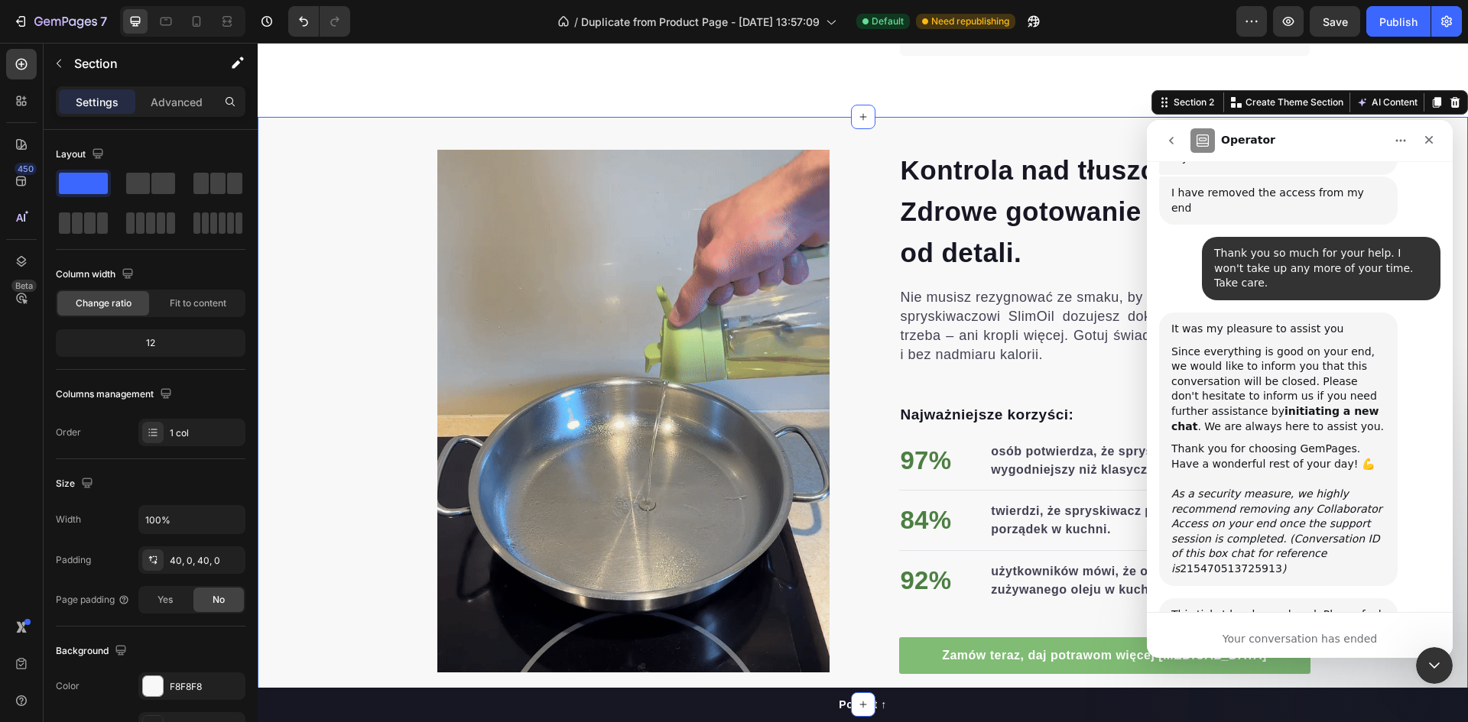
scroll to position [6228, 0]
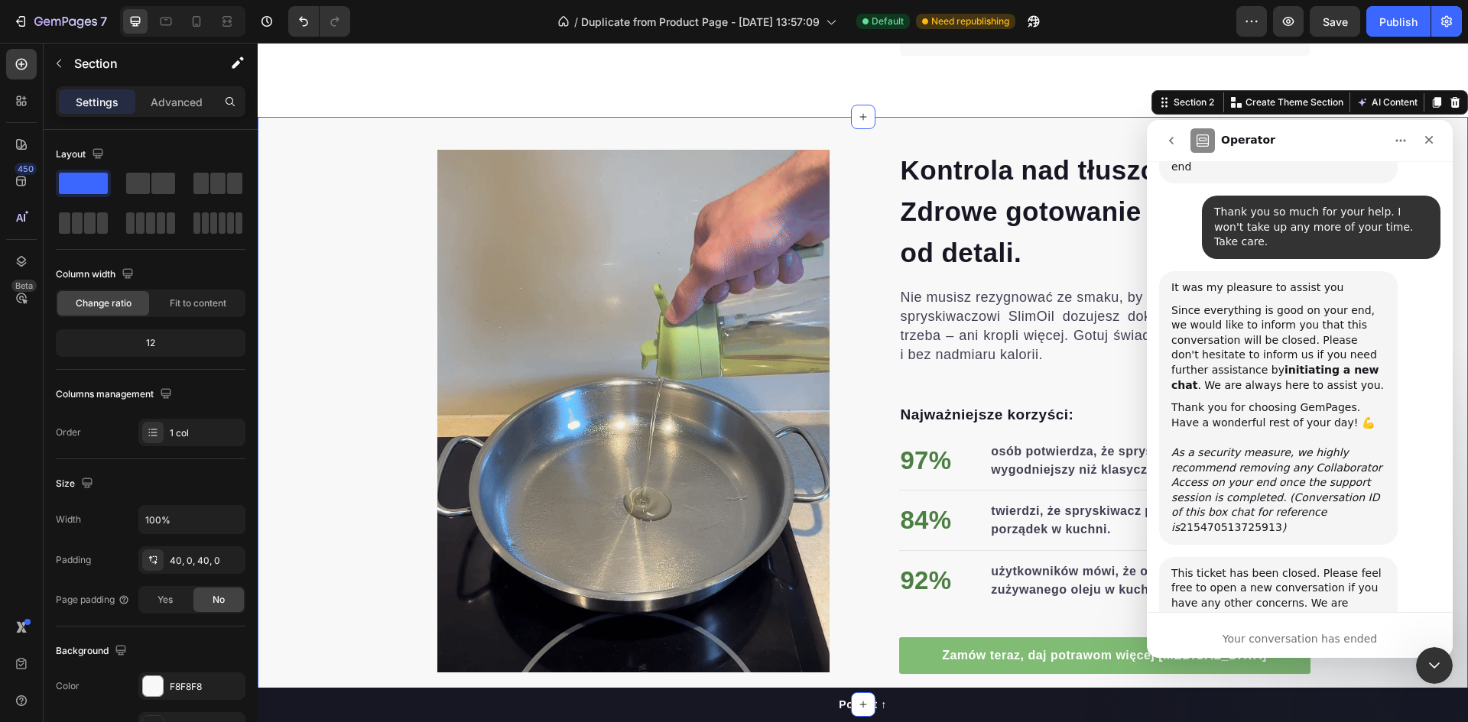
type textarea "i recomend"
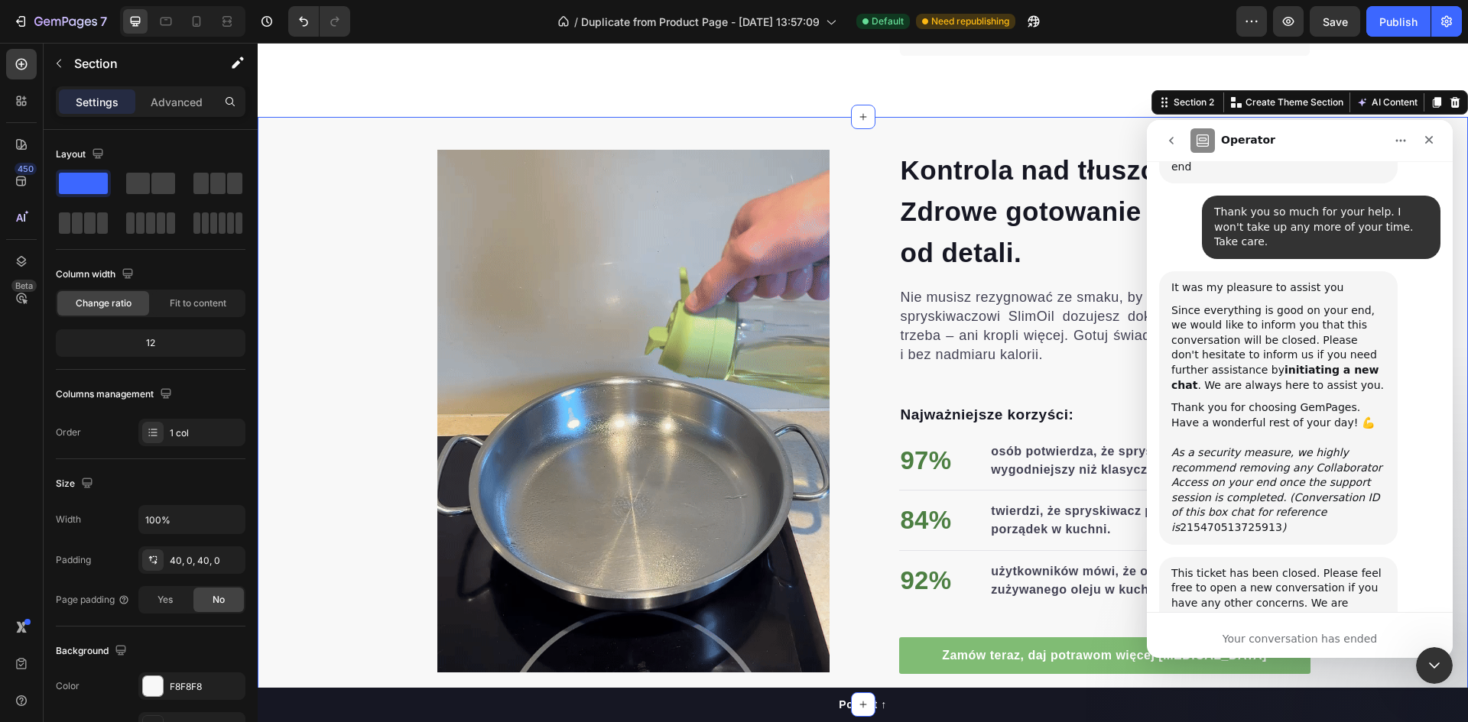
scroll to position [6208, 0]
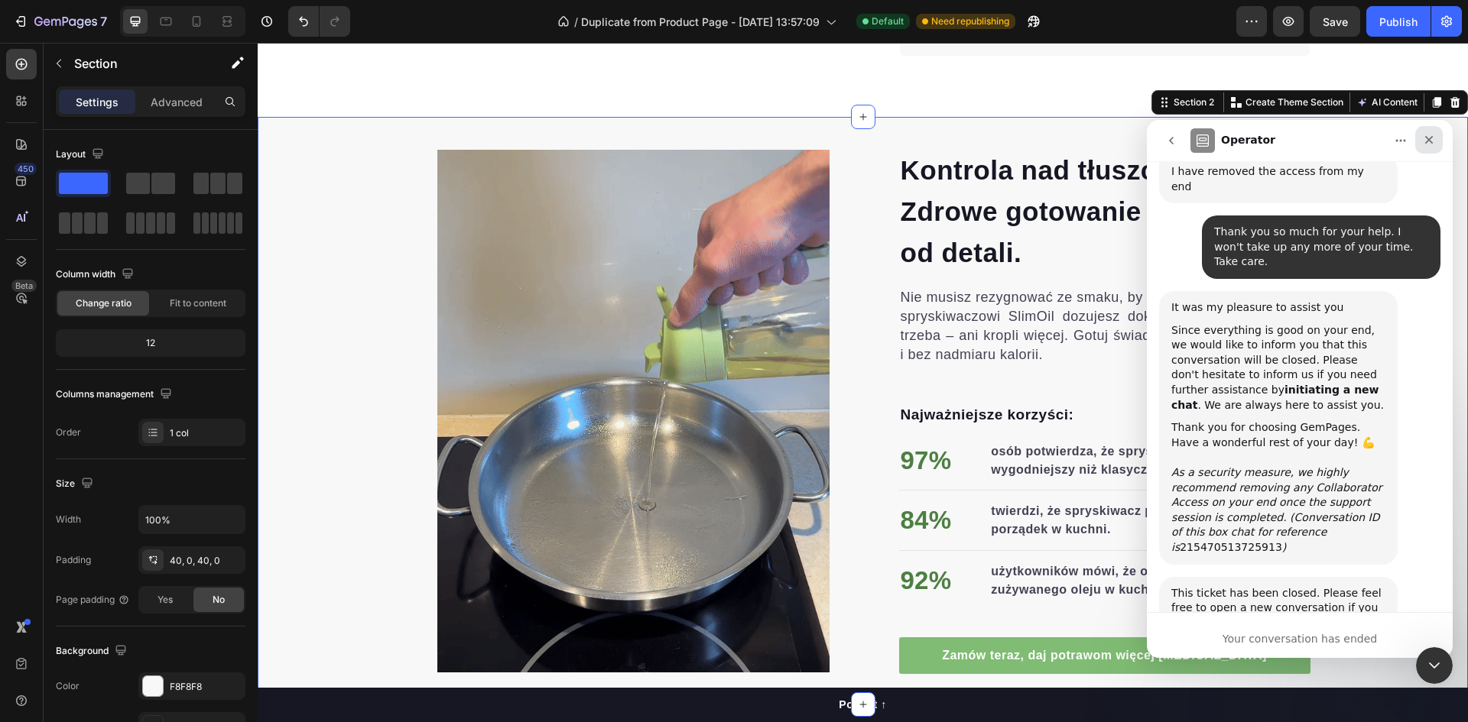
click at [1429, 139] on icon "Close" at bounding box center [1429, 140] width 8 height 8
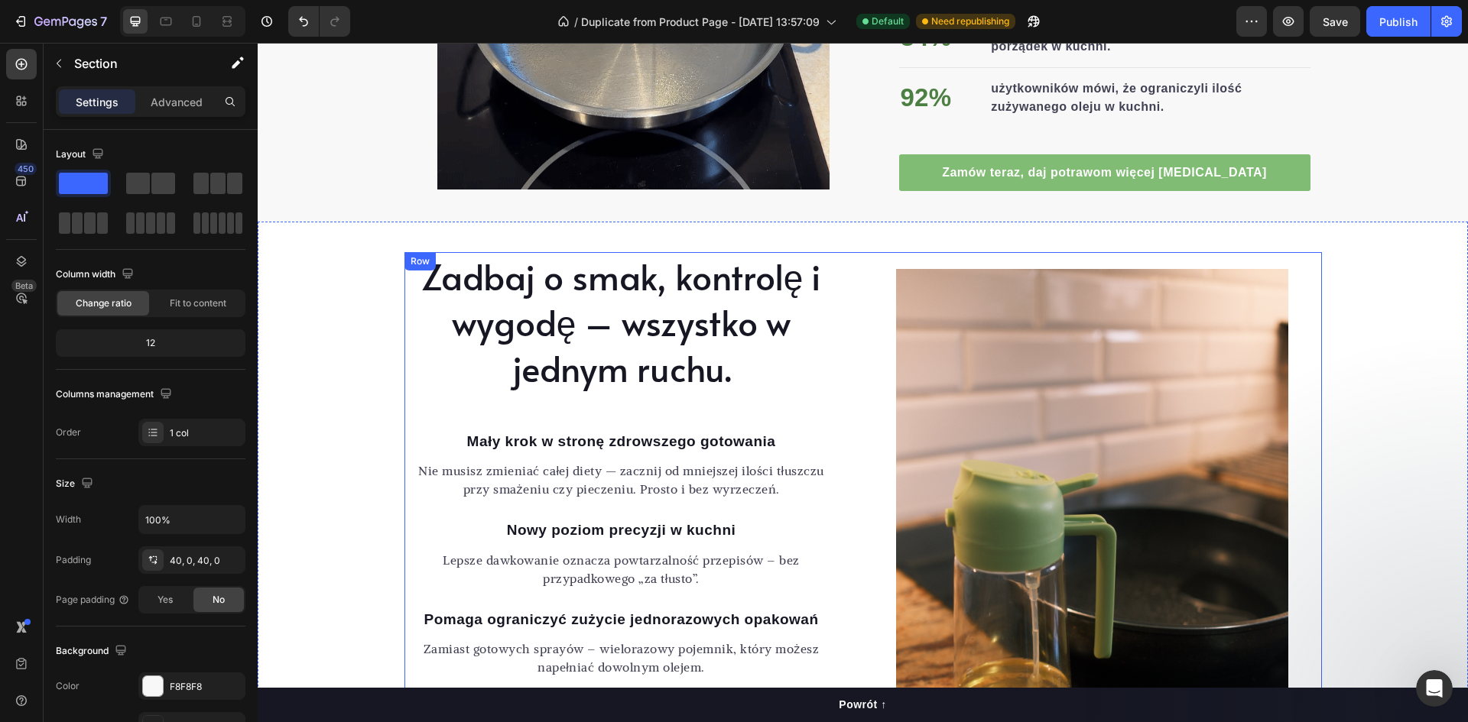
scroll to position [1115, 0]
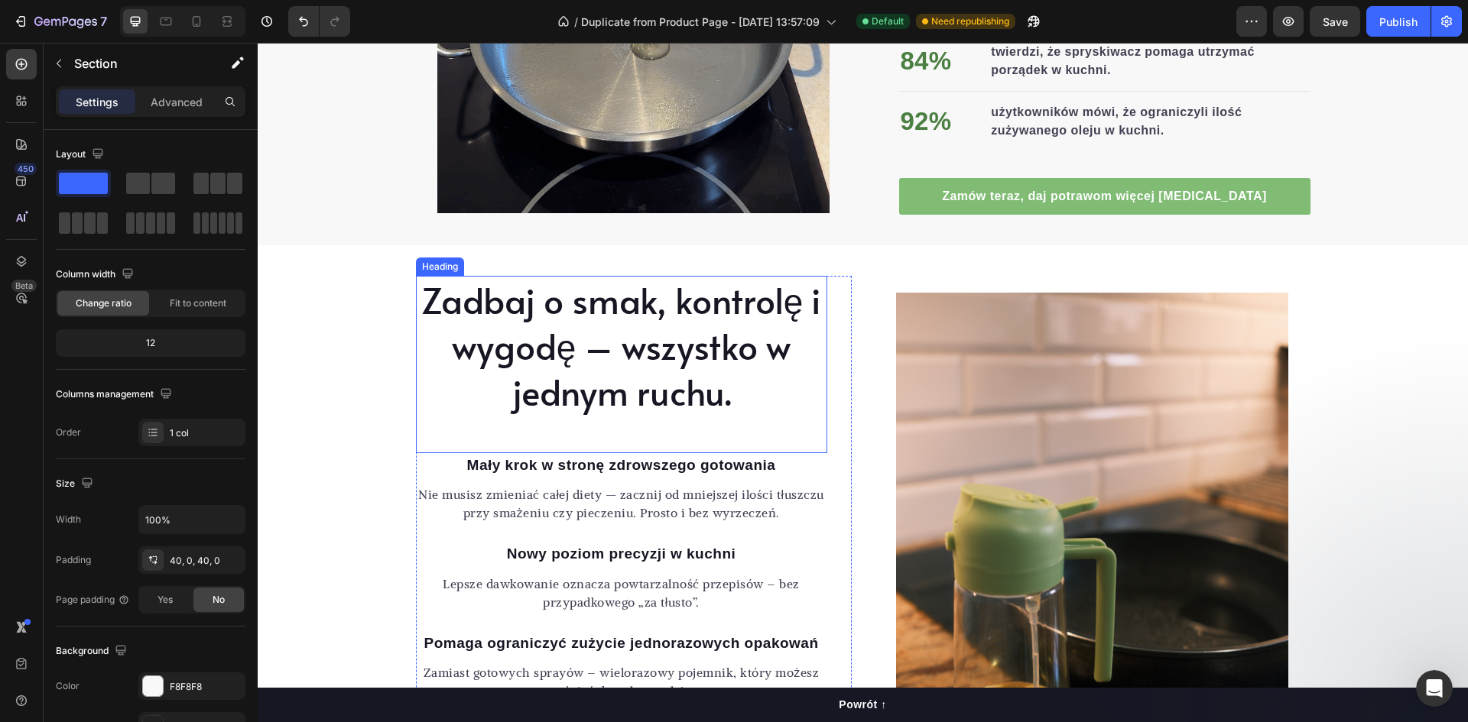
click at [295, 328] on div "Zadbaj o smak, kontrolę i wygodę – wszystko w jednym ruchu. Heading [PERSON_NAM…" at bounding box center [863, 587] width 1210 height 622
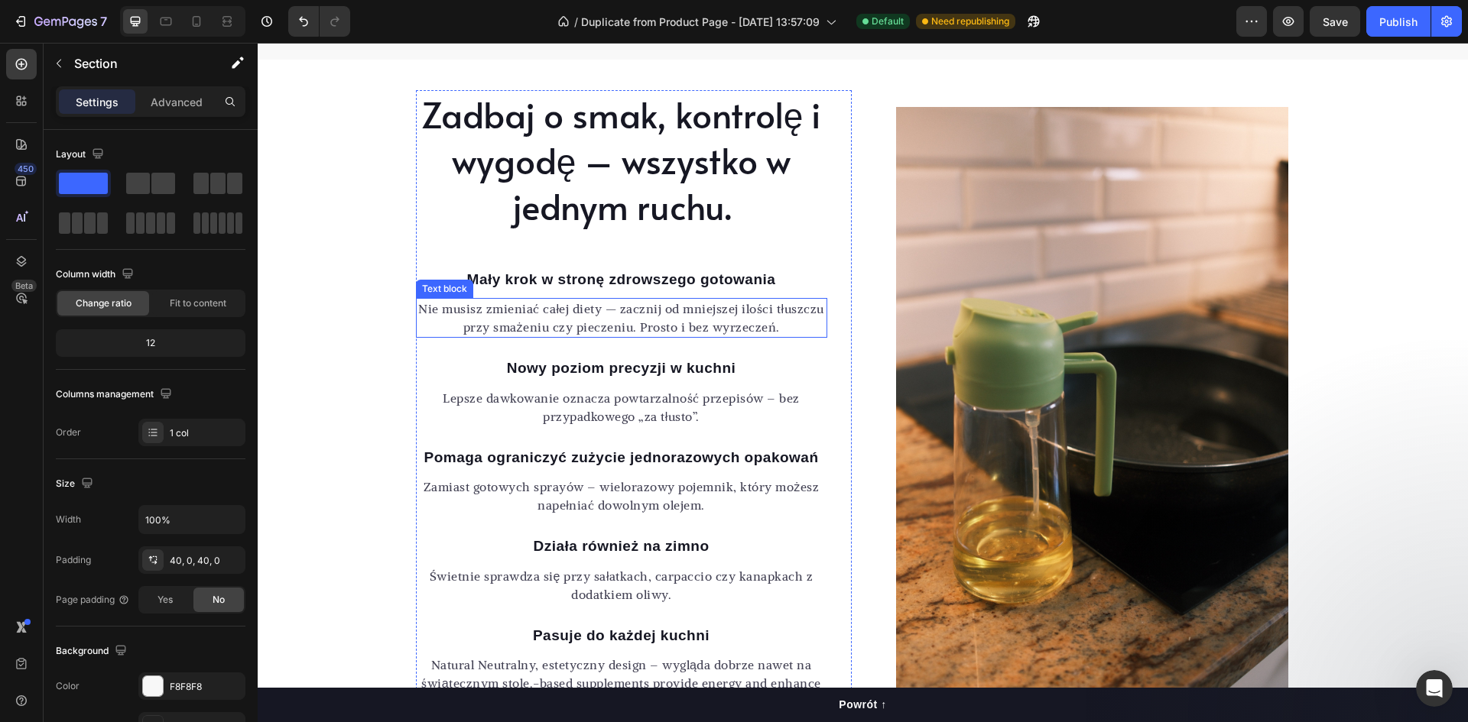
scroll to position [1345, 0]
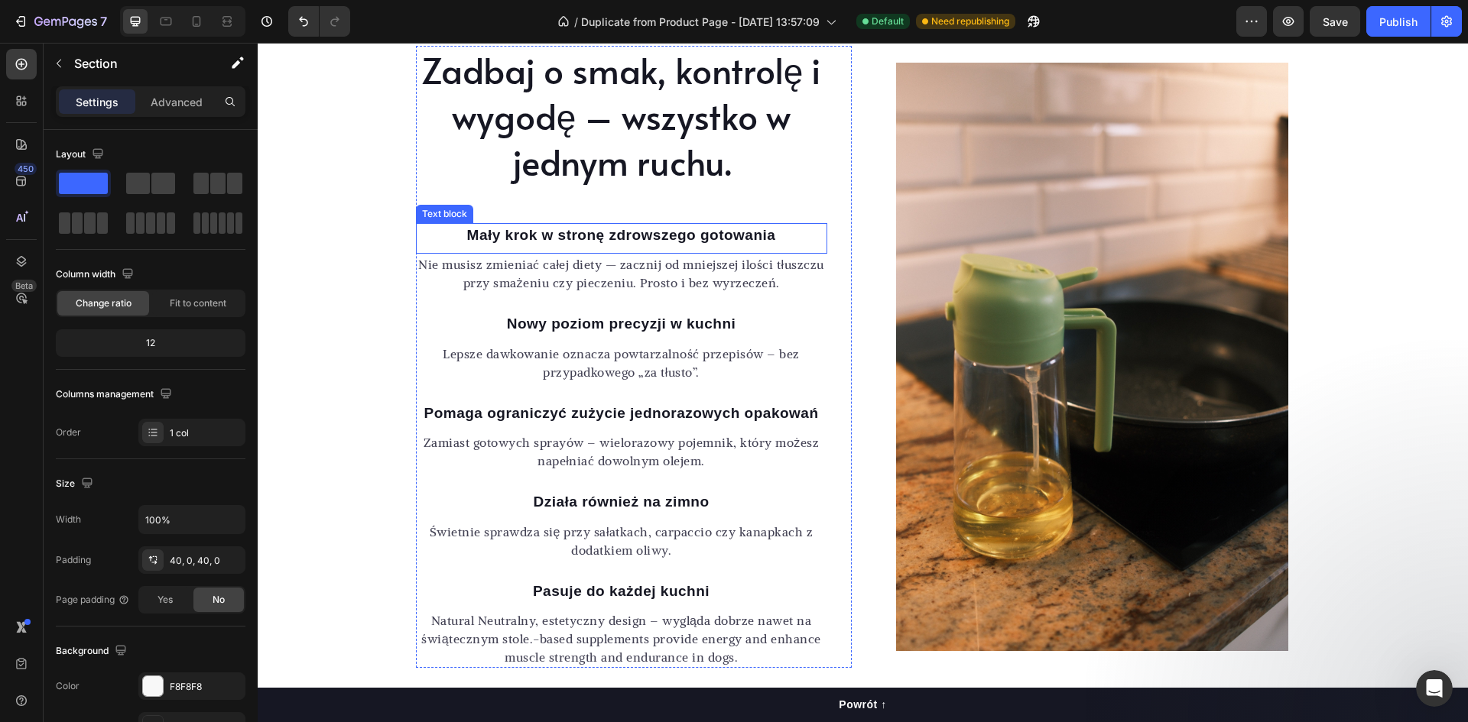
click at [589, 229] on p "Mały krok w stronę zdrowszego gotowania" at bounding box center [621, 236] width 408 height 22
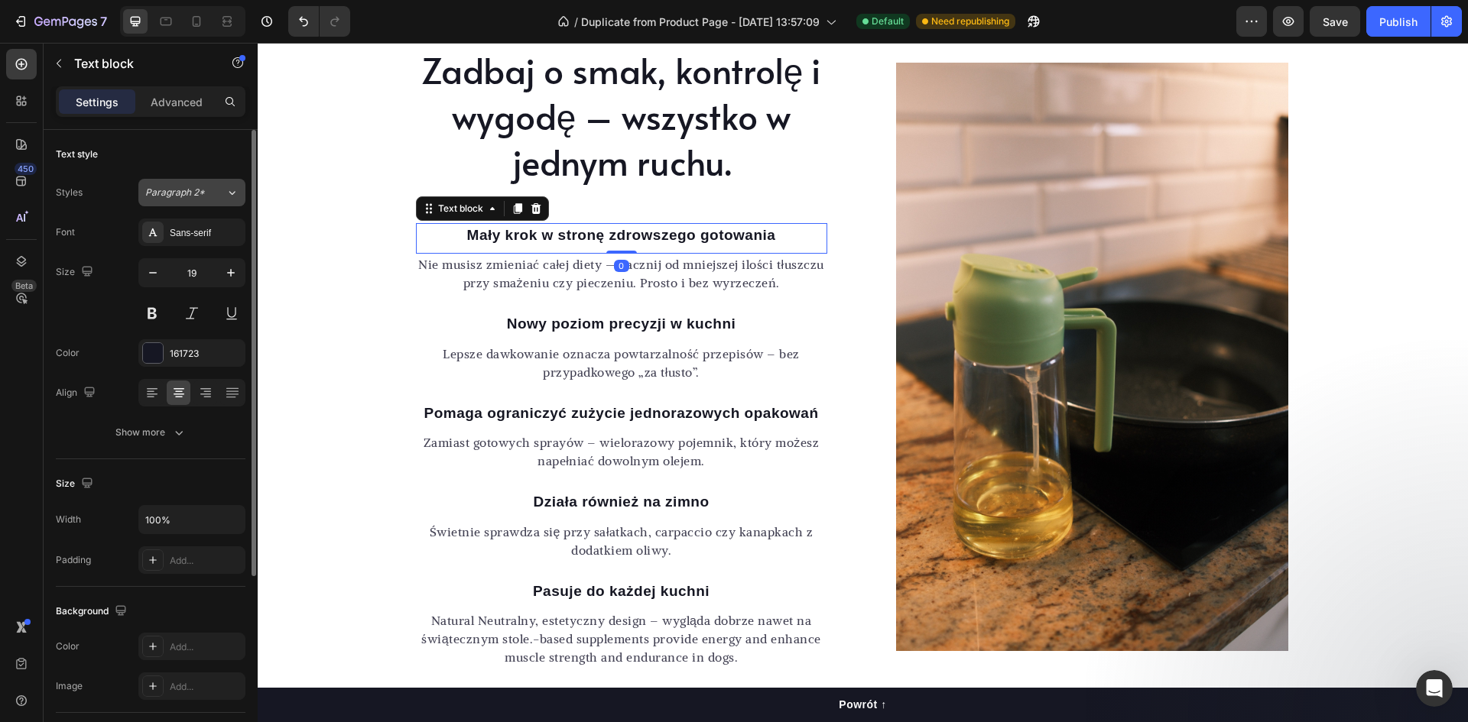
click at [215, 190] on div "Paragraph 2*" at bounding box center [185, 193] width 80 height 14
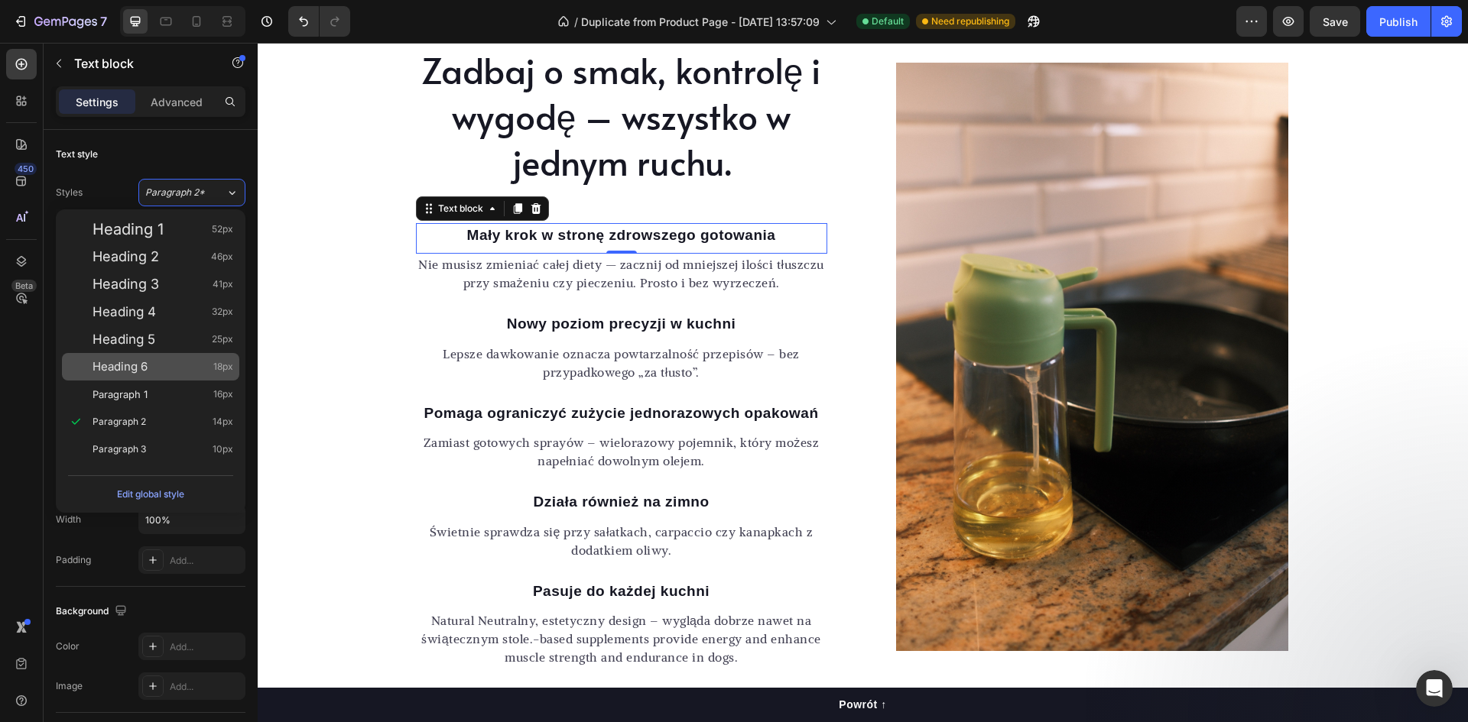
click at [161, 370] on div "Heading 6 18px" at bounding box center [162, 366] width 141 height 15
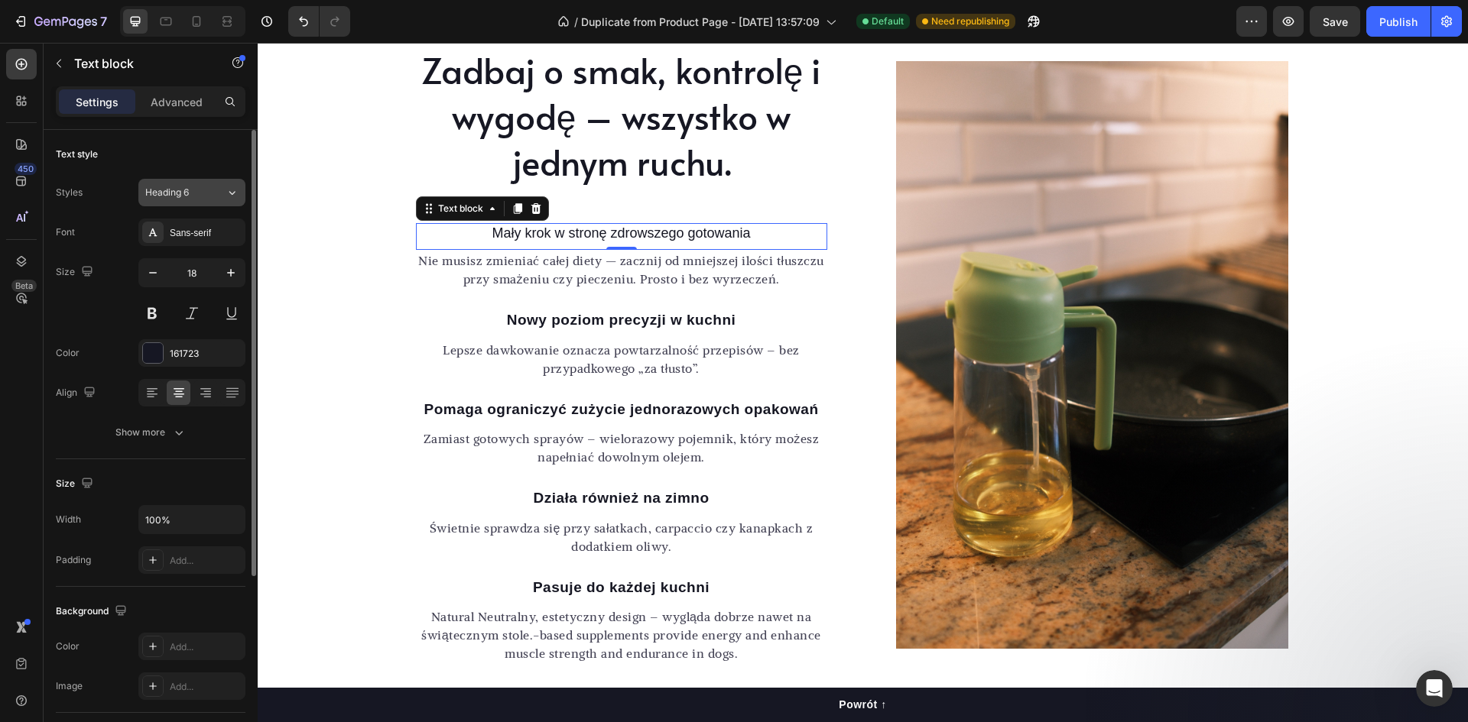
click at [202, 193] on div "Heading 6" at bounding box center [176, 193] width 62 height 14
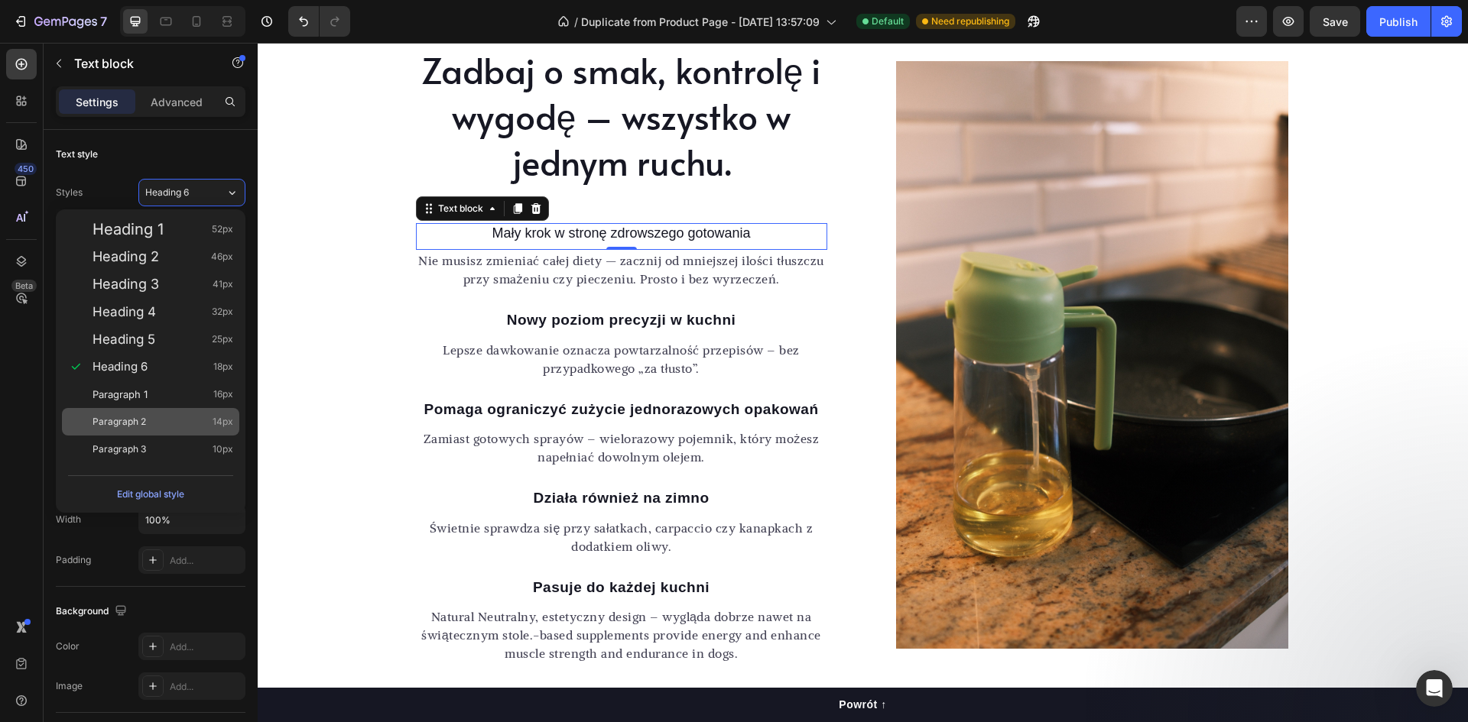
click at [166, 412] on div "Paragraph 2 14px" at bounding box center [150, 422] width 177 height 28
type input "14"
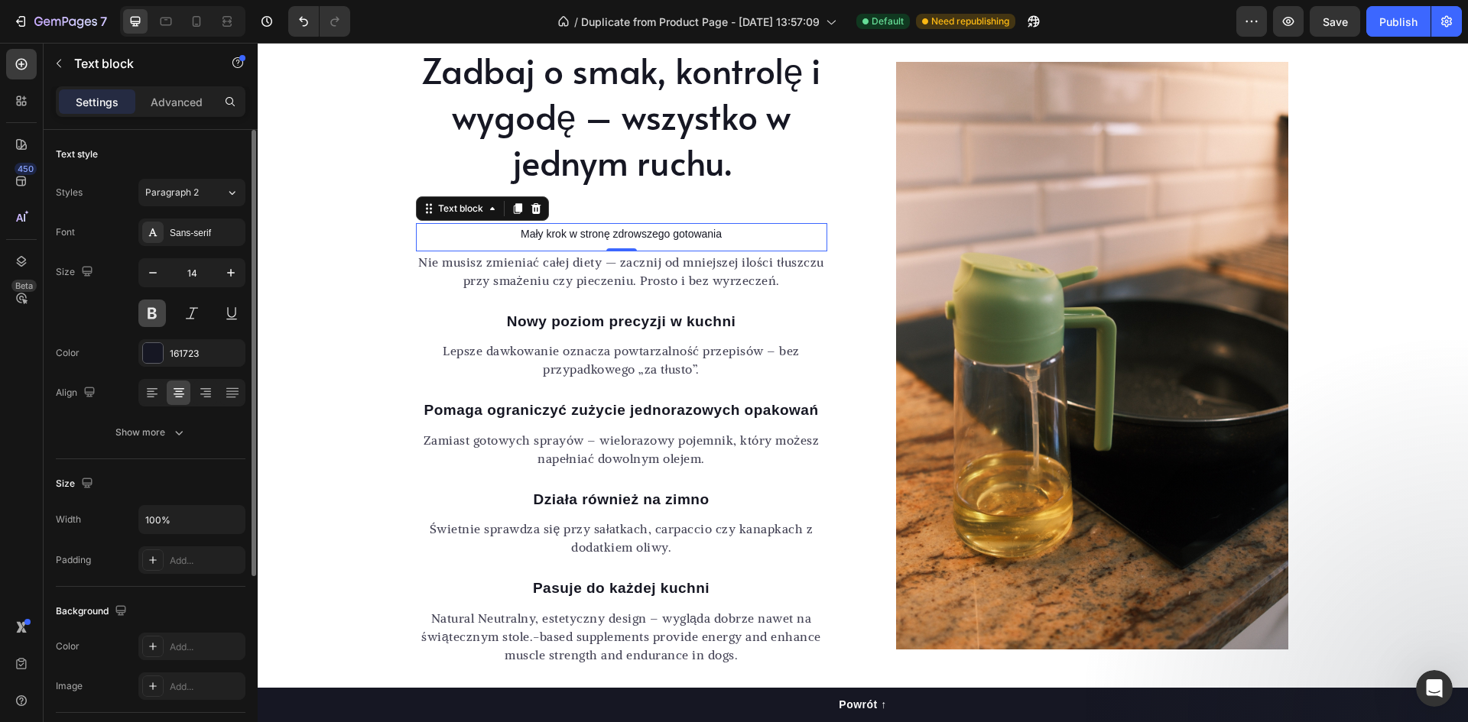
click at [159, 316] on button at bounding box center [152, 314] width 28 height 28
click at [514, 316] on p "Nowy poziom precyzji w kuchni" at bounding box center [621, 322] width 408 height 22
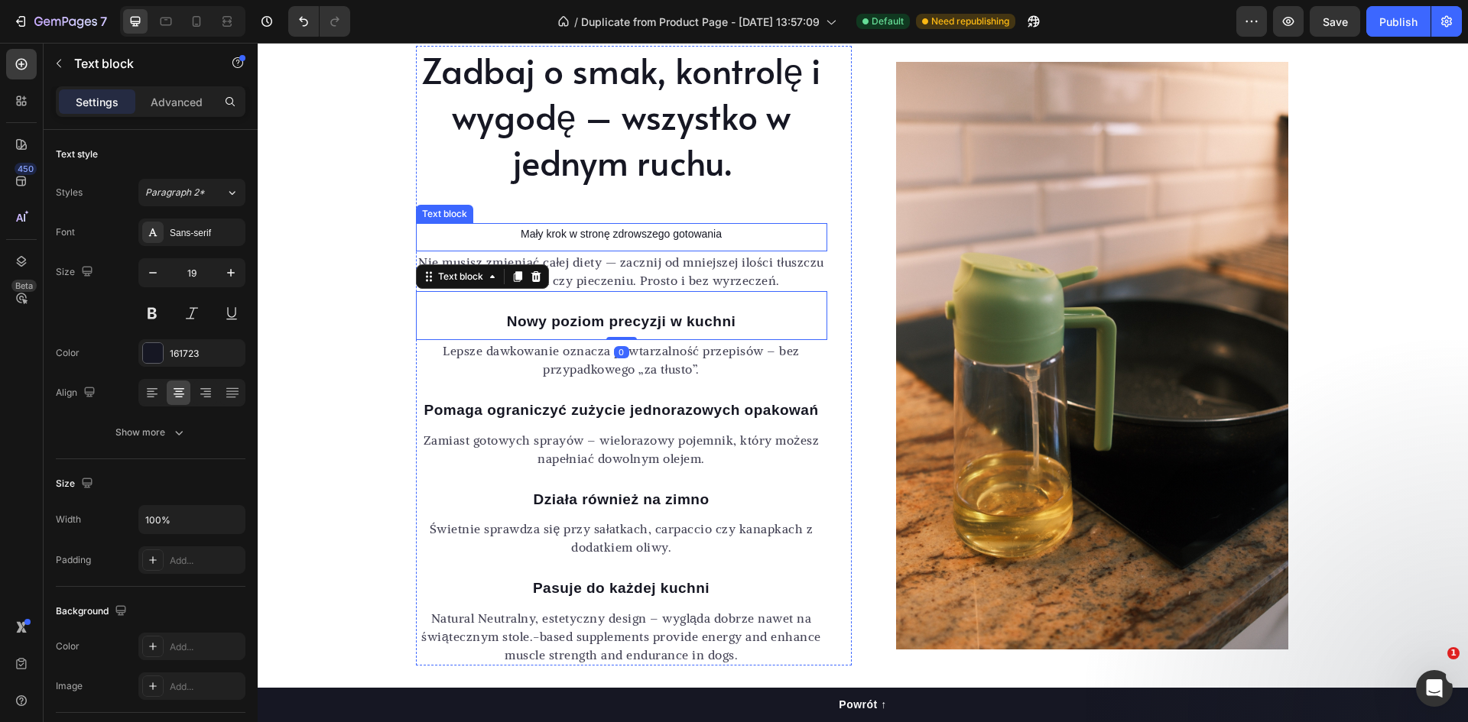
click at [561, 230] on p "Mały krok w stronę zdrowszego gotowania" at bounding box center [621, 234] width 408 height 19
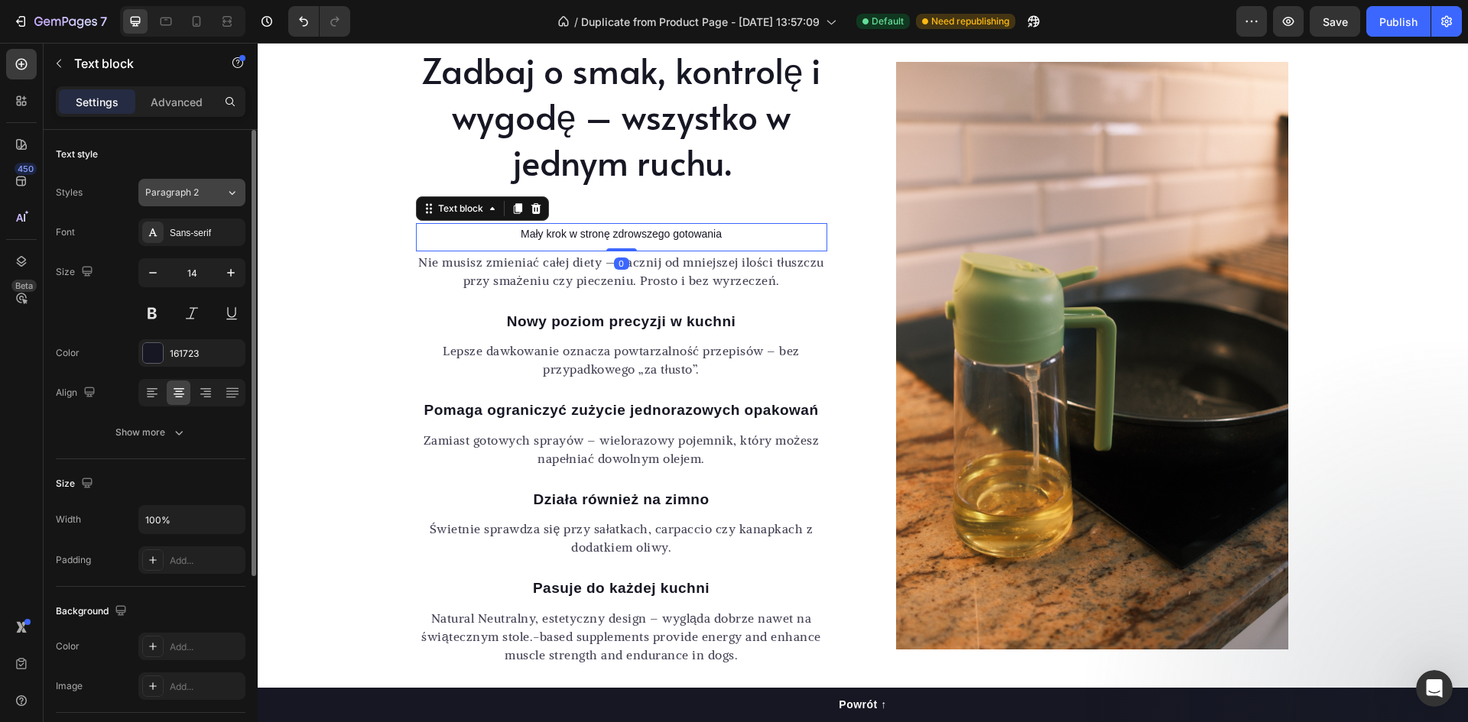
click at [207, 189] on div "Paragraph 2" at bounding box center [185, 193] width 80 height 14
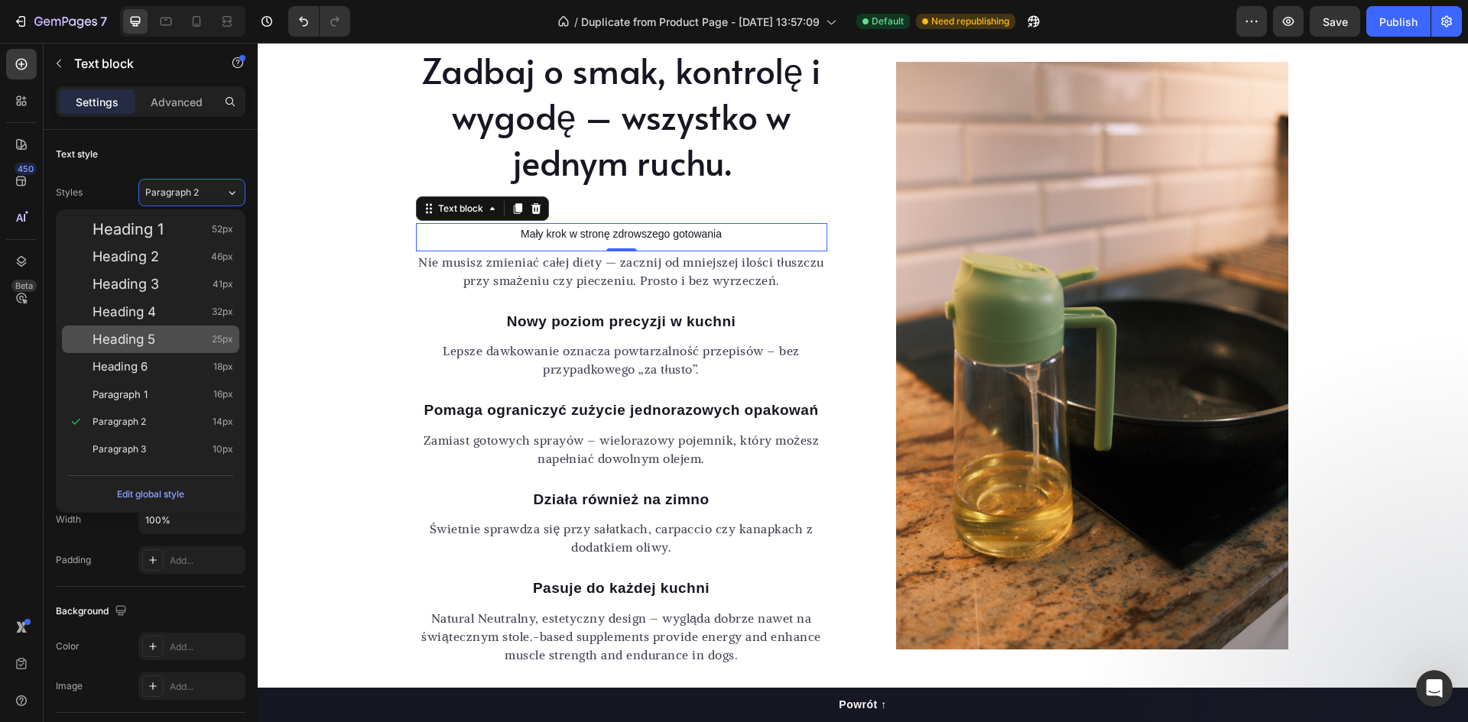
click at [206, 343] on div "Heading 5 25px" at bounding box center [162, 339] width 141 height 15
type input "25"
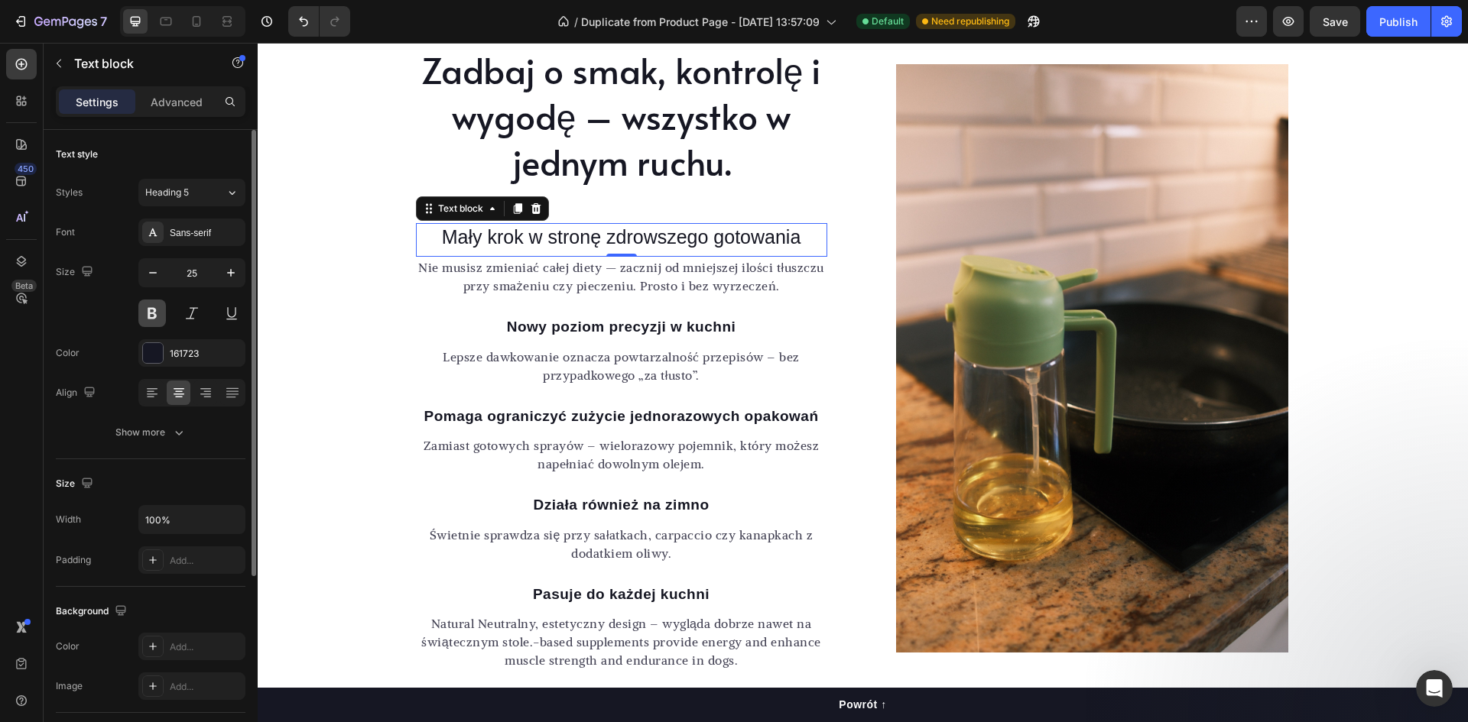
click at [156, 307] on button at bounding box center [152, 314] width 28 height 28
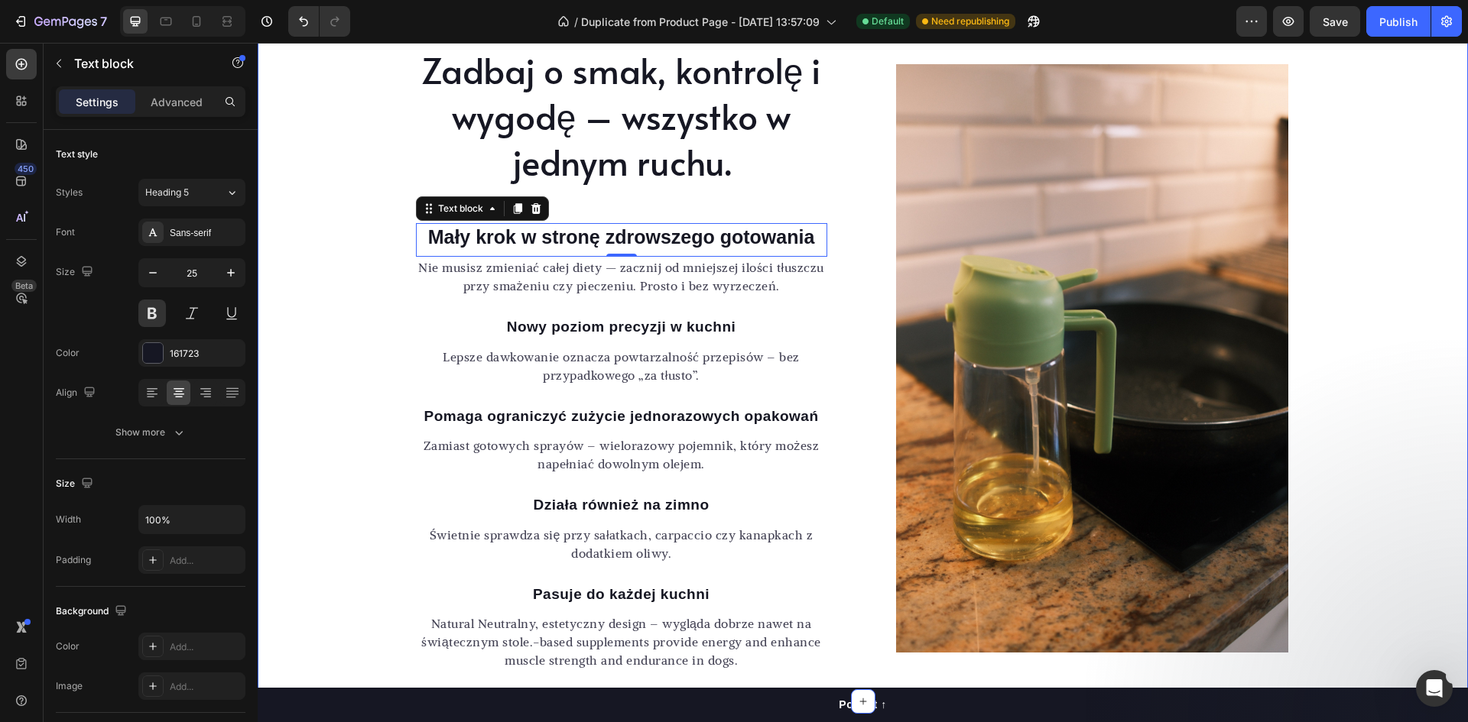
click at [349, 266] on div "Zadbaj o smak, kontrolę i wygodę – wszystko w jednym ruchu. Heading [PERSON_NAM…" at bounding box center [863, 358] width 1210 height 625
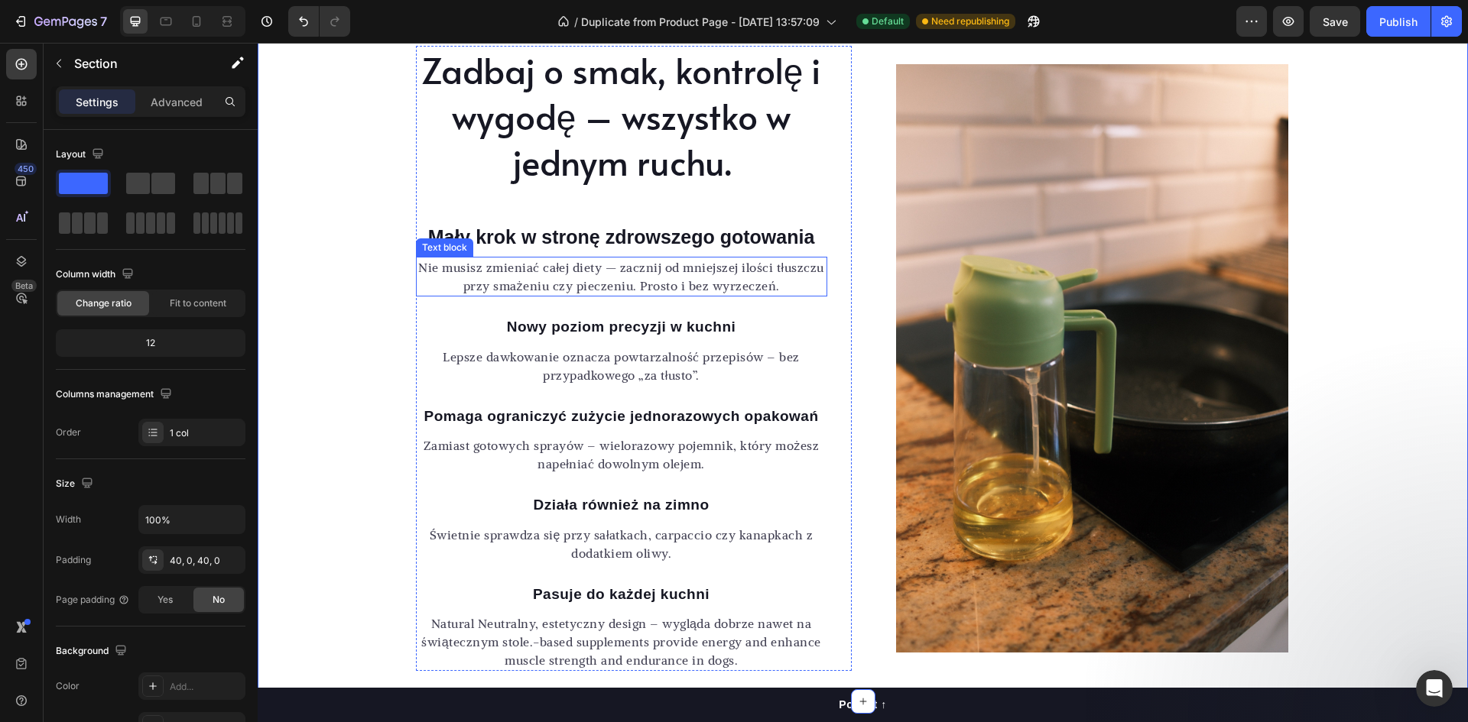
click at [556, 277] on p "Nie musisz zmieniać całej diety — zacznij od mniejszej ilości tłuszczu przy sma…" at bounding box center [621, 276] width 408 height 37
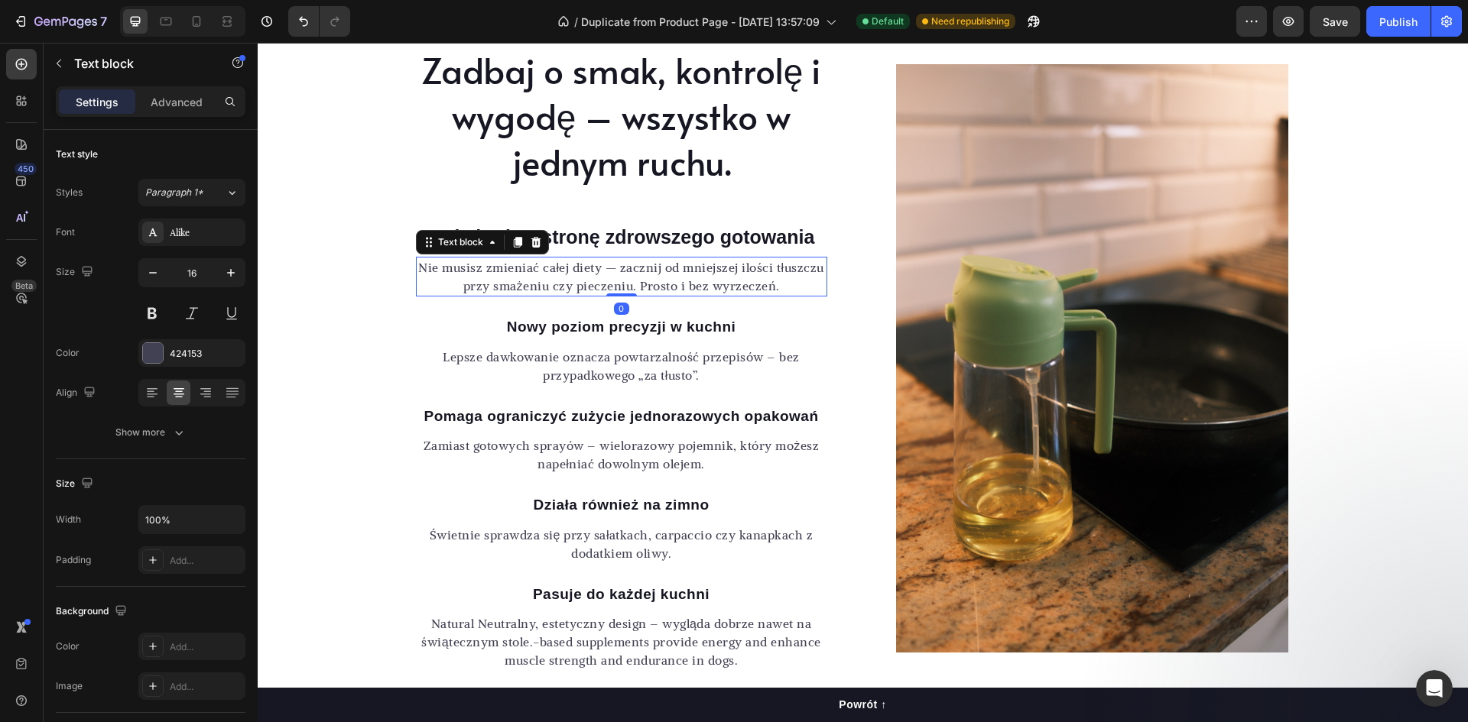
click at [761, 285] on p "Nie musisz zmieniać całej diety — zacznij od mniejszej ilości tłuszczu przy sma…" at bounding box center [621, 276] width 408 height 37
click at [417, 277] on p "Nie musisz zmieniać całej diety — zacznij od mniejszej ilości tłuszczu przy sma…" at bounding box center [621, 276] width 408 height 37
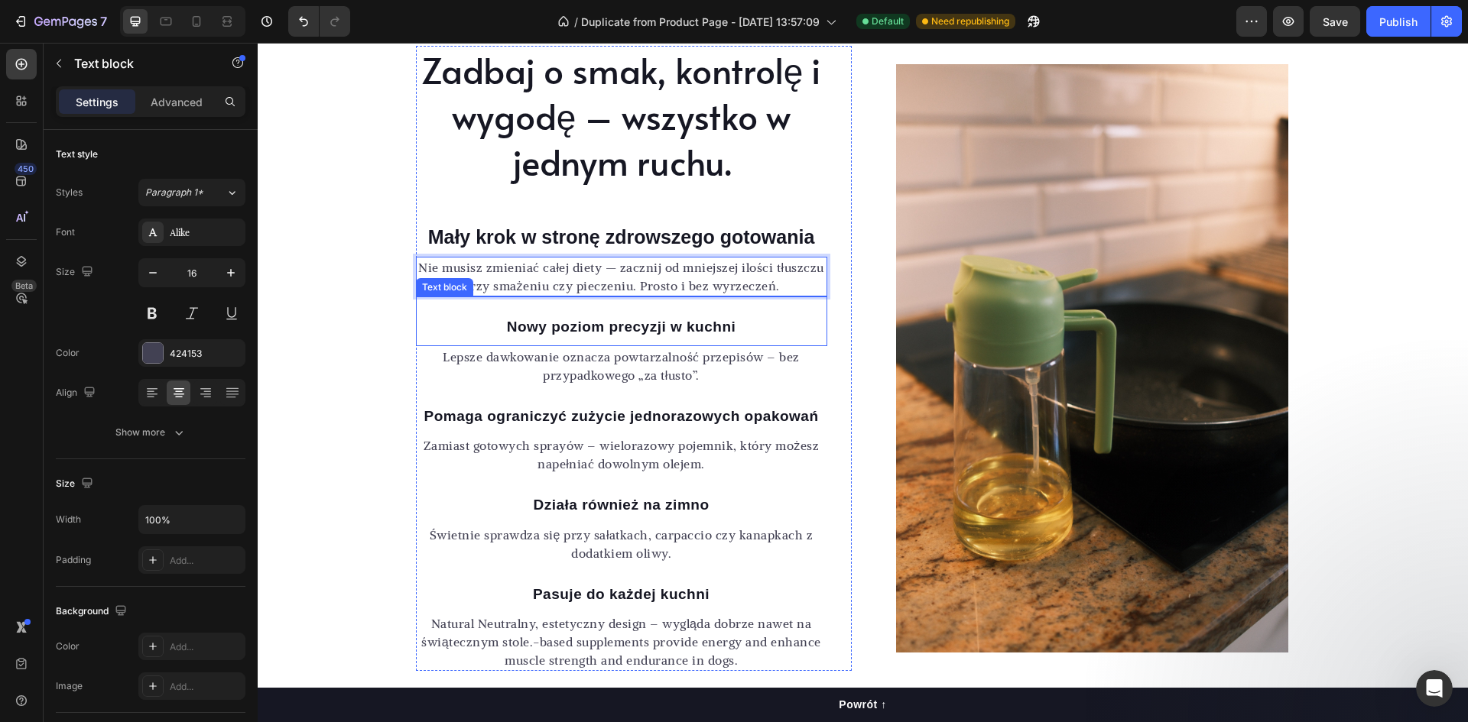
click at [430, 321] on p "Nowy poziom precyzji w kuchni" at bounding box center [621, 327] width 408 height 22
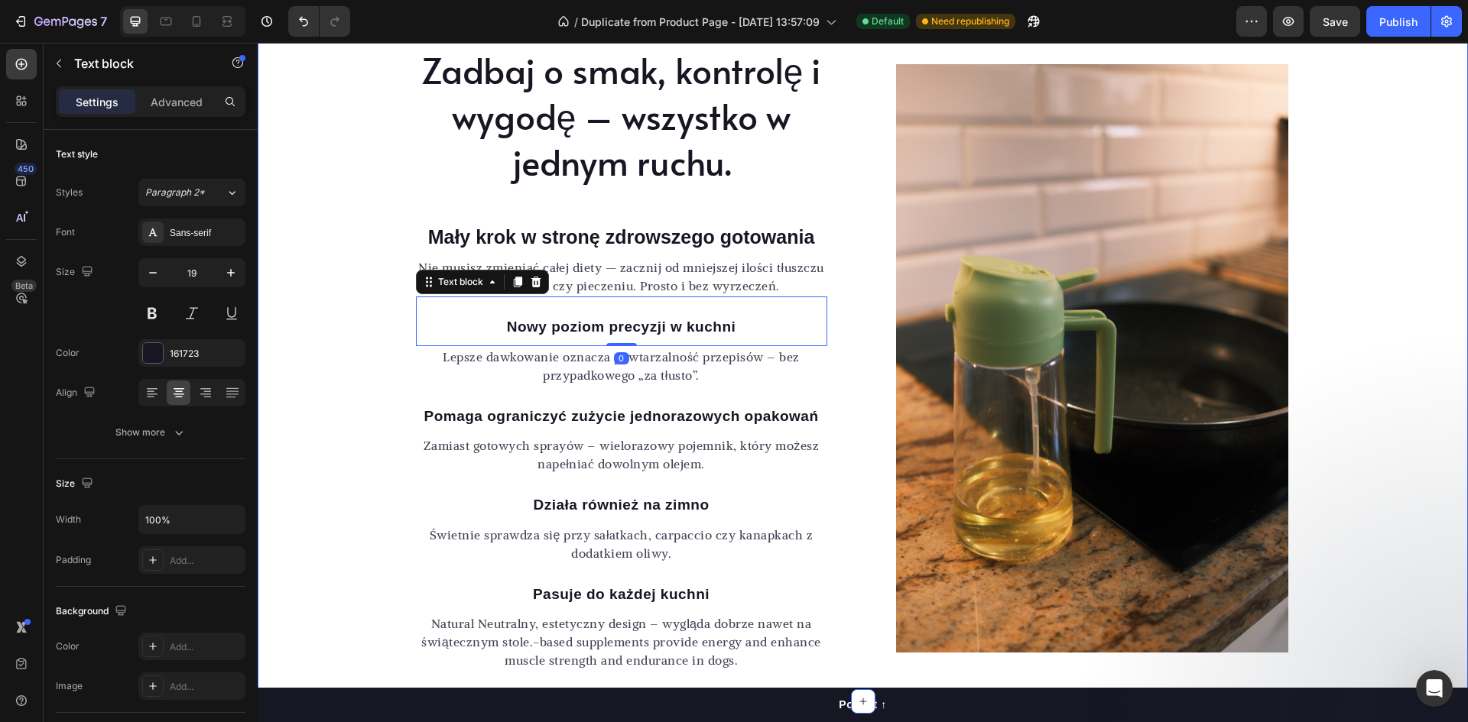
click at [310, 316] on div "Zadbaj o smak, kontrolę i wygodę – wszystko w jednym ruchu. Heading [PERSON_NAM…" at bounding box center [863, 358] width 1210 height 625
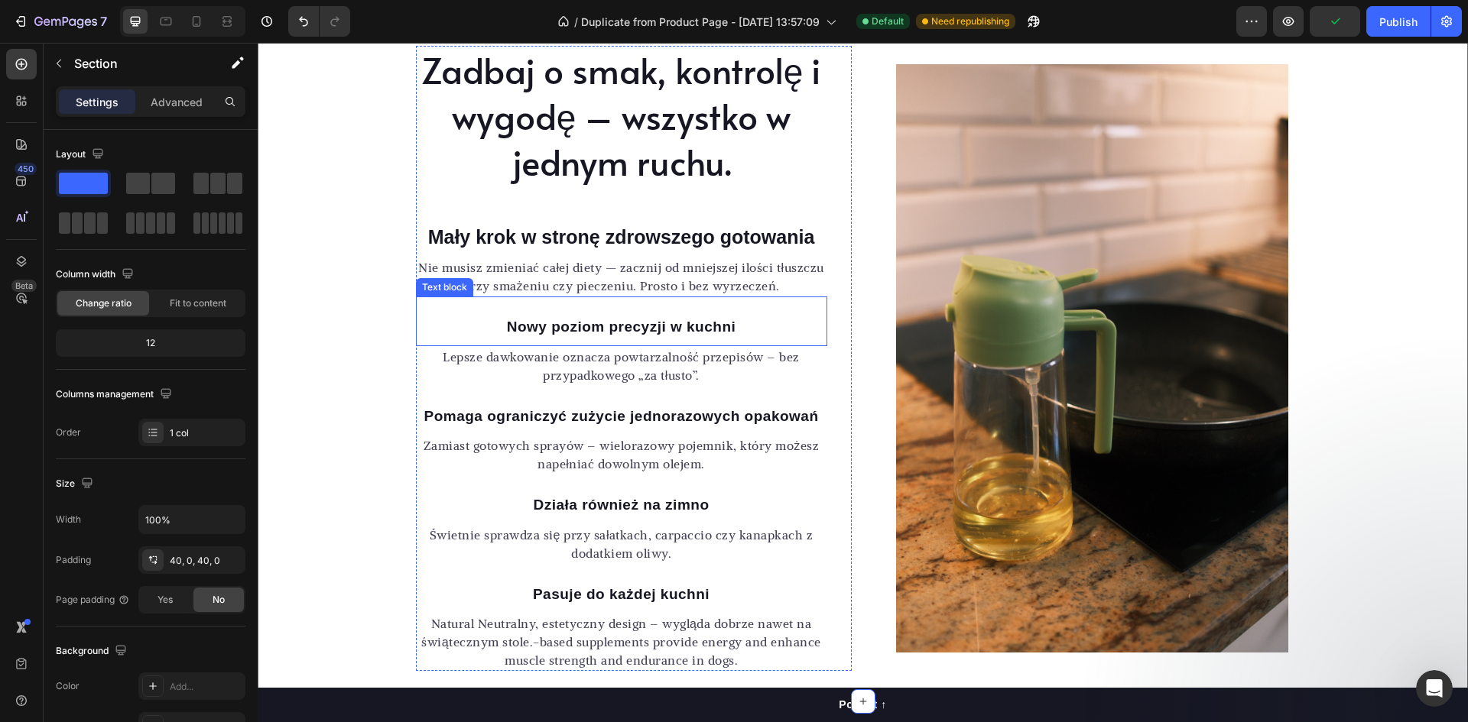
click at [551, 326] on p "Nowy poziom precyzji w kuchni" at bounding box center [621, 327] width 408 height 22
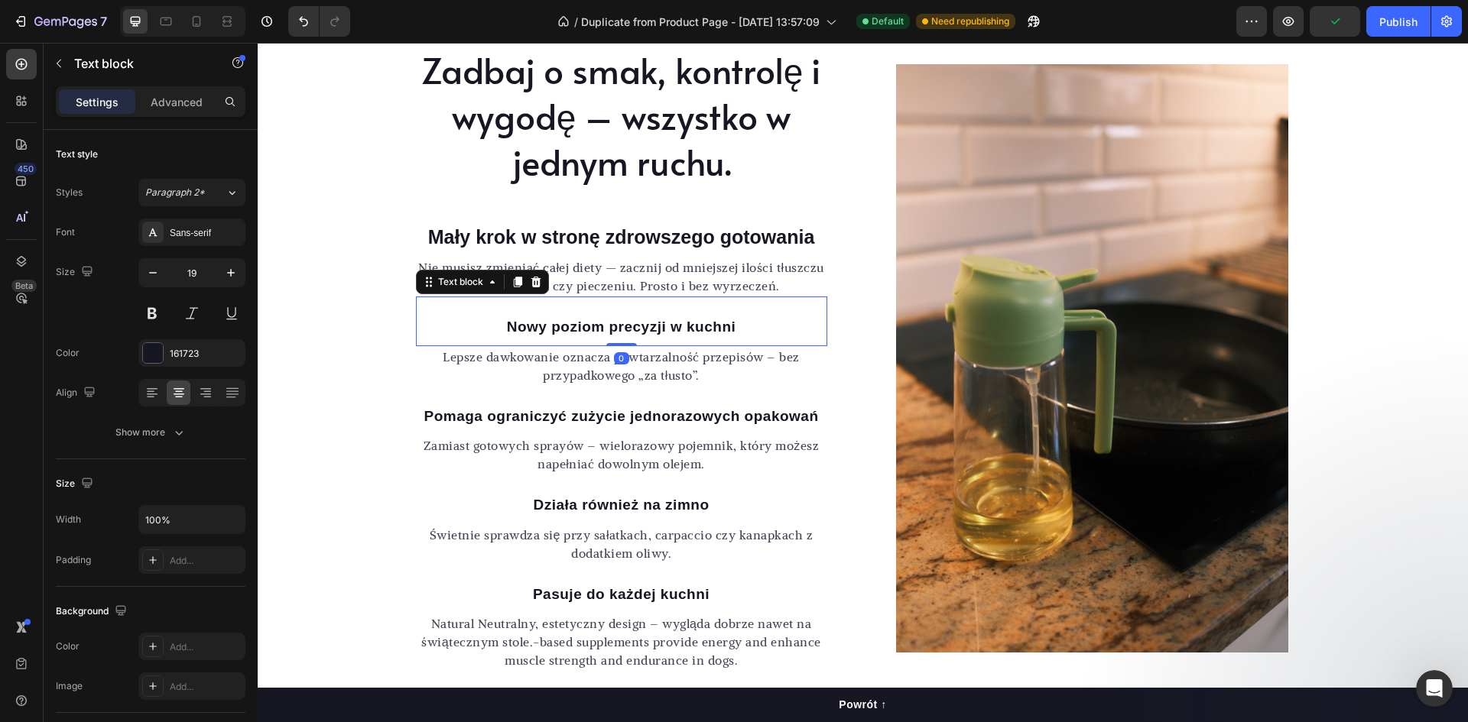
click at [524, 307] on div "Nowy poziom precyzji w kuchni Text block 0" at bounding box center [621, 322] width 411 height 50
click at [303, 321] on div "Zadbaj o smak, kontrolę i wygodę – wszystko w jednym ruchu. Heading [PERSON_NAM…" at bounding box center [863, 358] width 1210 height 625
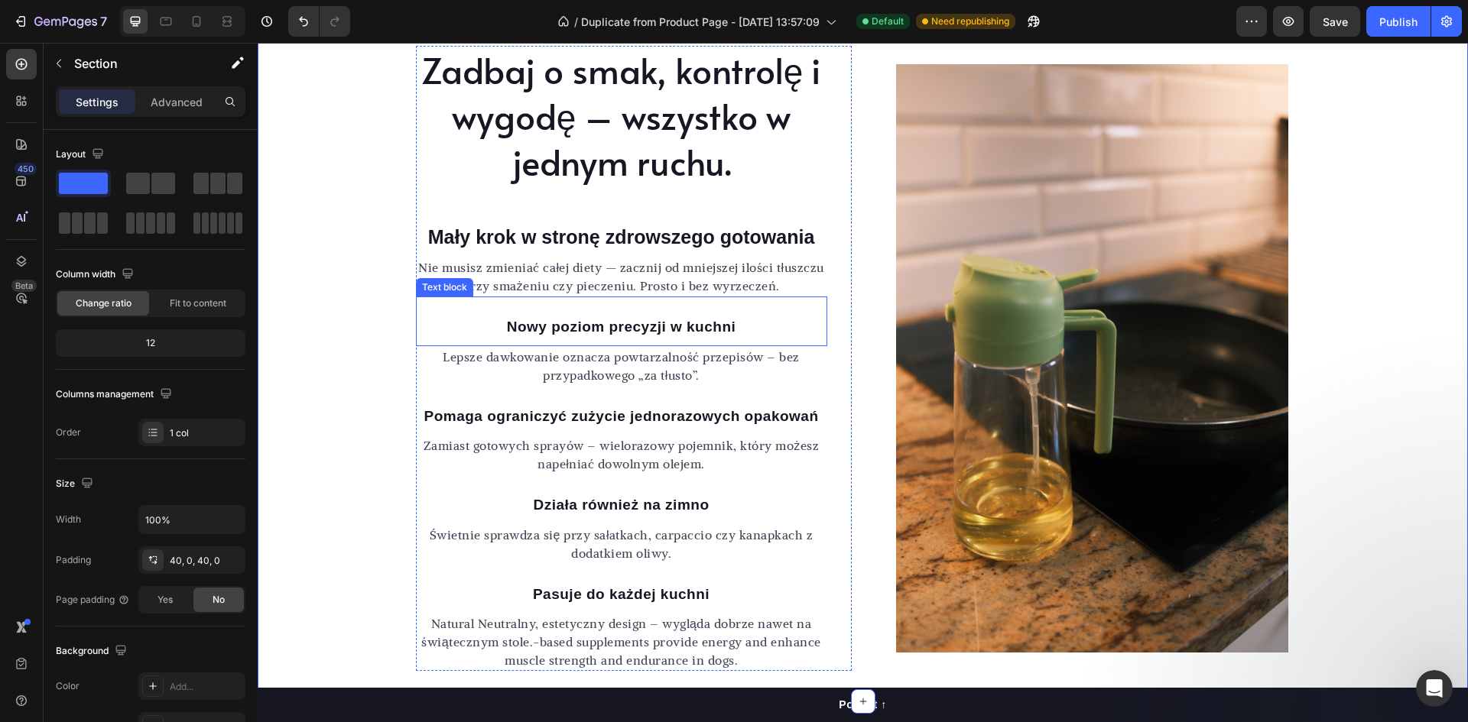
click at [565, 331] on p "Nowy poziom precyzji w kuchni" at bounding box center [621, 327] width 408 height 22
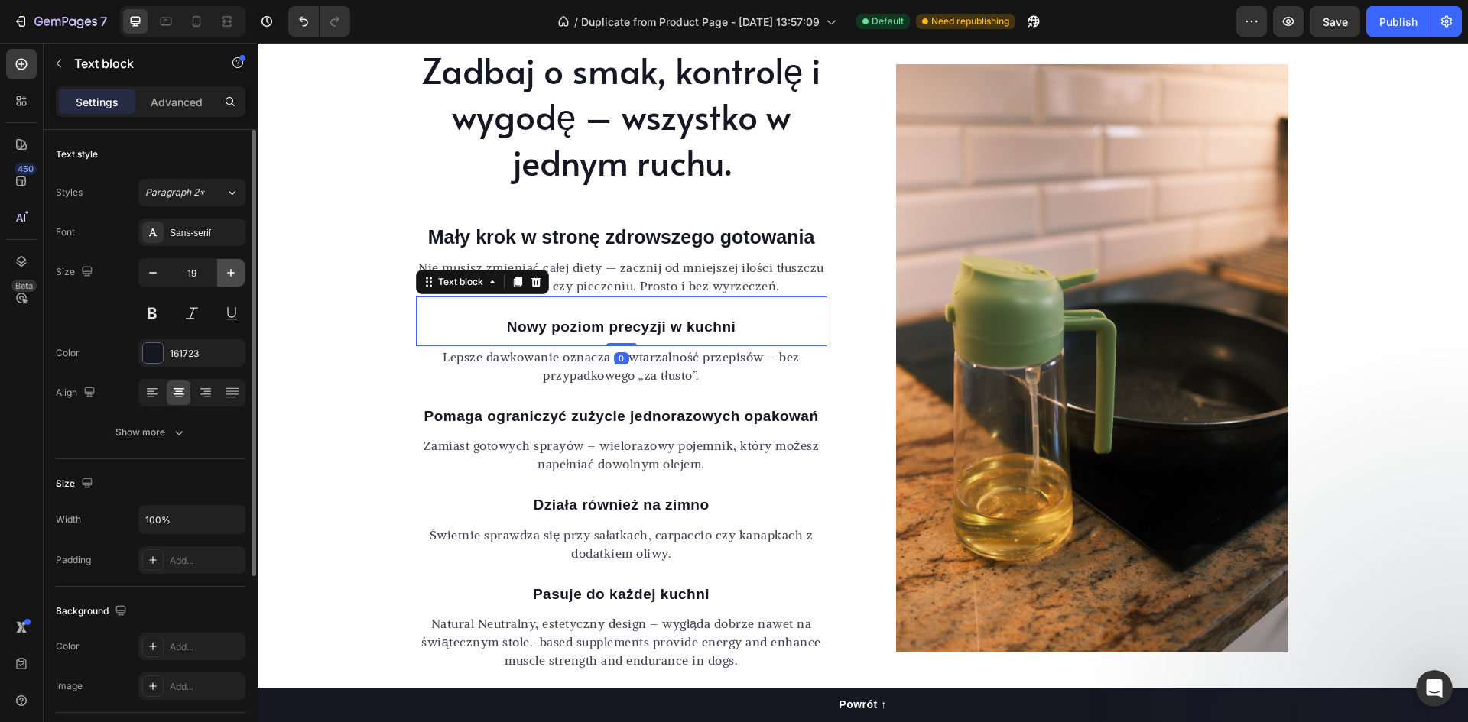
click at [231, 274] on icon "button" at bounding box center [231, 273] width 8 height 8
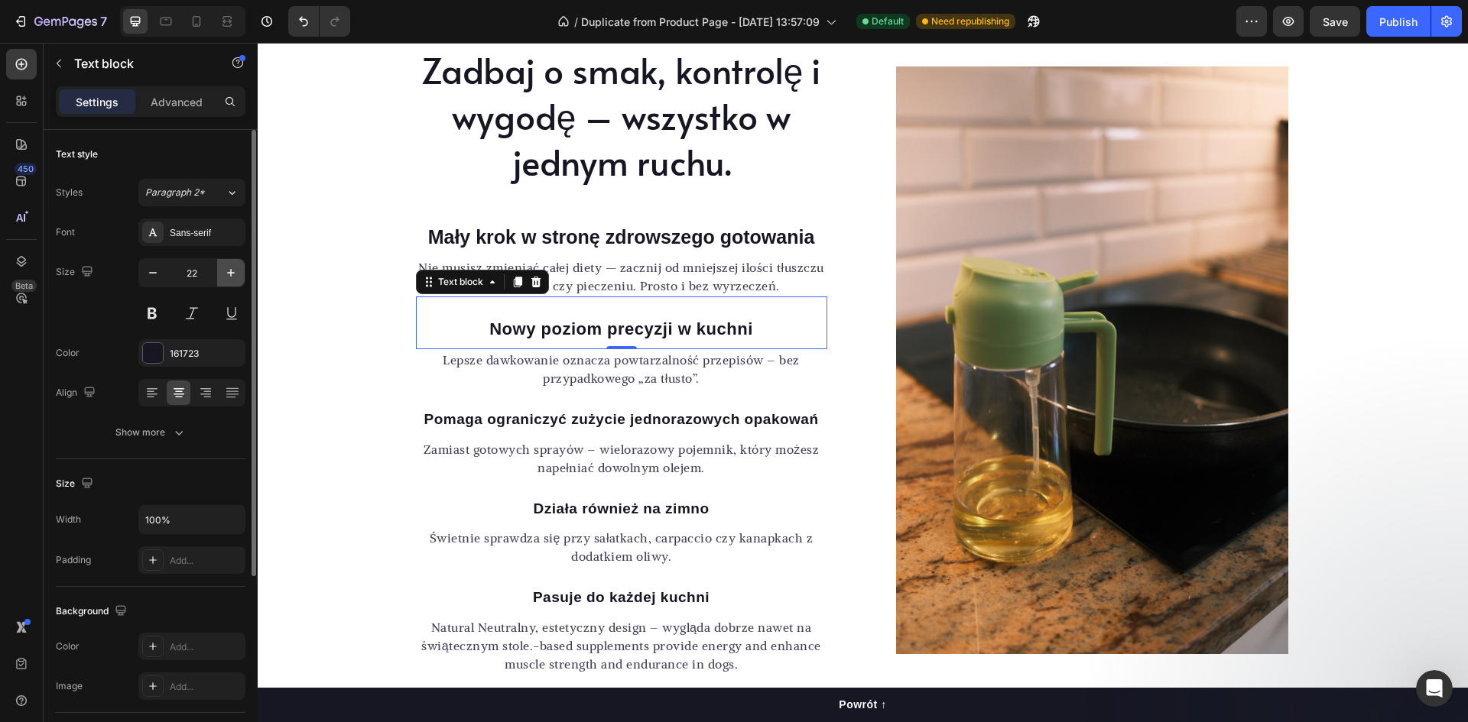
click at [231, 274] on icon "button" at bounding box center [231, 273] width 8 height 8
type input "25"
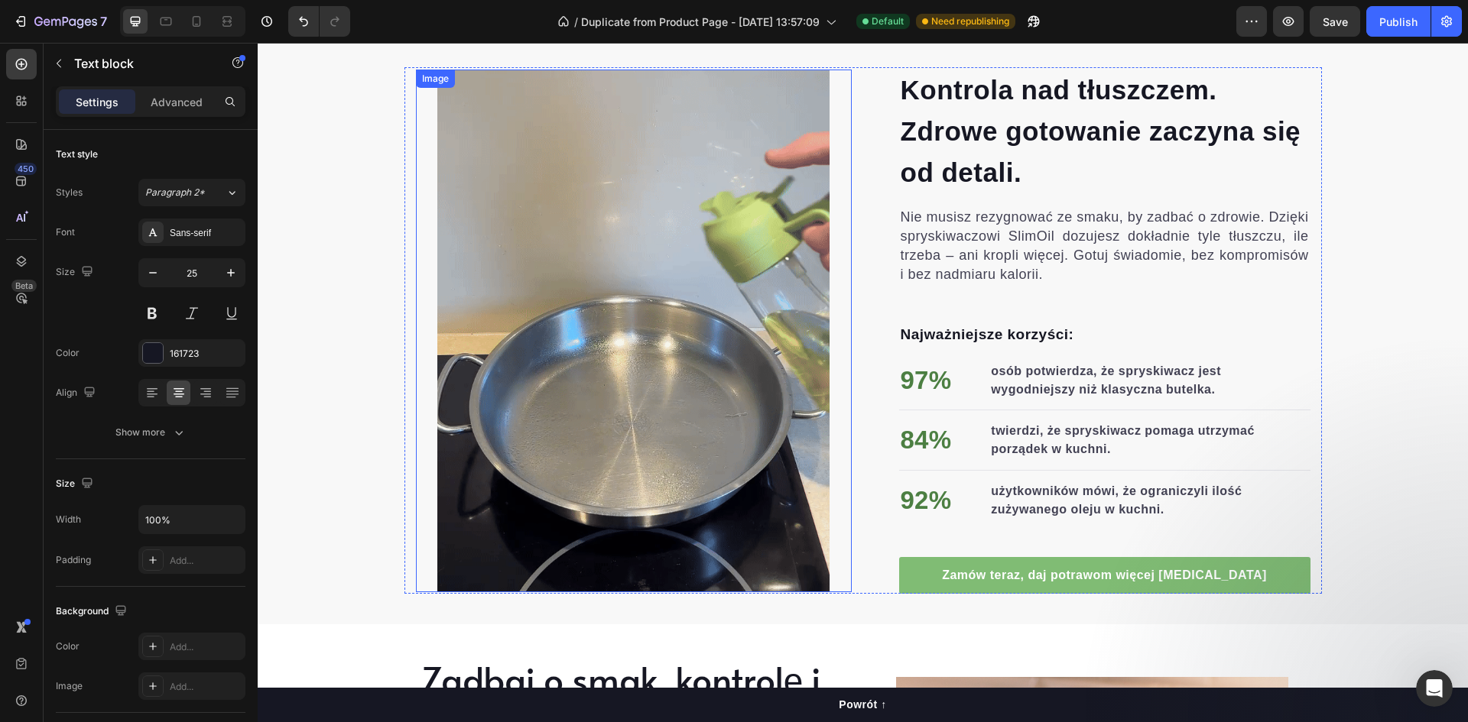
scroll to position [659, 0]
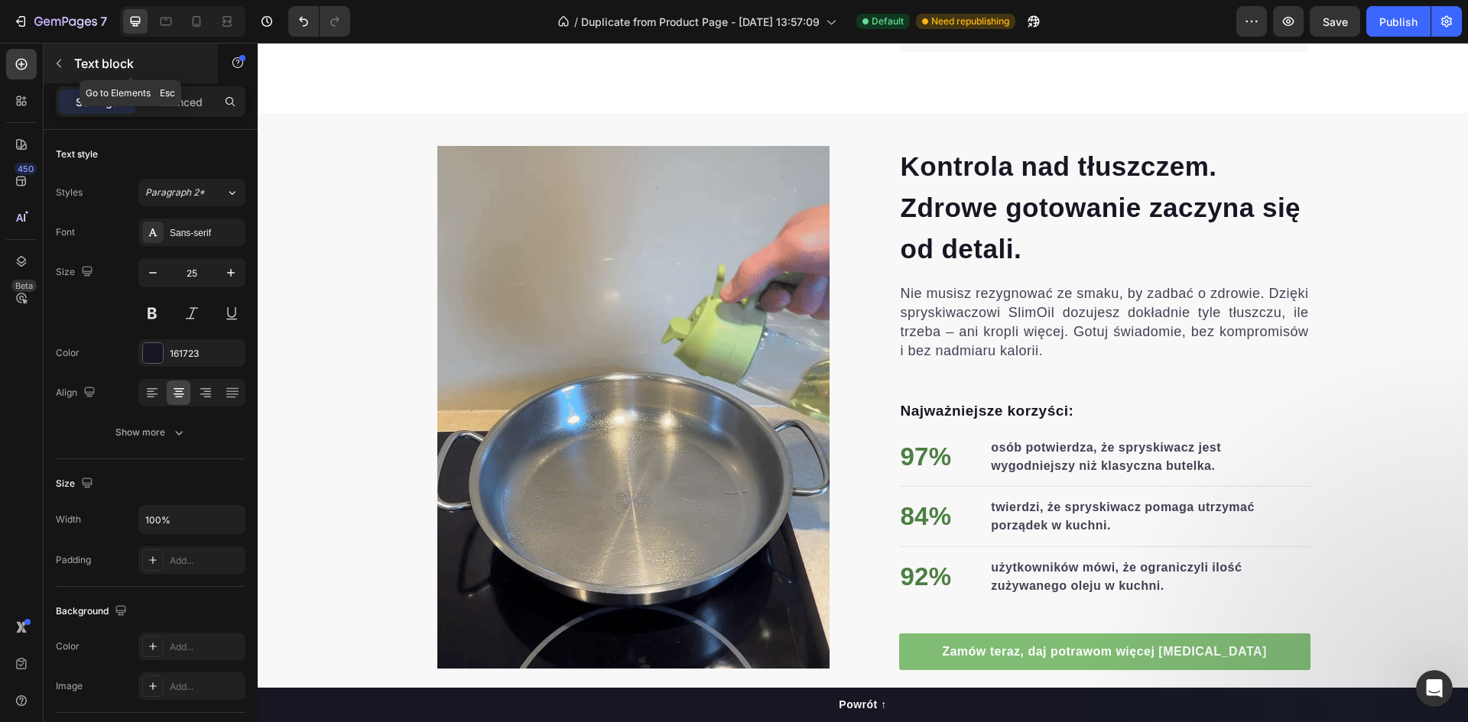
click at [81, 60] on p "Text block" at bounding box center [139, 63] width 130 height 18
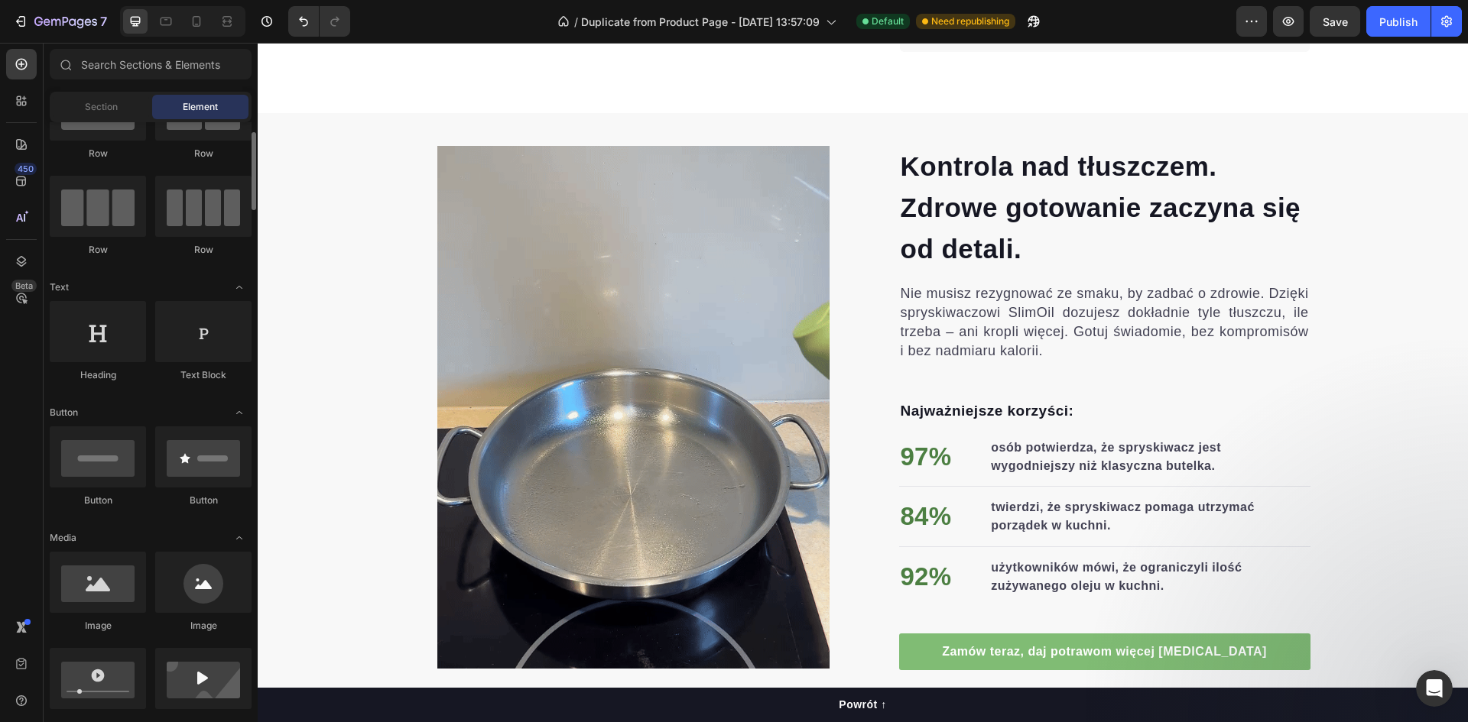
scroll to position [0, 0]
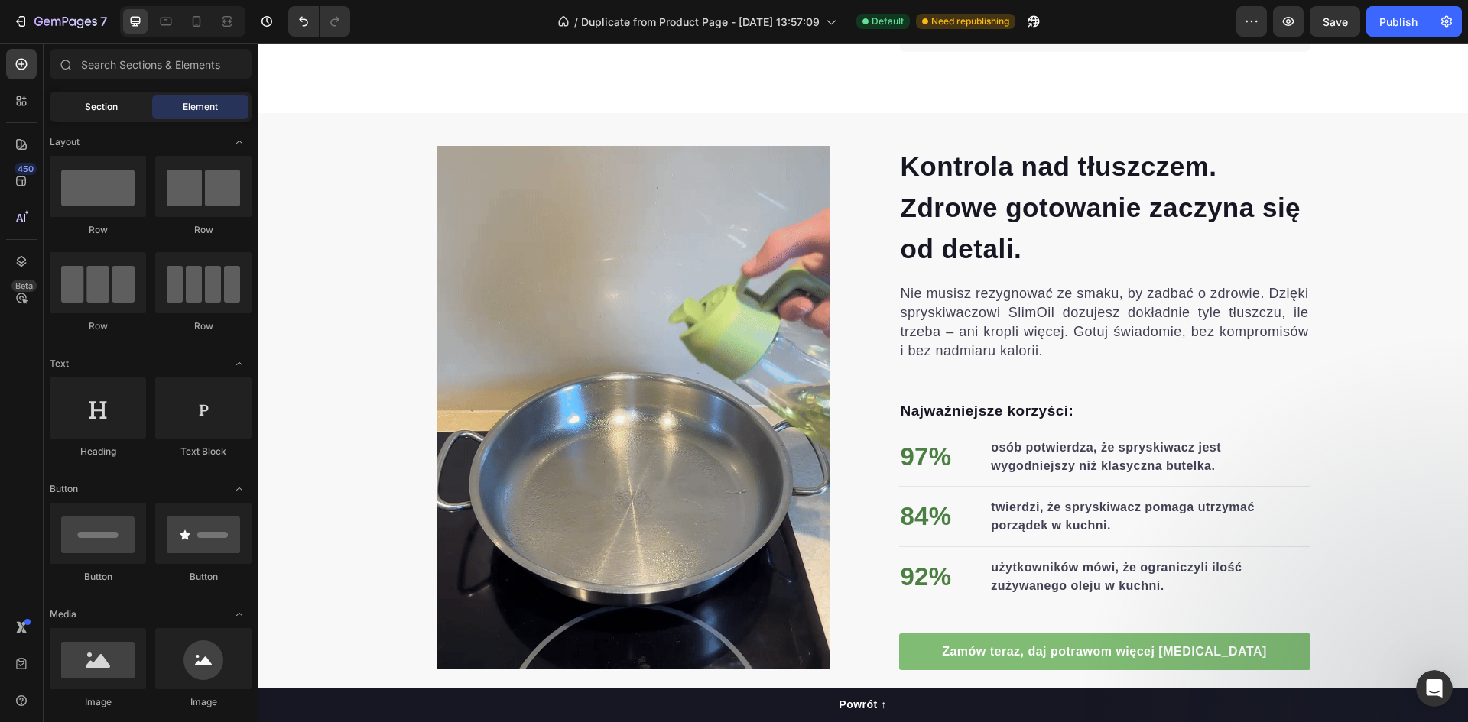
click at [83, 107] on div "Section" at bounding box center [101, 107] width 96 height 24
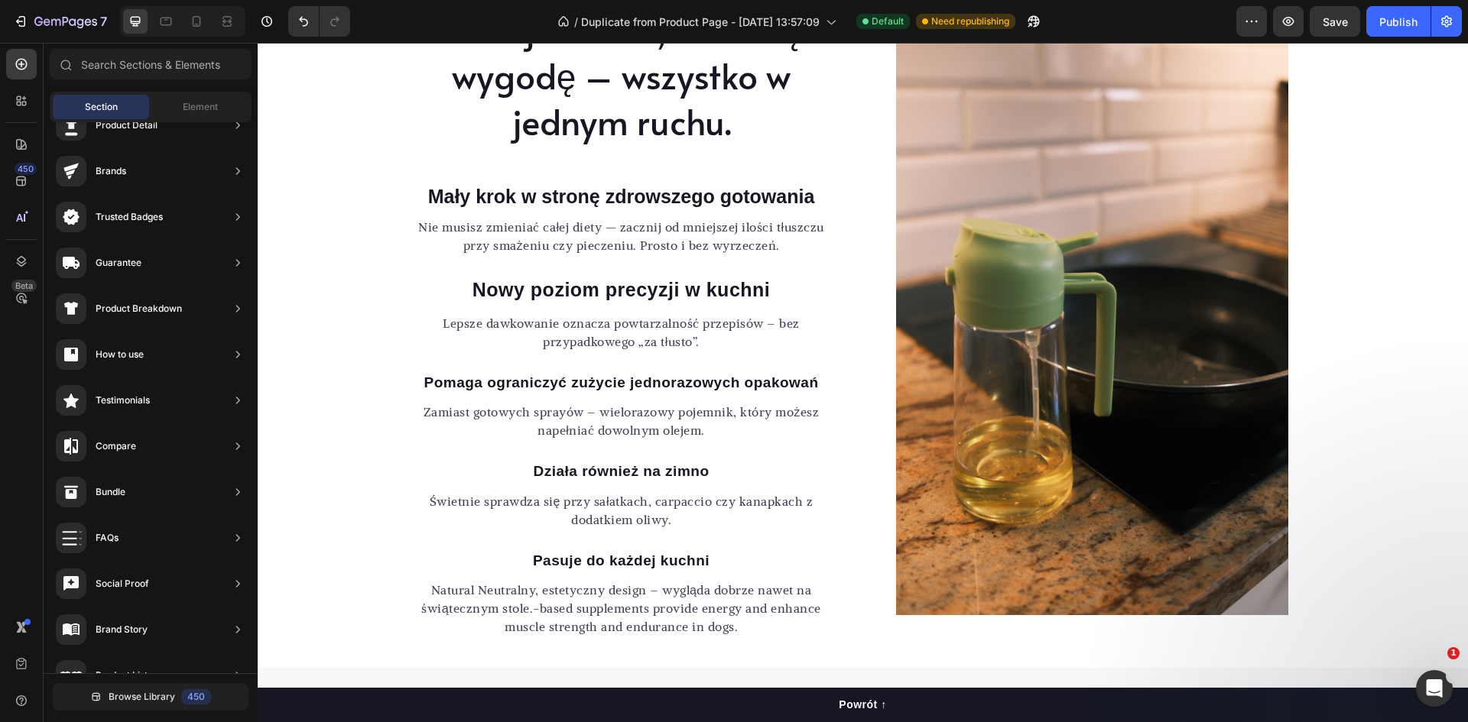
scroll to position [1376, 0]
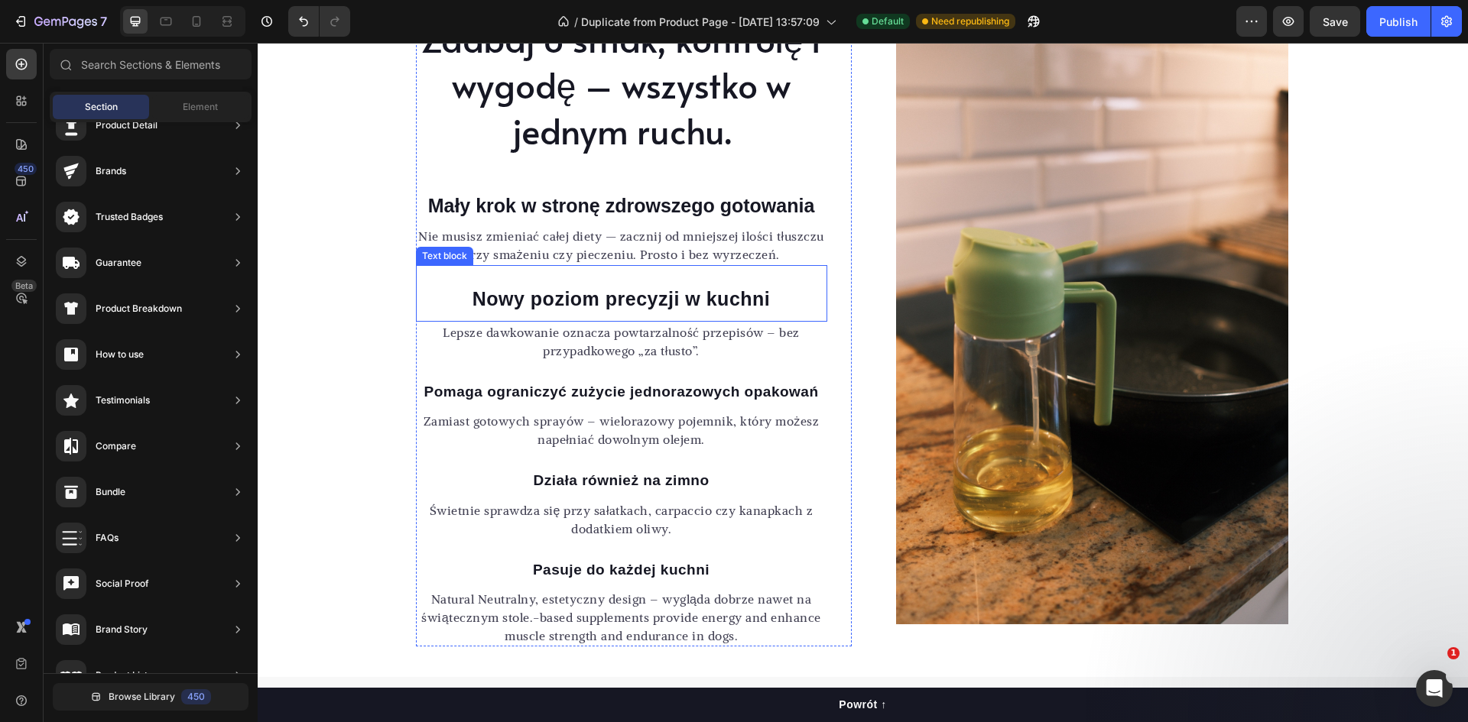
click at [587, 302] on p "Nowy poziom precyzji w kuchni" at bounding box center [621, 299] width 408 height 29
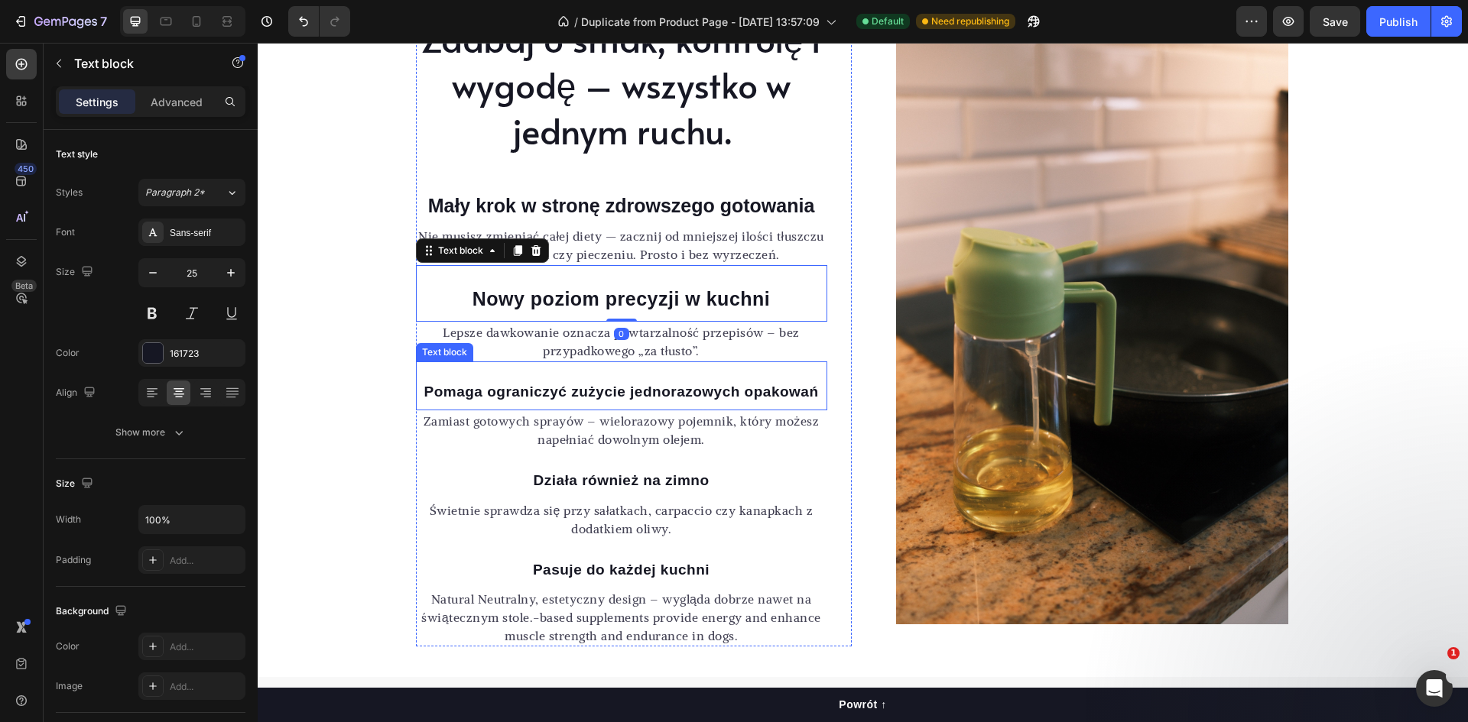
click at [547, 394] on p "Pomaga ograniczyć zużycie jednorazowych opakowań" at bounding box center [621, 392] width 408 height 22
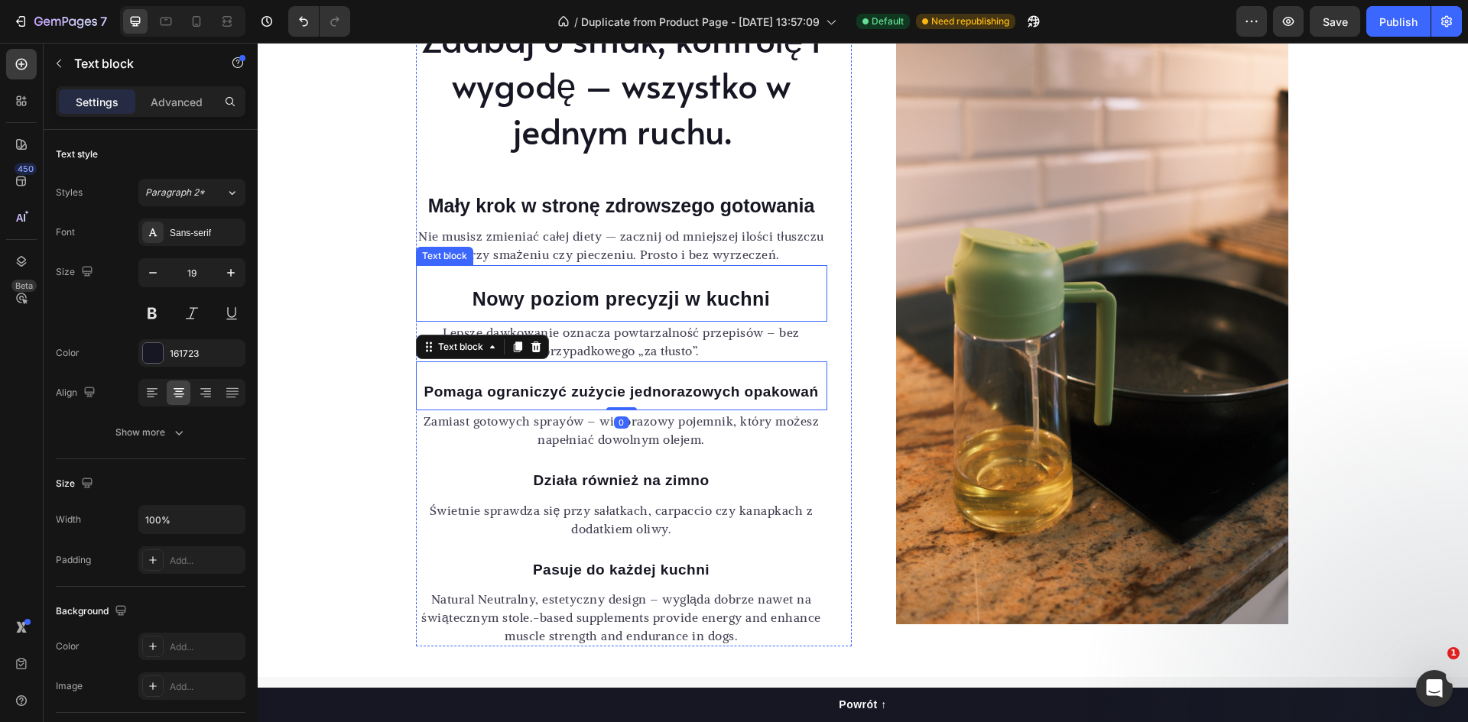
click at [485, 304] on p "Nowy poziom precyzji w kuchni" at bounding box center [621, 299] width 408 height 29
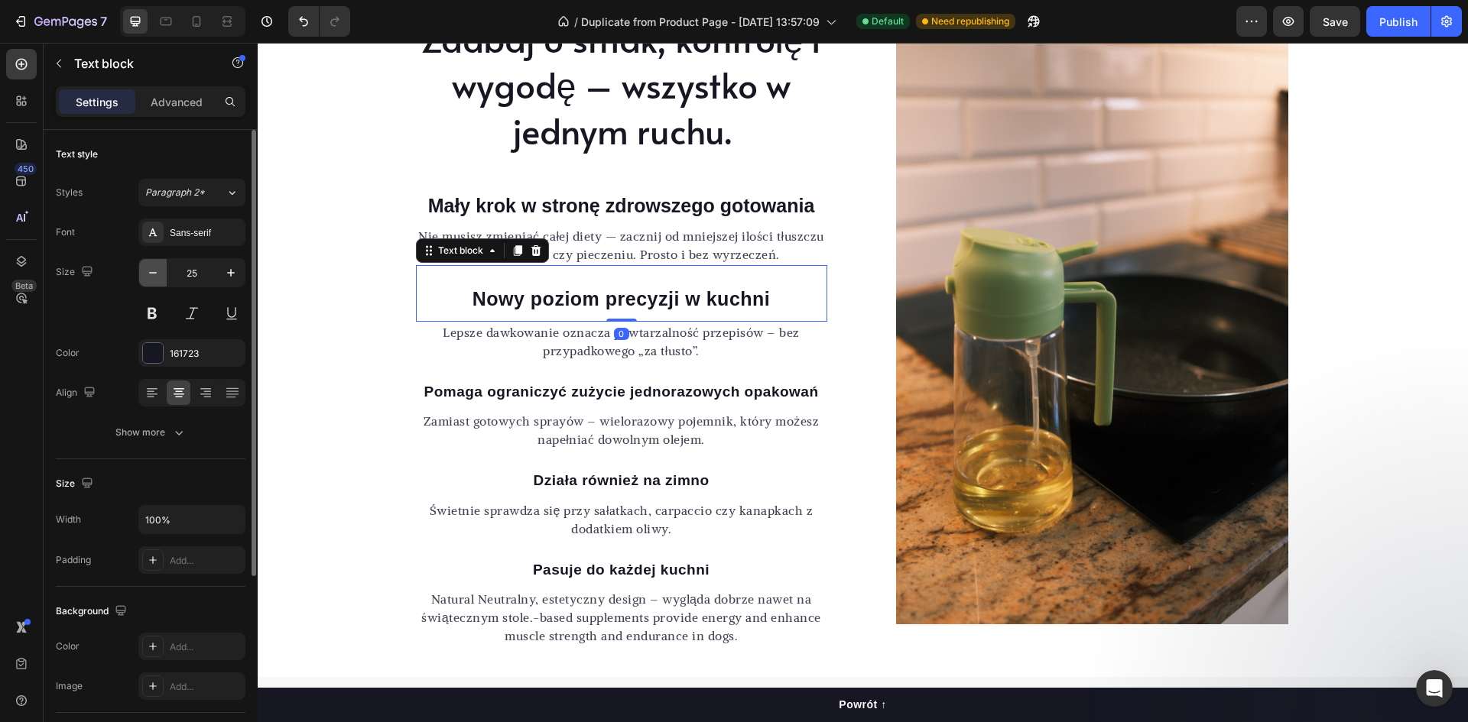
click at [151, 275] on icon "button" at bounding box center [152, 272] width 15 height 15
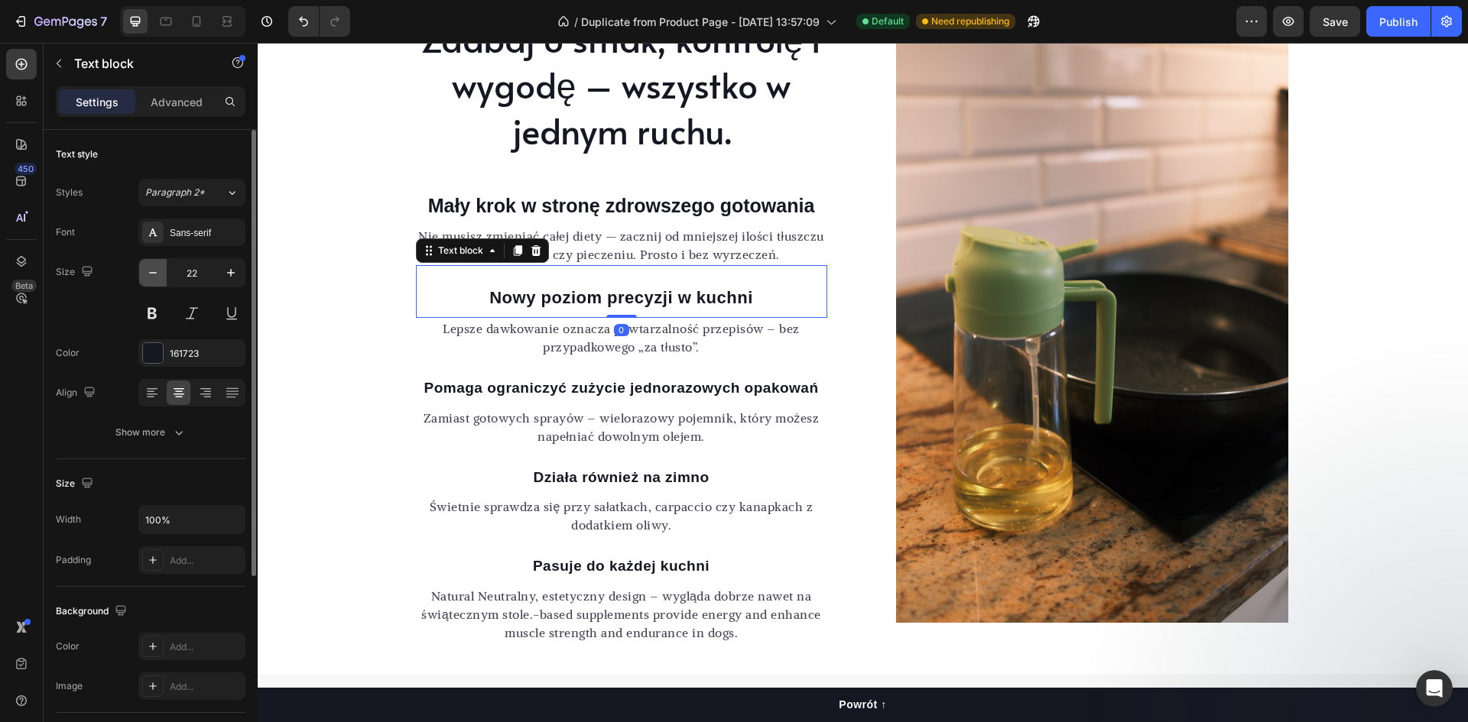
click at [151, 275] on icon "button" at bounding box center [152, 272] width 15 height 15
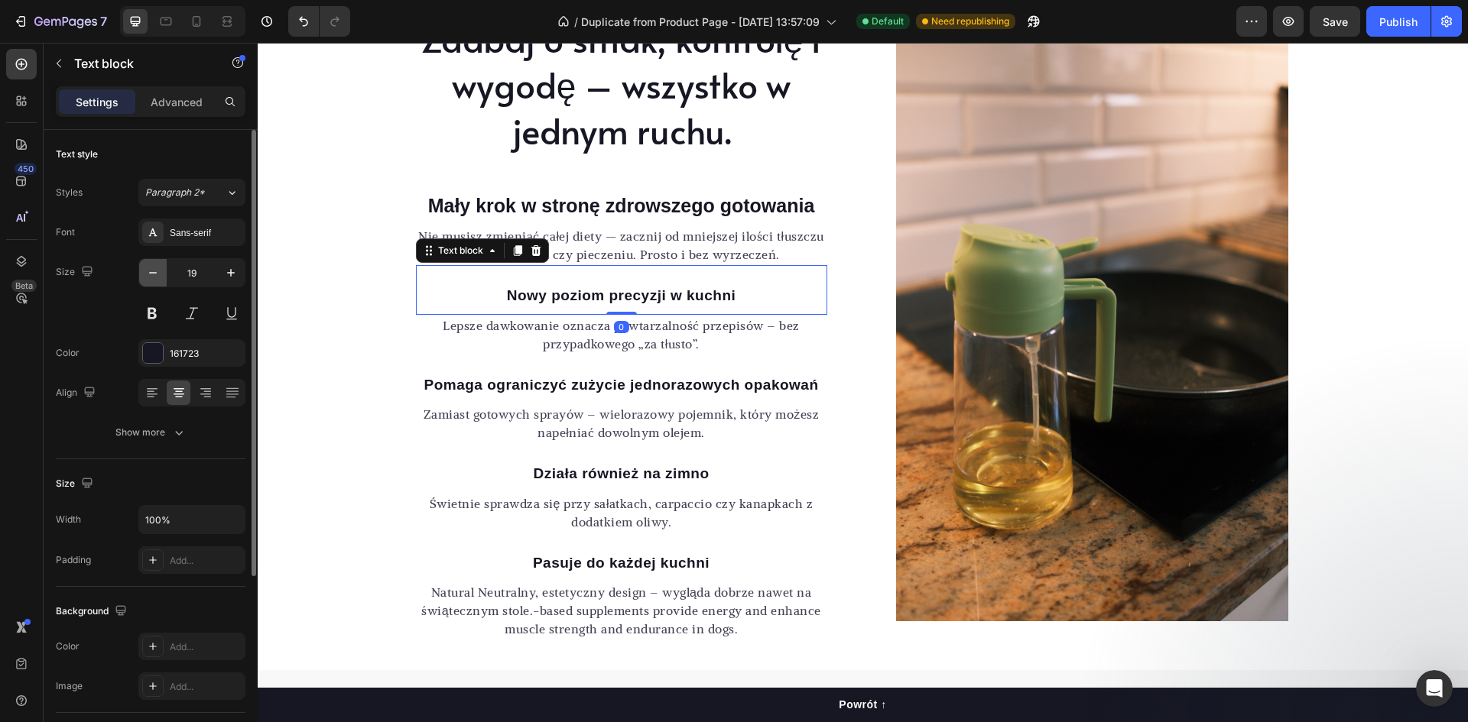
click at [151, 275] on icon "button" at bounding box center [152, 272] width 15 height 15
click at [233, 271] on icon "button" at bounding box center [230, 272] width 15 height 15
type input "19"
click at [620, 202] on p "Mały krok w stronę zdrowszego gotowania" at bounding box center [621, 205] width 408 height 25
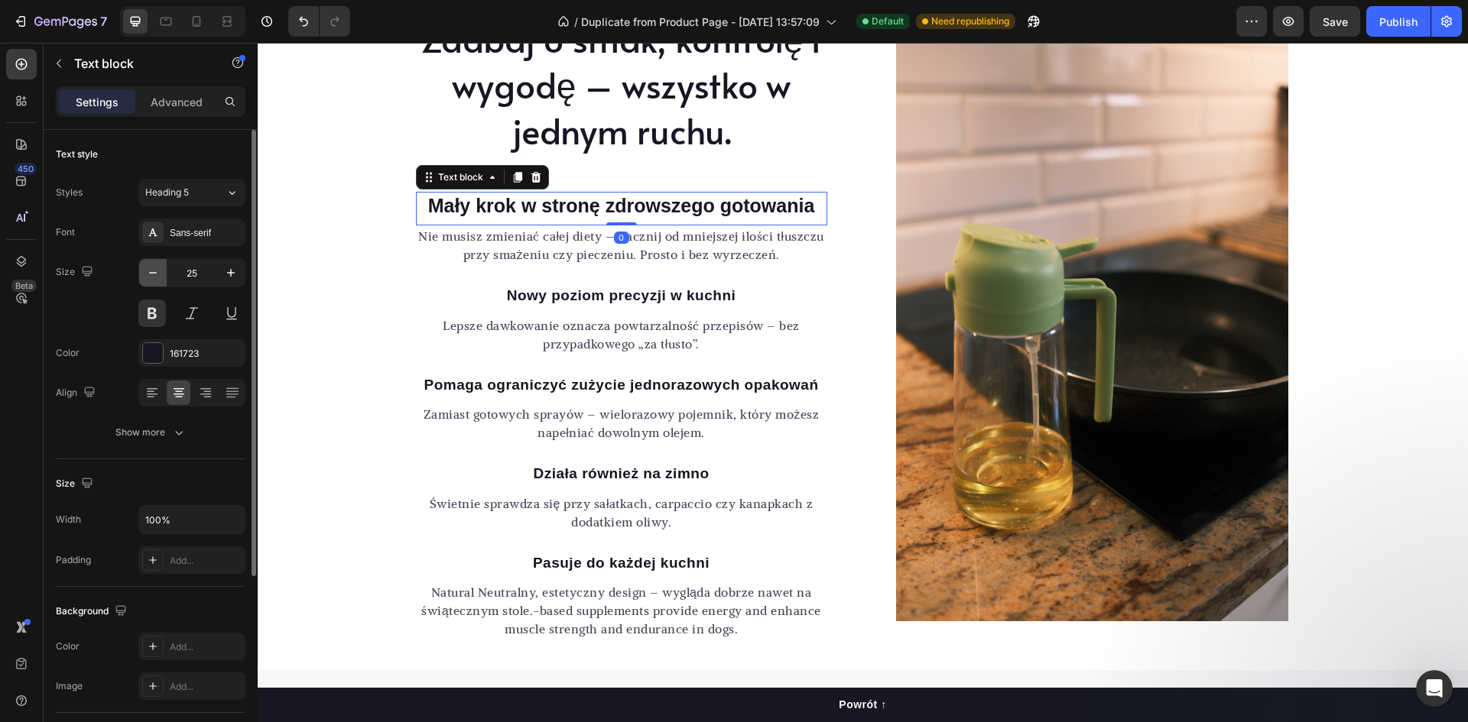
click at [149, 276] on icon "button" at bounding box center [152, 272] width 15 height 15
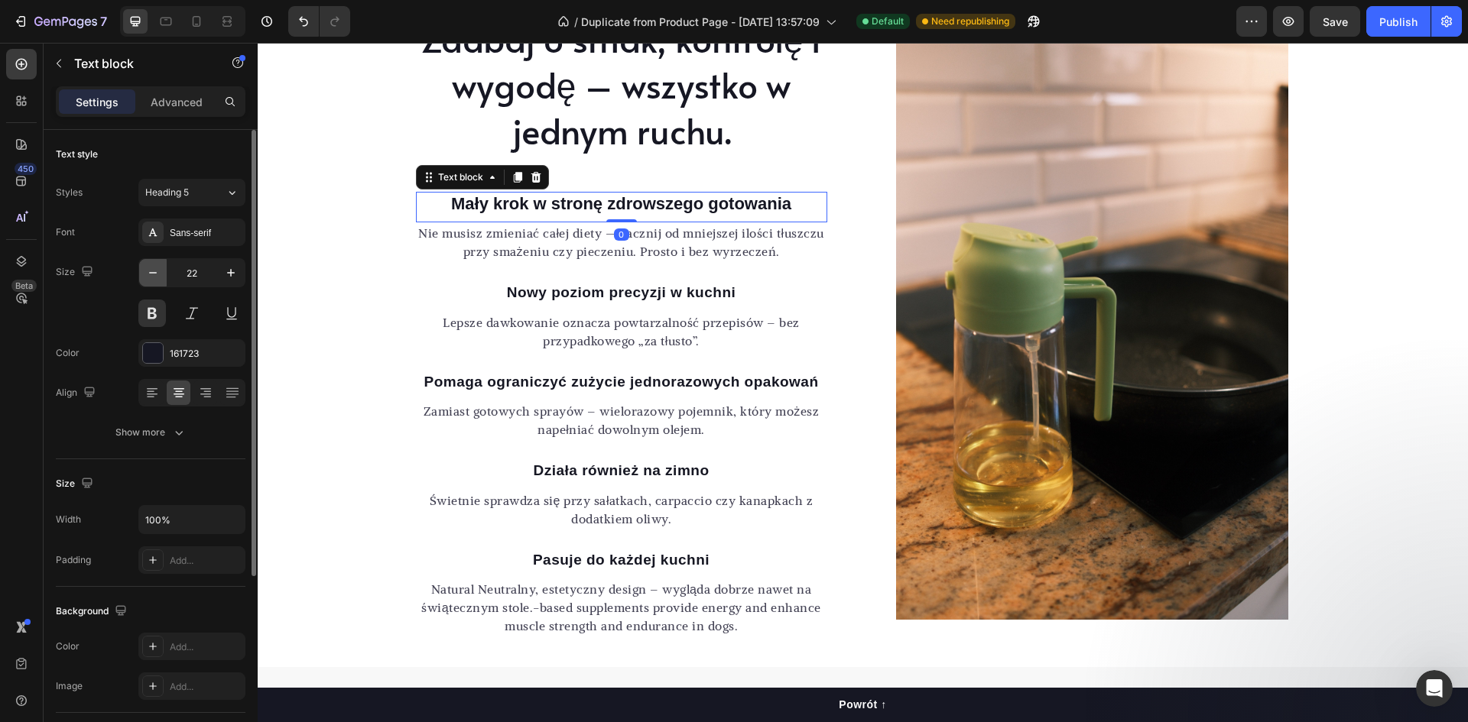
click at [150, 276] on icon "button" at bounding box center [152, 272] width 15 height 15
type input "19"
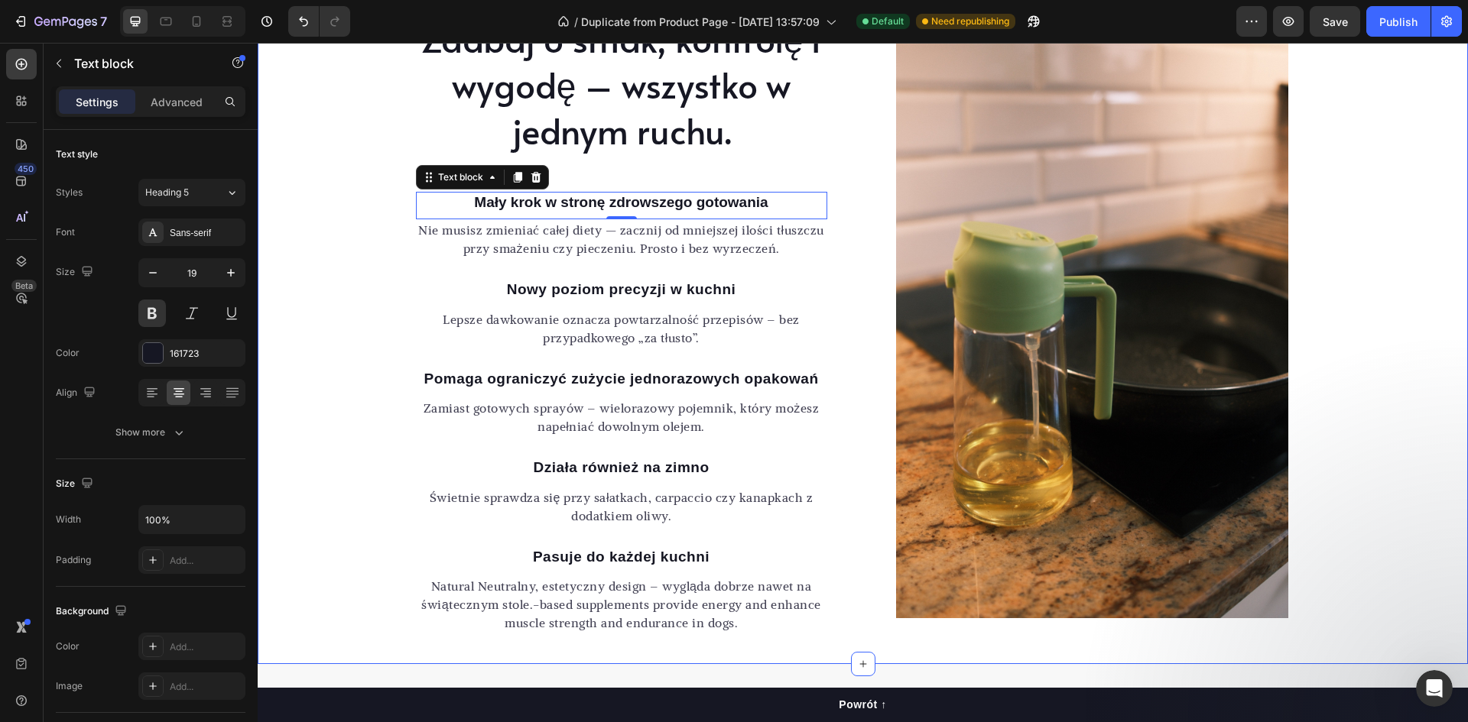
click at [343, 341] on div "Zadbaj o smak, kontrolę i wygodę – wszystko w jednym ruchu. Heading [PERSON_NAM…" at bounding box center [863, 324] width 1210 height 619
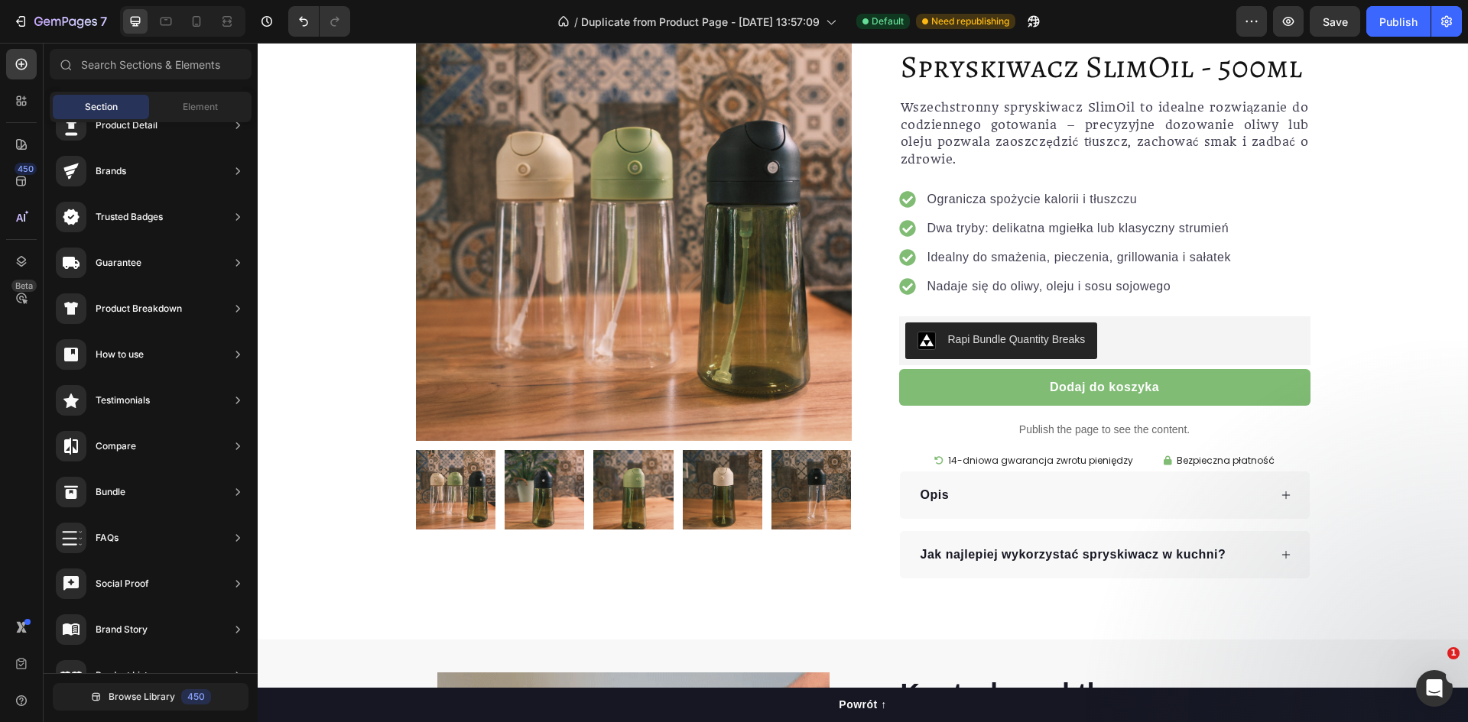
scroll to position [112, 0]
